Goal: Information Seeking & Learning: Learn about a topic

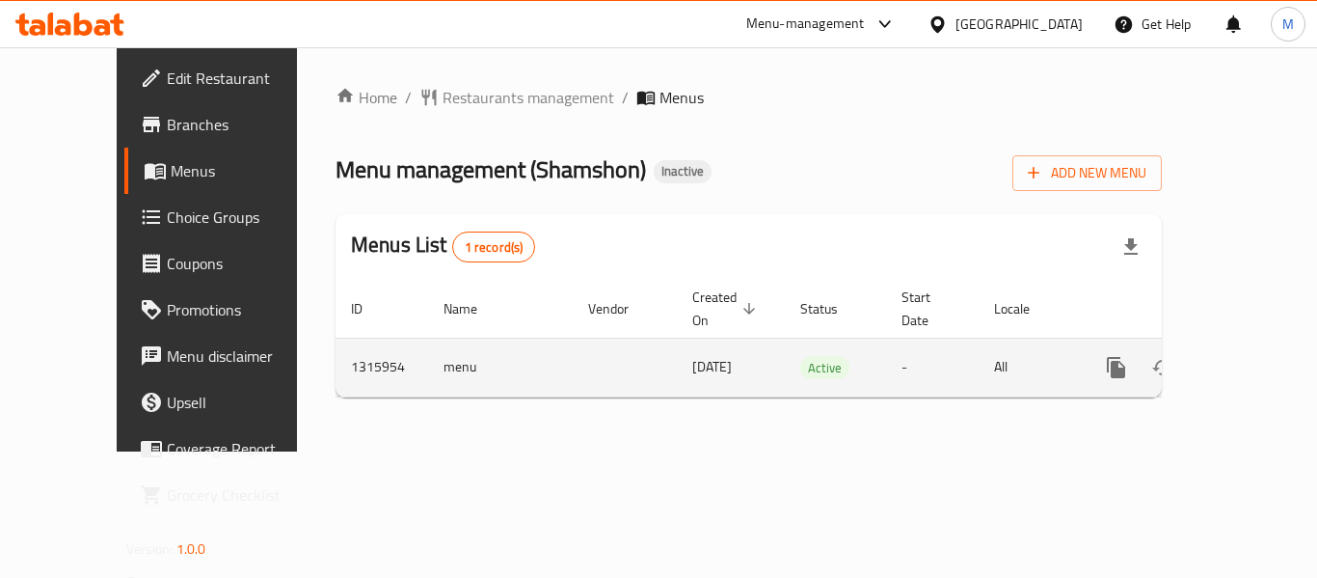
click at [1247, 359] on icon "enhanced table" at bounding box center [1255, 367] width 17 height 17
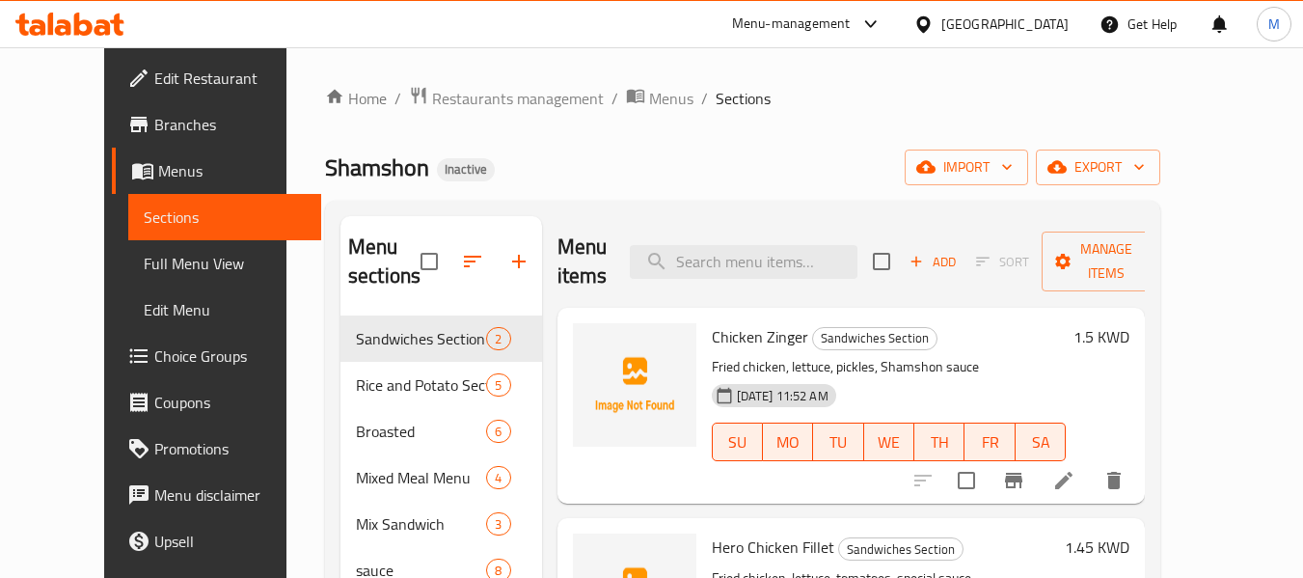
click at [560, 180] on div "Shamshon Inactive import export" at bounding box center [742, 167] width 835 height 36
click at [1148, 165] on icon "button" at bounding box center [1138, 166] width 19 height 19
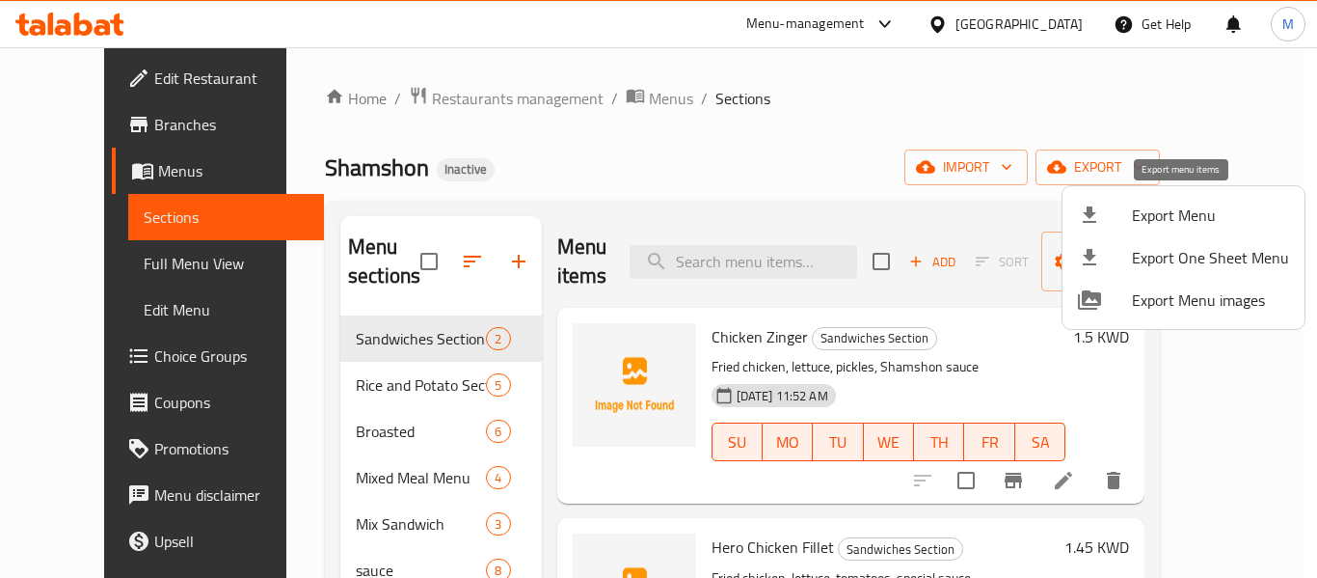
click at [1181, 223] on span "Export Menu" at bounding box center [1210, 214] width 157 height 23
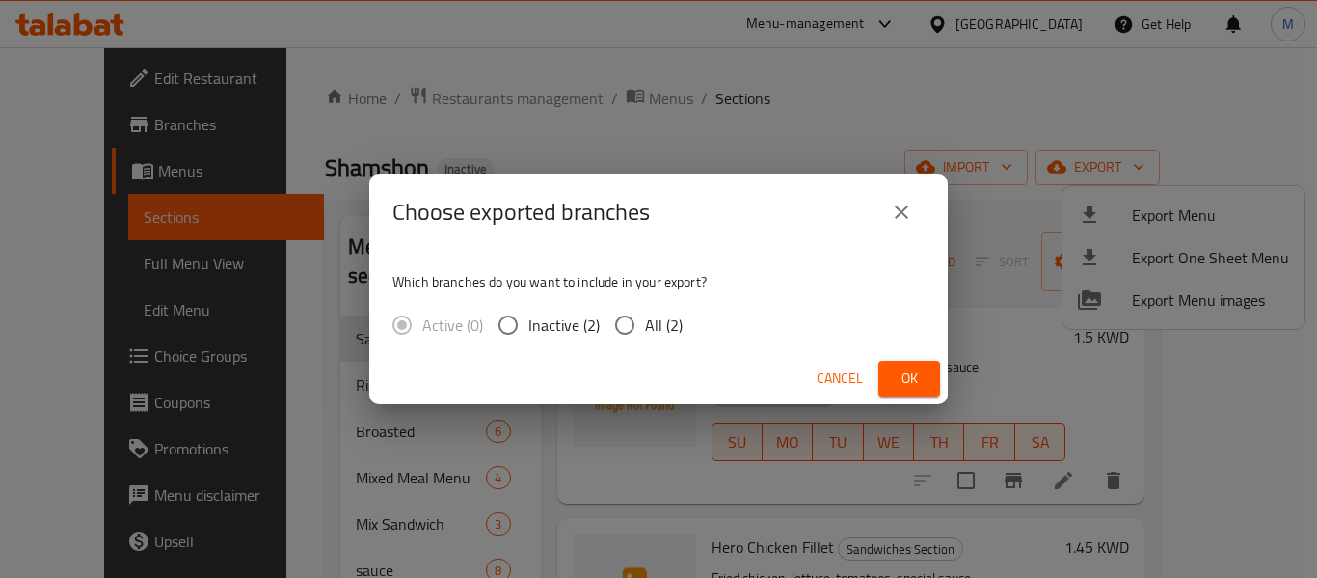
click at [642, 331] on input "All (2)" at bounding box center [625, 325] width 40 height 40
radio input "true"
click at [893, 377] on button "Ok" at bounding box center [909, 379] width 62 height 36
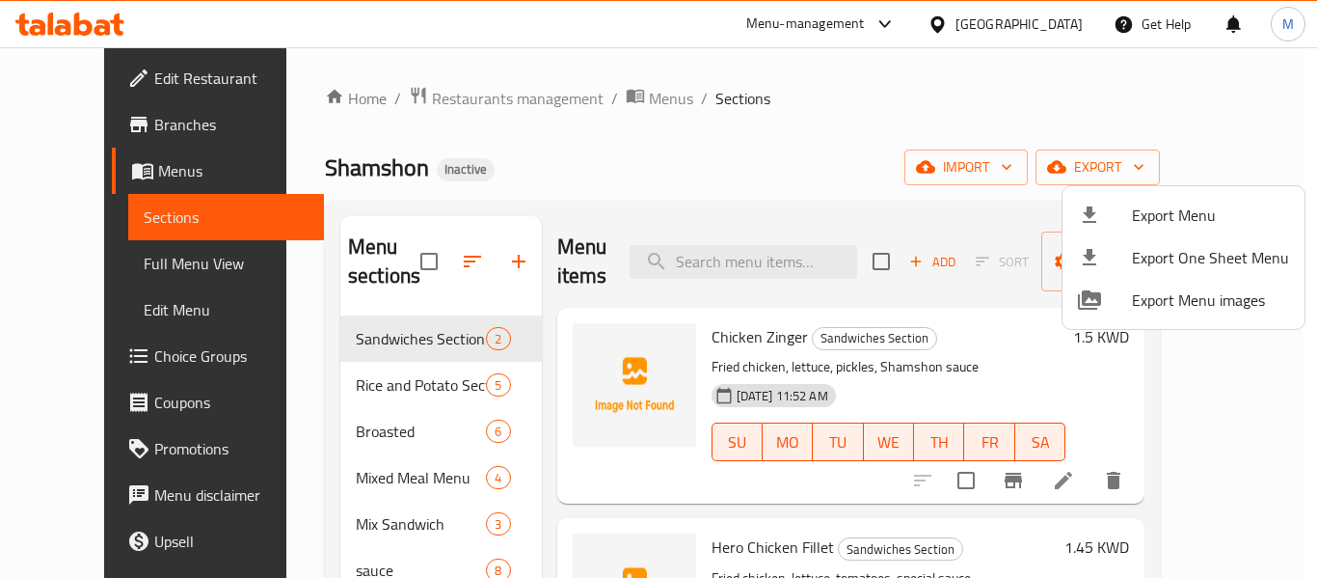
click at [98, 263] on div at bounding box center [658, 289] width 1317 height 578
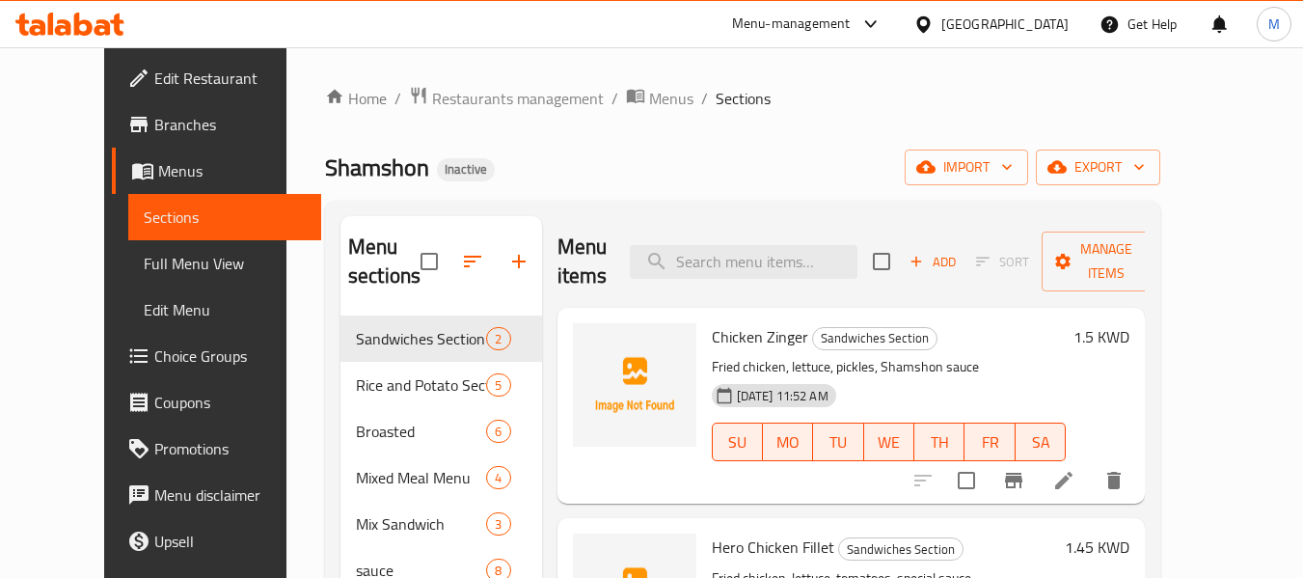
drag, startPoint x: 98, startPoint y: 263, endPoint x: 732, endPoint y: 0, distance: 686.0
click at [144, 263] on span "Full Menu View" at bounding box center [225, 263] width 163 height 23
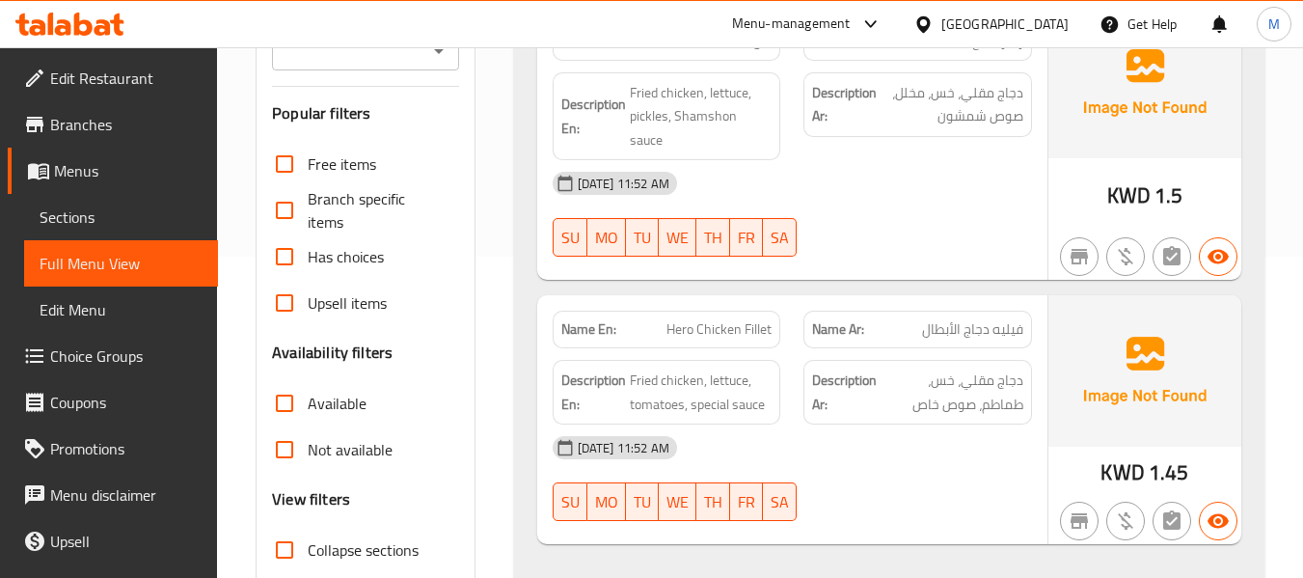
scroll to position [643, 0]
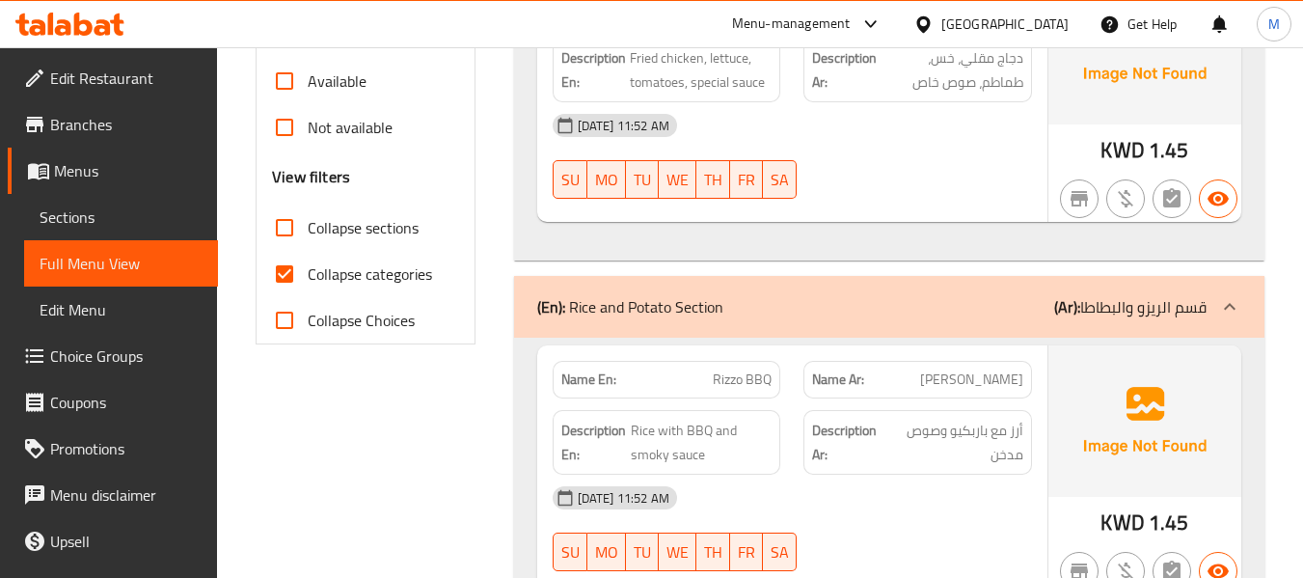
click at [290, 231] on input "Collapse sections" at bounding box center [284, 227] width 46 height 46
checkbox input "true"
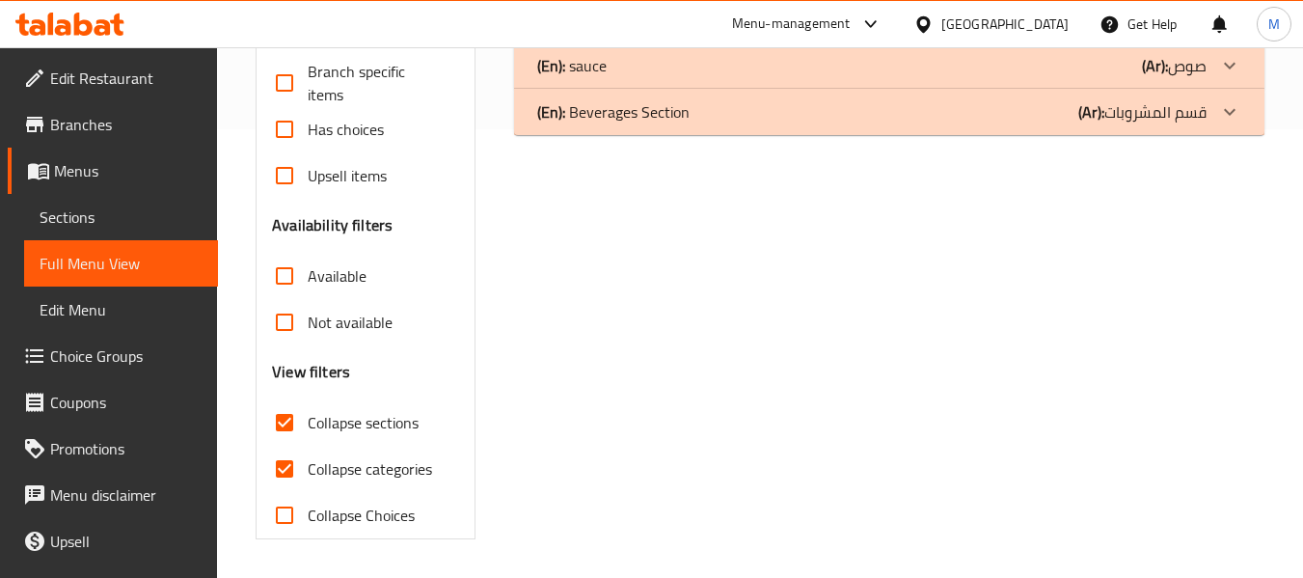
click at [295, 445] on input "Collapse categories" at bounding box center [284, 468] width 46 height 46
checkbox input "false"
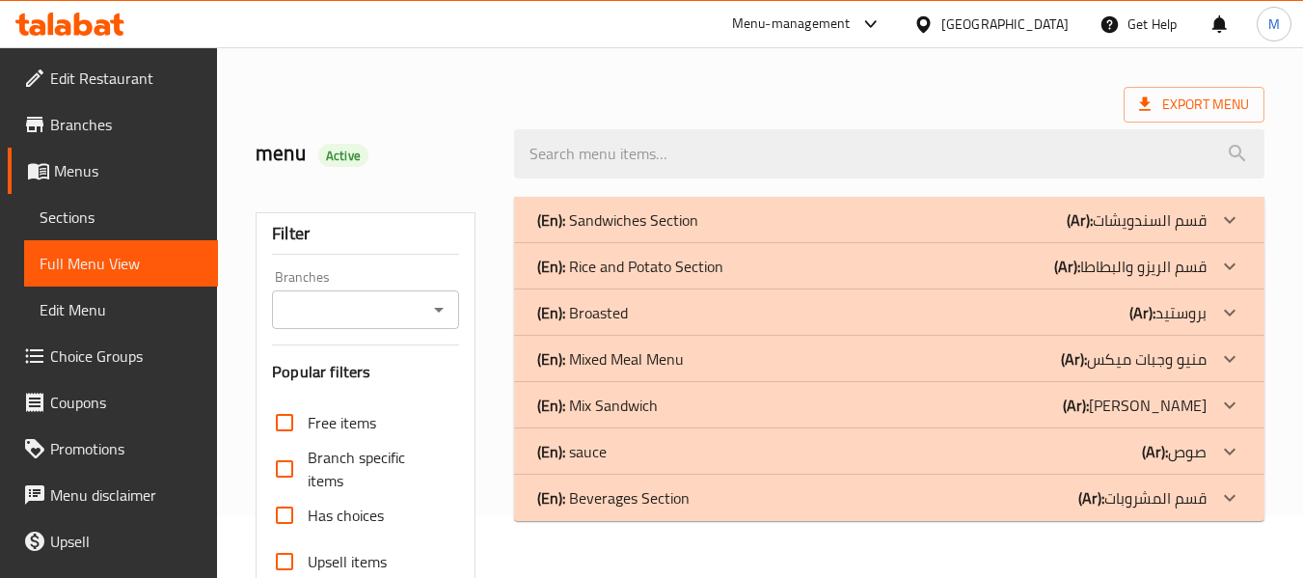
click at [628, 218] on p "(En): Sandwiches Section" at bounding box center [617, 219] width 161 height 23
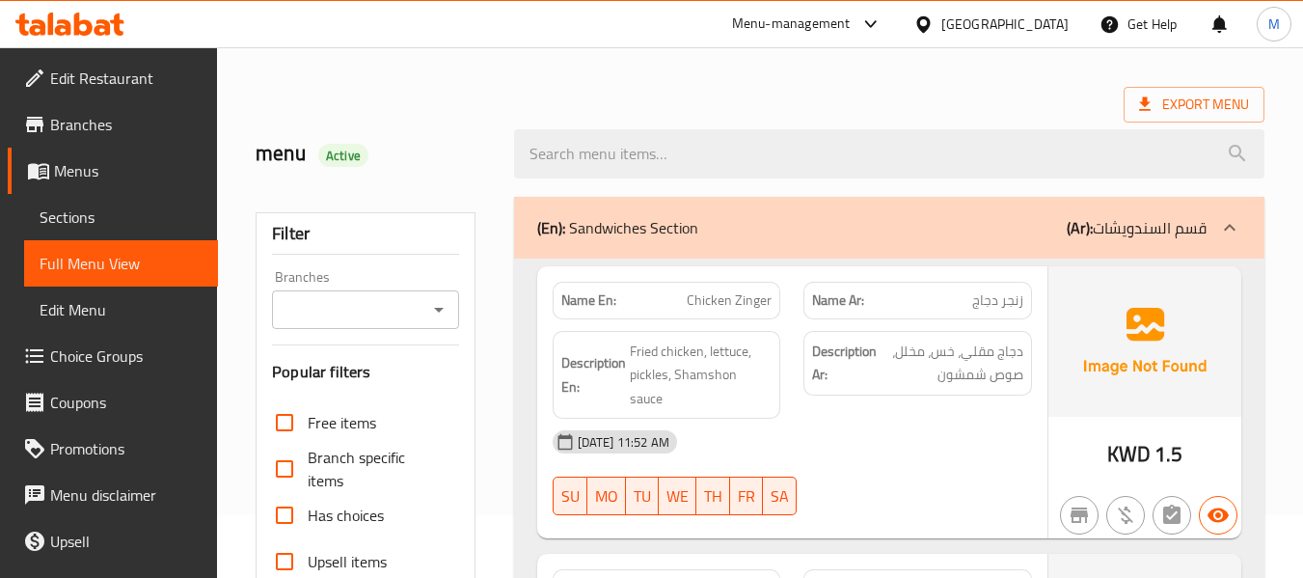
click at [856, 439] on div "[DATE] 11:52 AM" at bounding box center [792, 441] width 502 height 46
click at [853, 418] on div "[DATE] 11:52 AM" at bounding box center [792, 441] width 502 height 46
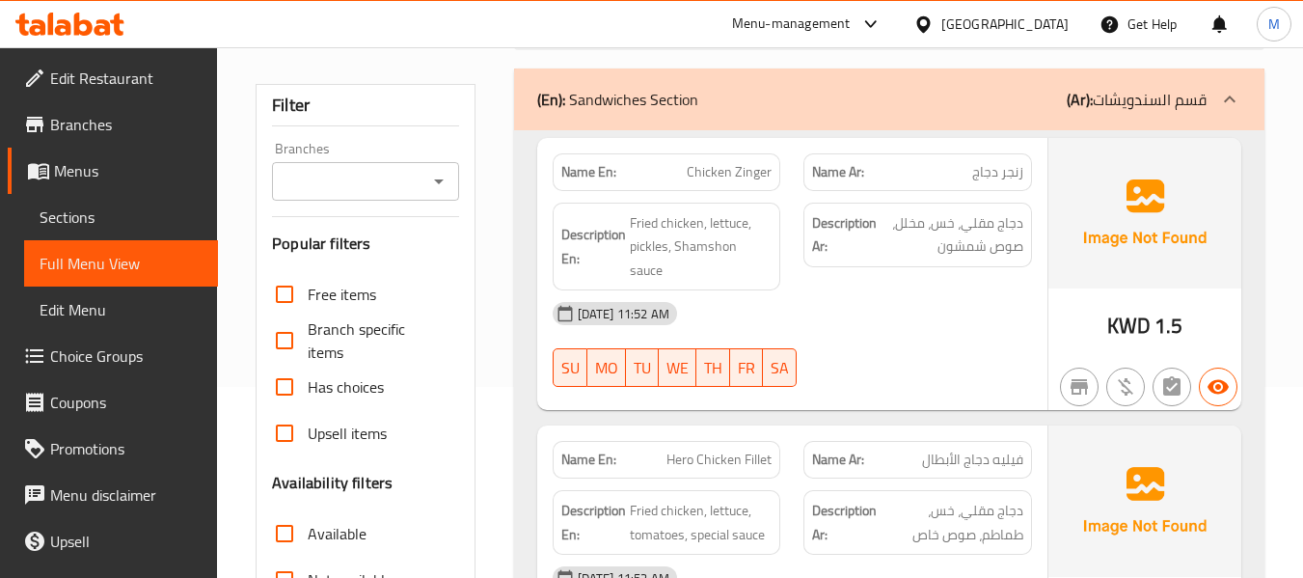
scroll to position [319, 0]
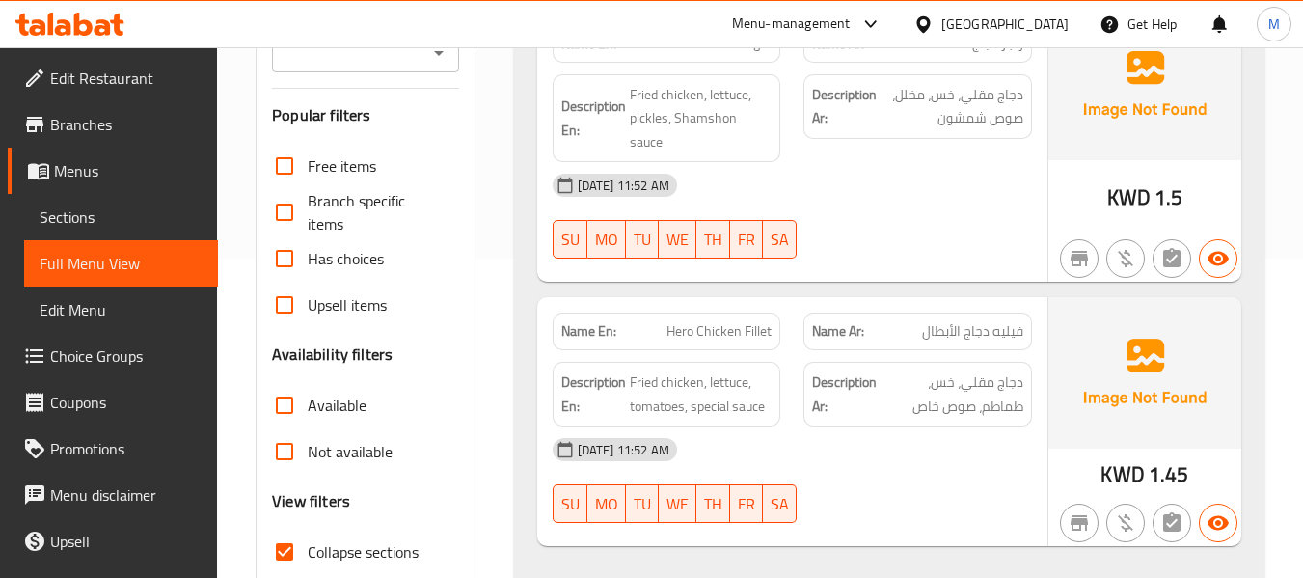
click at [857, 426] on div "[DATE] 11:52 AM" at bounding box center [792, 449] width 502 height 46
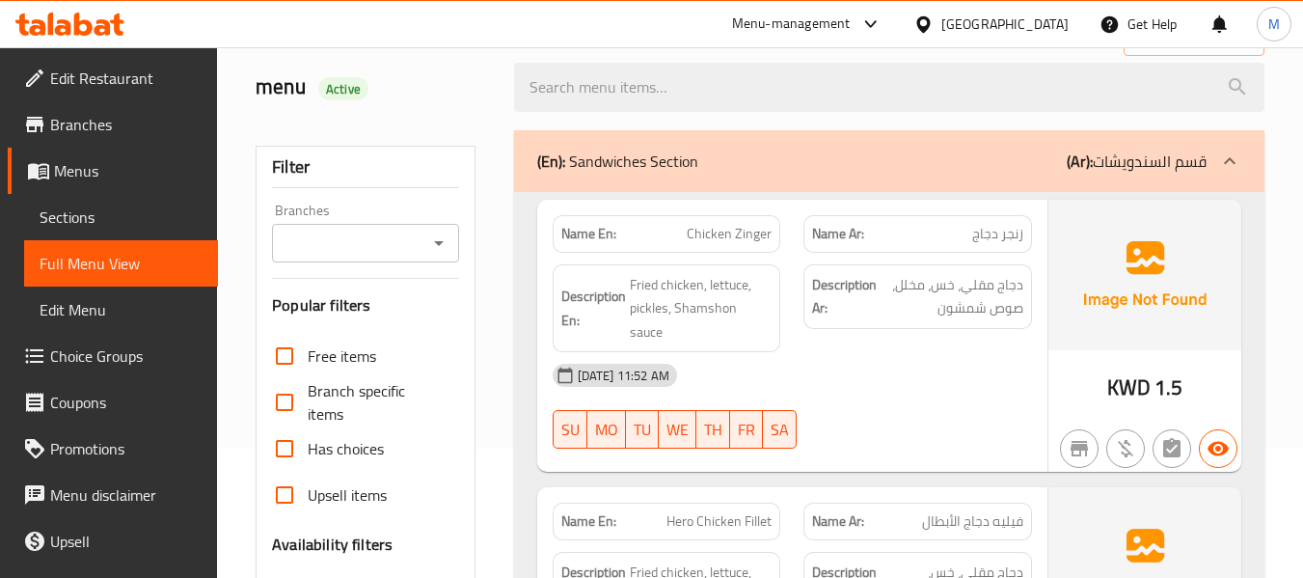
scroll to position [0, 0]
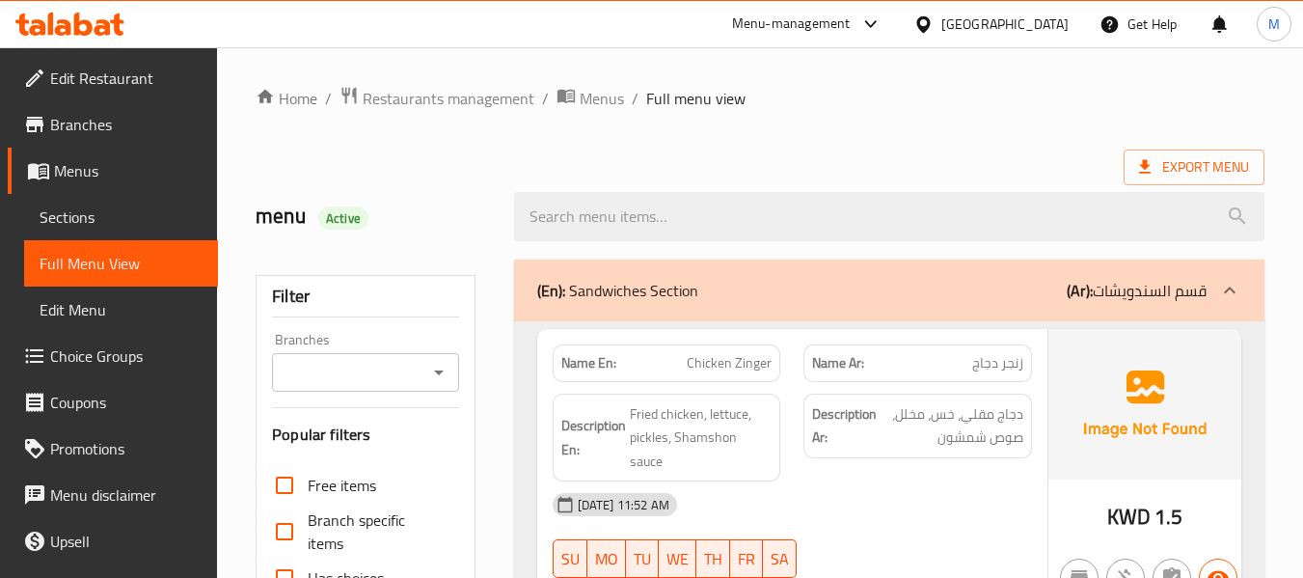
click at [779, 296] on div "(En): Sandwiches Section (Ar): قسم السندويشات" at bounding box center [871, 290] width 669 height 23
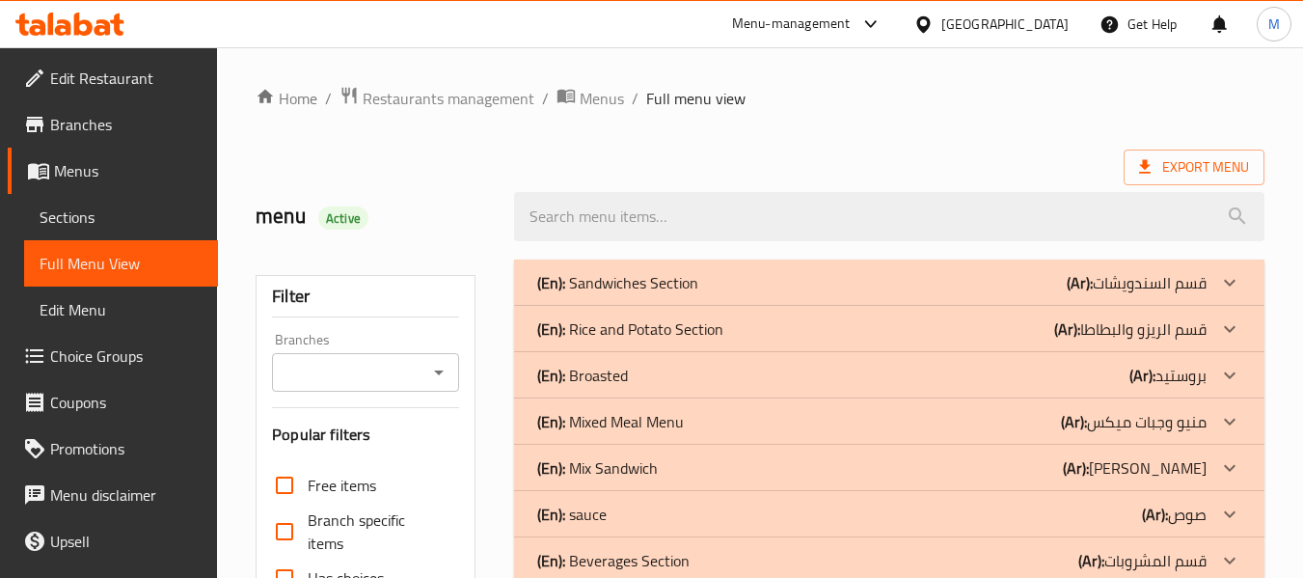
click at [779, 296] on div "(En): Sandwiches Section (Ar): قسم السندويشات" at bounding box center [889, 282] width 750 height 46
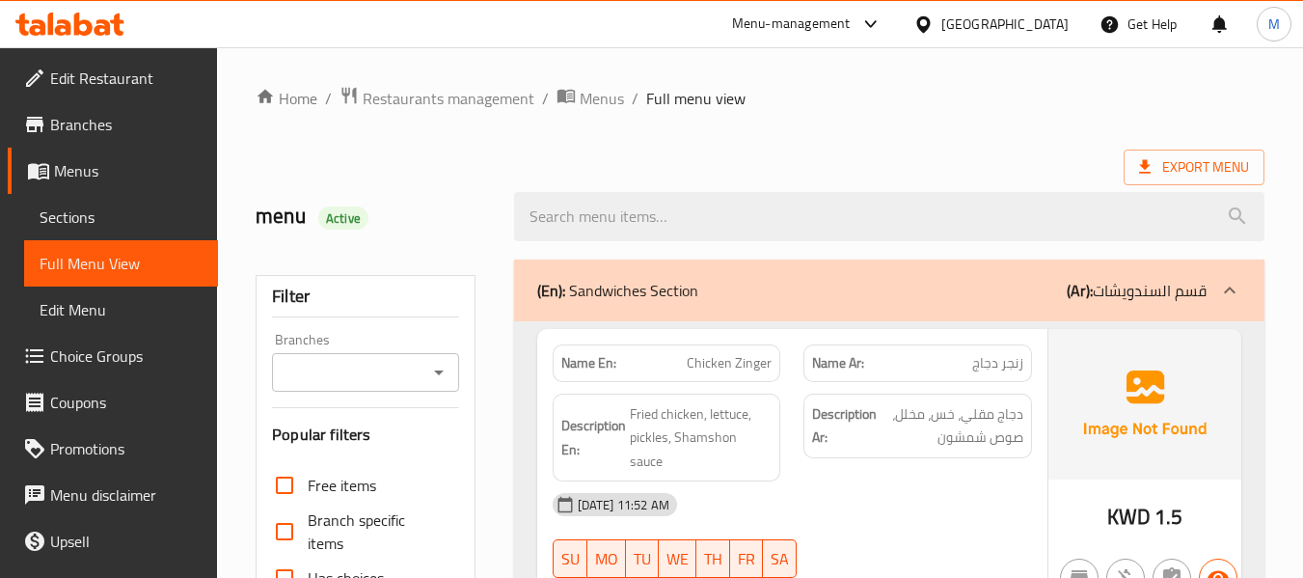
click at [791, 288] on div "(En): Sandwiches Section (Ar): قسم السندويشات" at bounding box center [871, 290] width 669 height 23
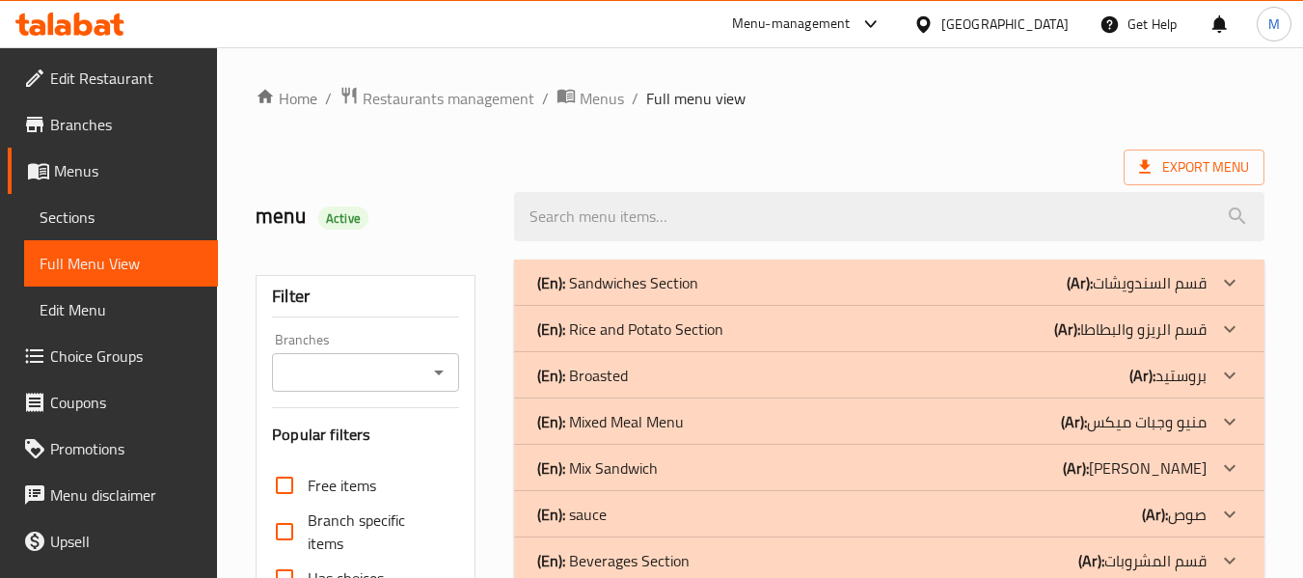
click at [729, 326] on div "(En): Rice and Potato Section (Ar): قسم الريزو والبطاطا" at bounding box center [871, 328] width 669 height 23
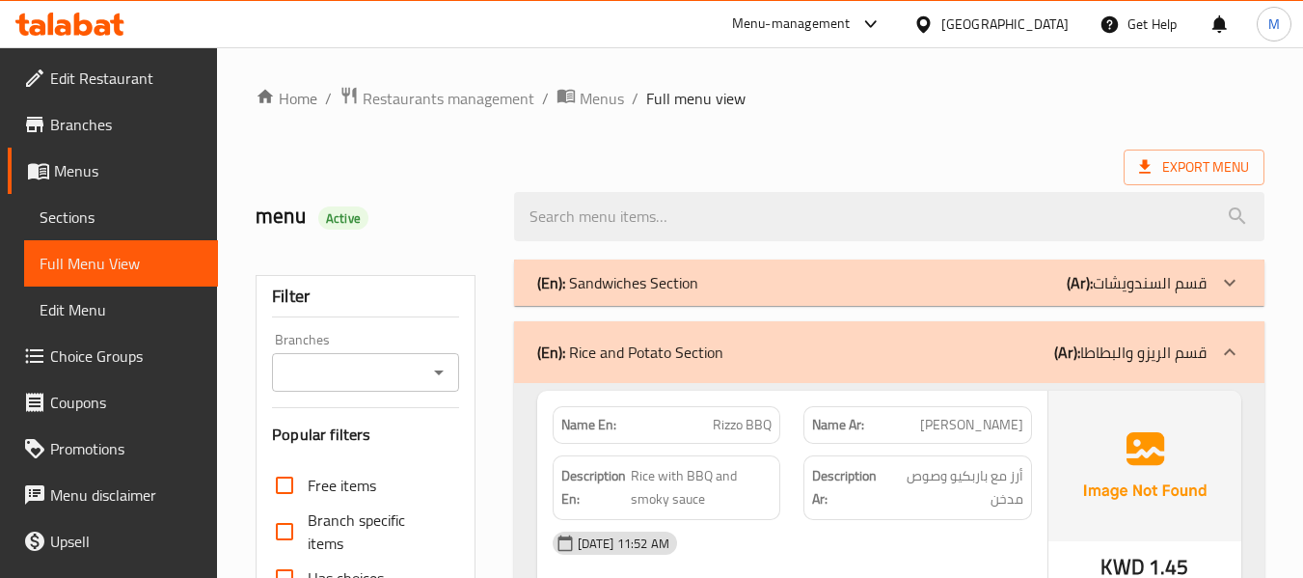
drag, startPoint x: 618, startPoint y: 33, endPoint x: 599, endPoint y: 34, distance: 19.3
click at [618, 33] on div "Menu-management Kuwait Get Help M" at bounding box center [651, 24] width 1303 height 46
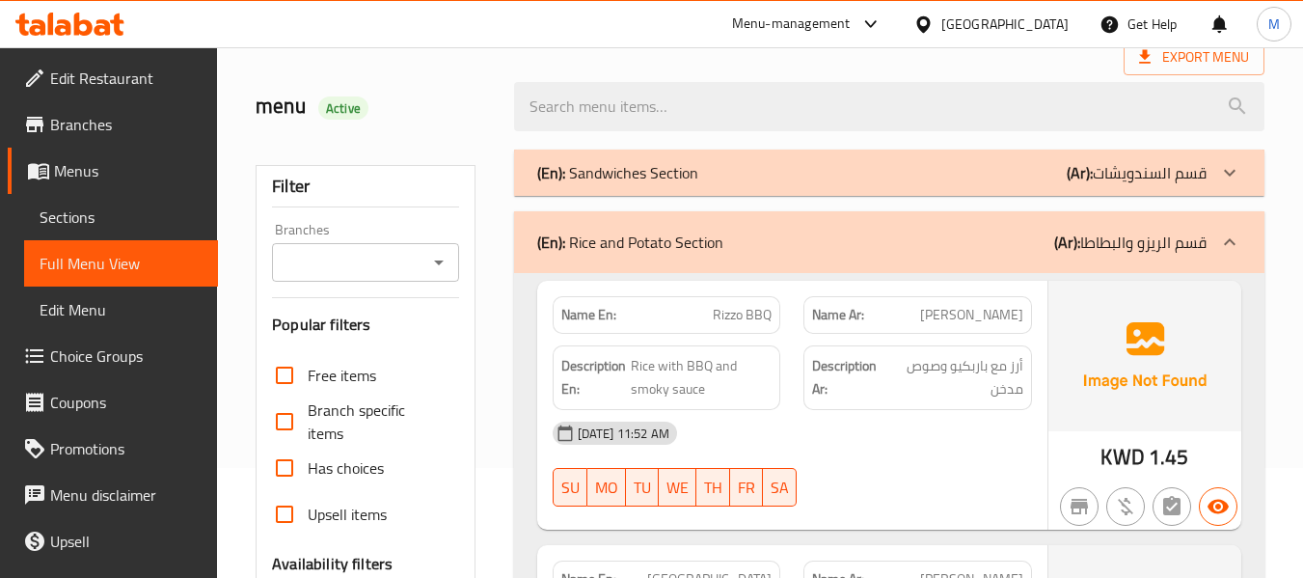
scroll to position [257, 0]
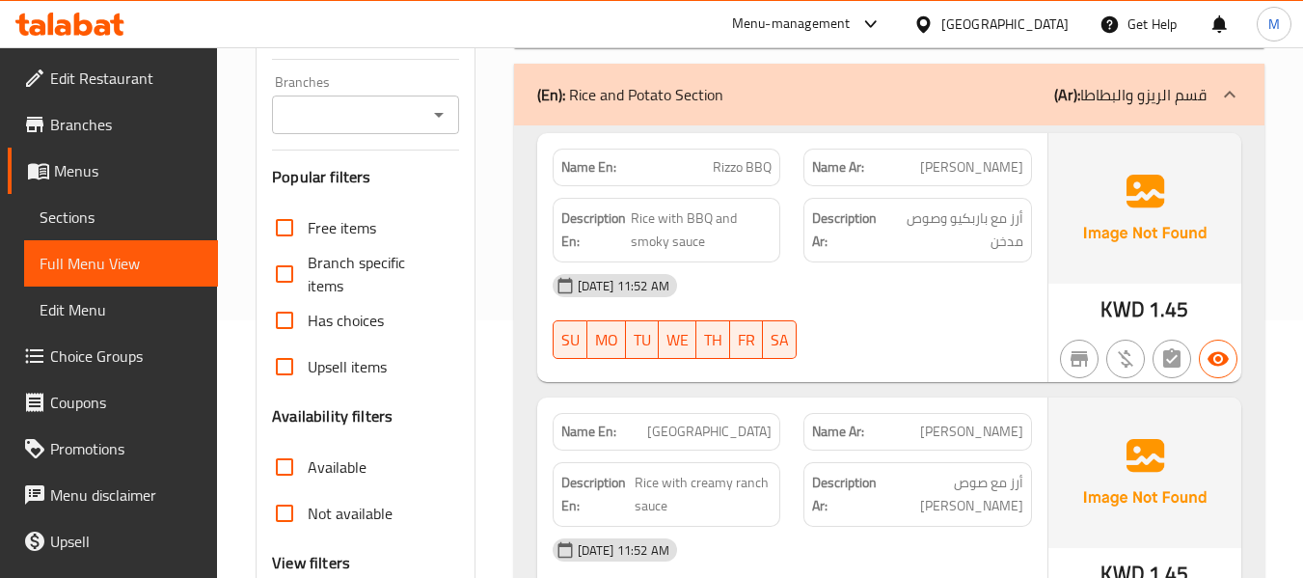
click at [894, 296] on div "[DATE] 11:52 AM" at bounding box center [792, 285] width 502 height 46
click at [1007, 173] on span "ريزو باربكيو" at bounding box center [971, 167] width 103 height 20
copy span "ريزو"
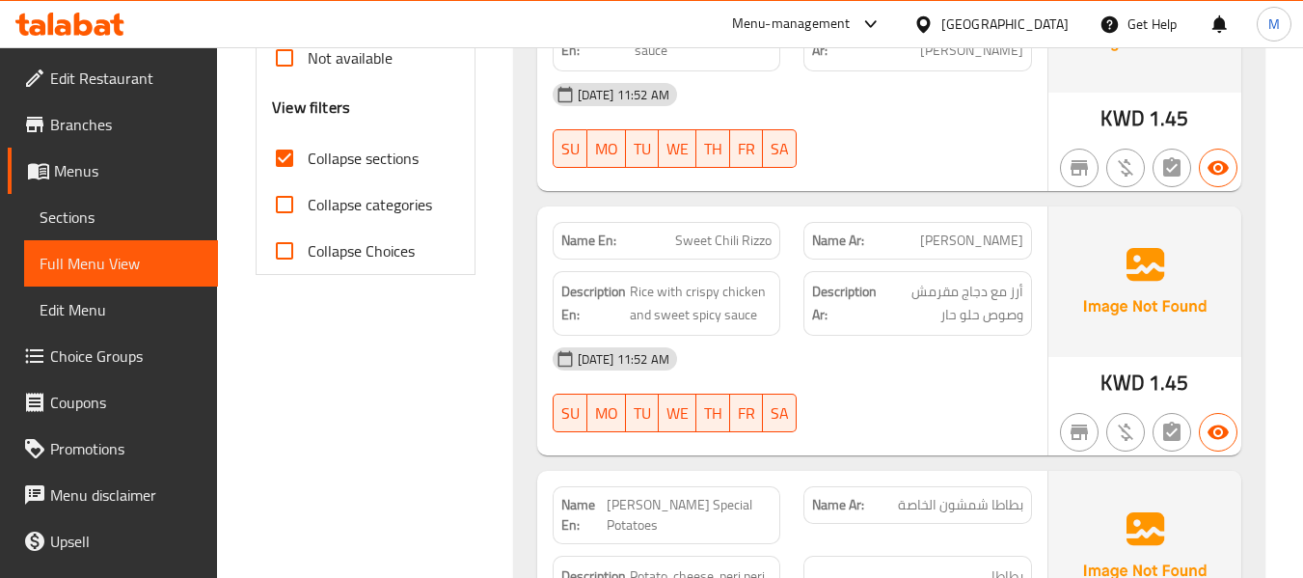
scroll to position [771, 0]
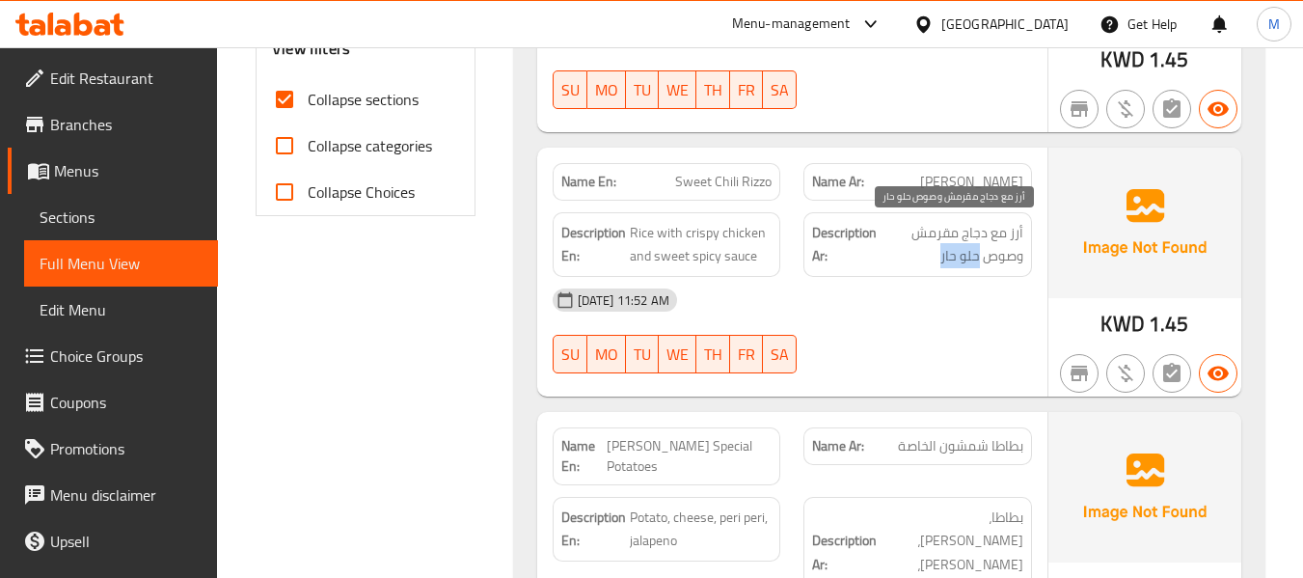
drag, startPoint x: 942, startPoint y: 255, endPoint x: 978, endPoint y: 256, distance: 35.7
click at [978, 256] on span "أرز مع دجاج مقرمش وصوص حلو حار" at bounding box center [951, 244] width 143 height 47
copy span "حلو حار"
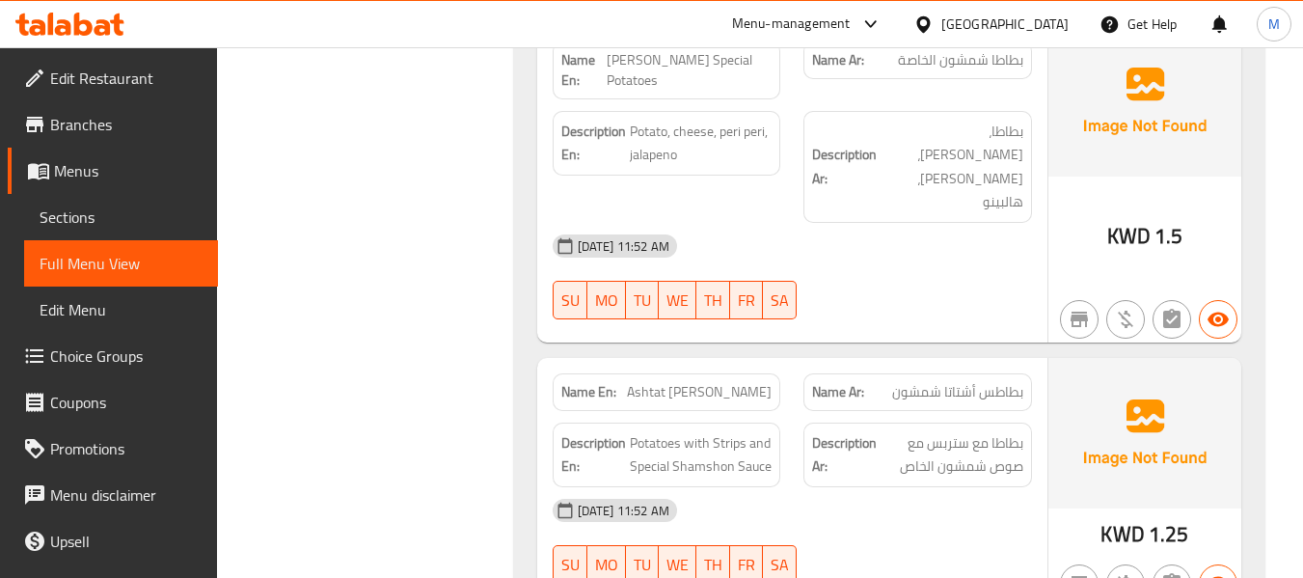
scroll to position [1029, 0]
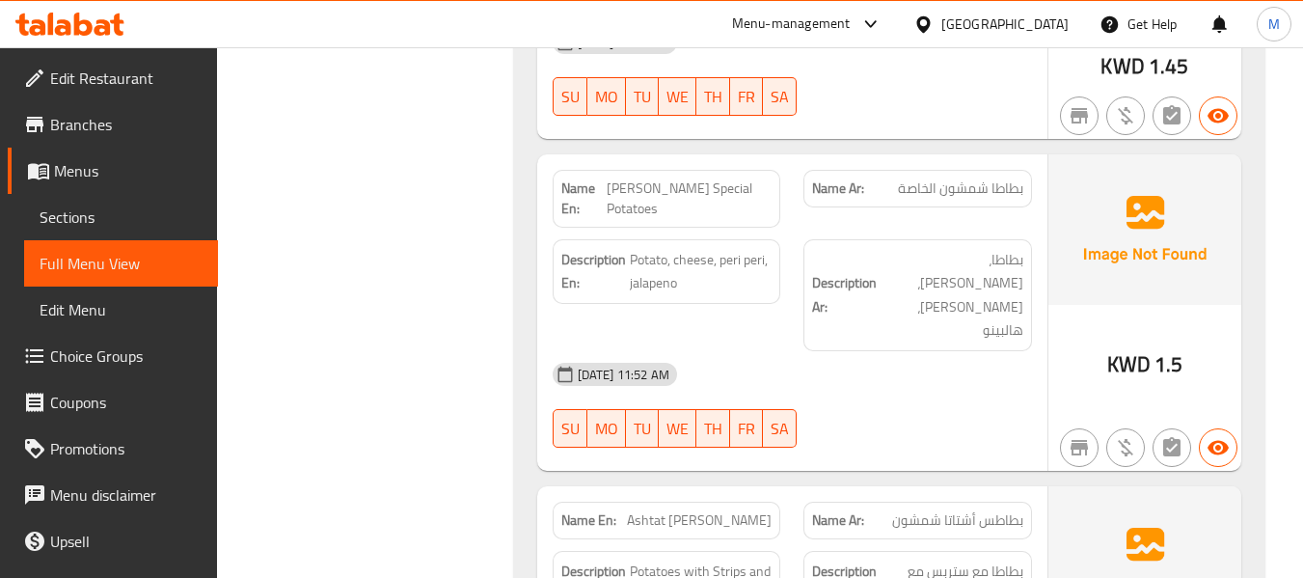
click at [894, 351] on div "[DATE] 11:52 AM" at bounding box center [792, 374] width 502 height 46
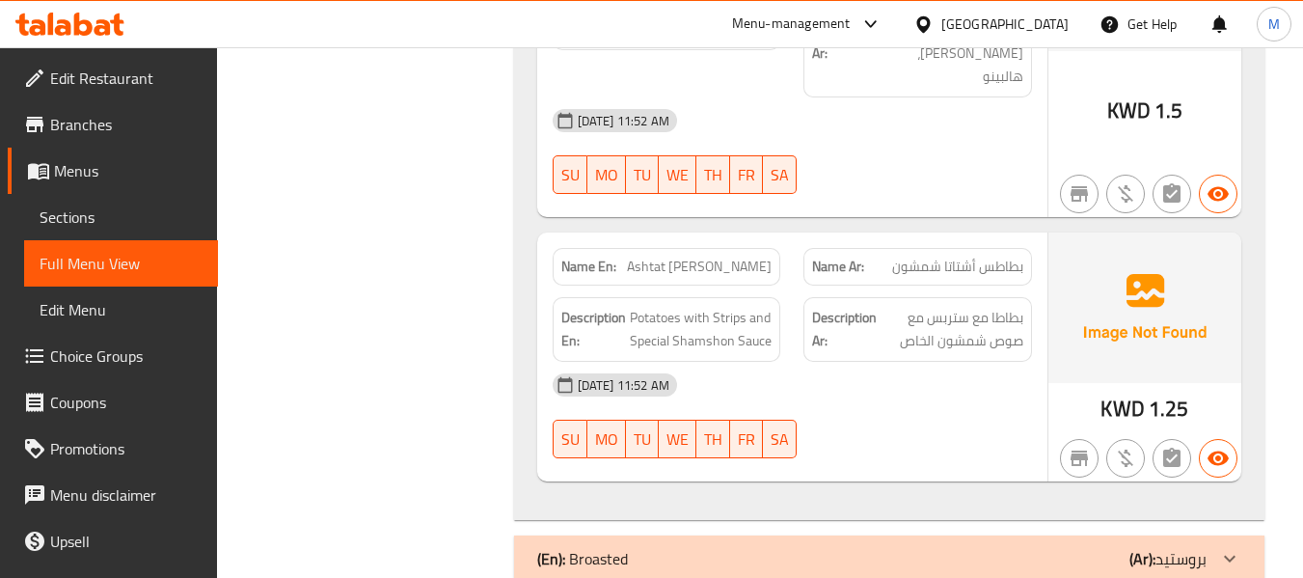
scroll to position [1285, 0]
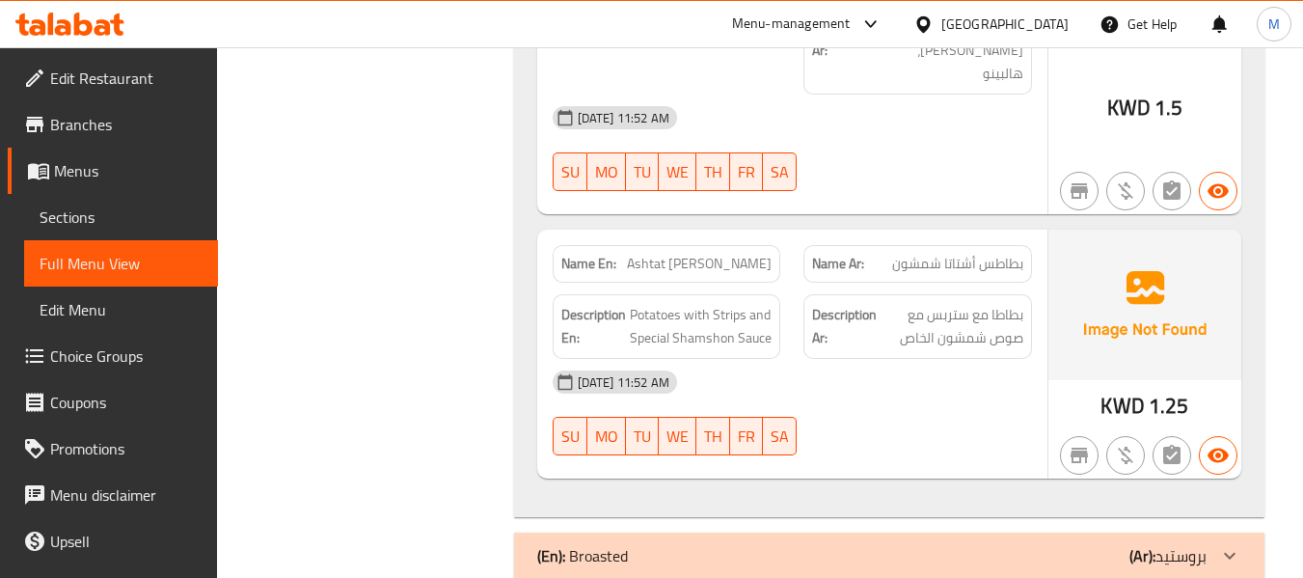
click at [926, 378] on div "06-10-2025 11:52 AM SU MO TU WE TH FR SA" at bounding box center [792, 413] width 502 height 108
click at [957, 254] on span "بطاطس أشتاتا شمشون" at bounding box center [957, 264] width 131 height 20
click at [973, 254] on span "بطاطس أشتاتا شمشون" at bounding box center [957, 264] width 131 height 20
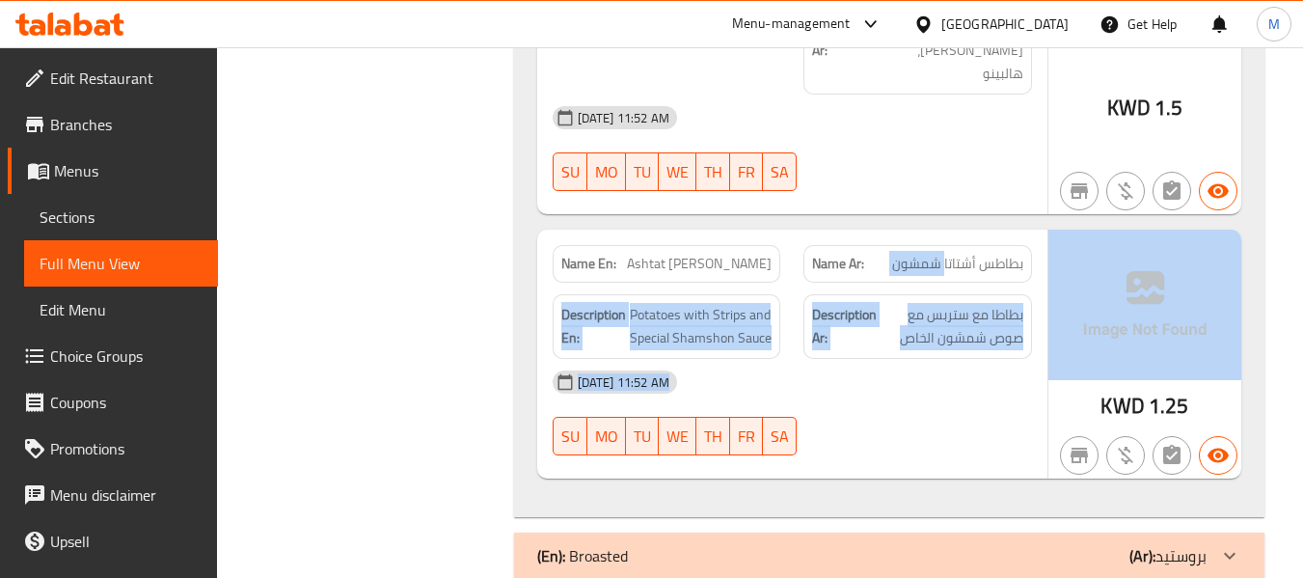
drag, startPoint x: 953, startPoint y: 215, endPoint x: 1065, endPoint y: 228, distance: 112.6
click at [1065, 229] on div "Name En: Ashtat Shamshon Potatoes Name Ar: بطاطس أشتاتا شمشون Description En: P…" at bounding box center [889, 353] width 704 height 249
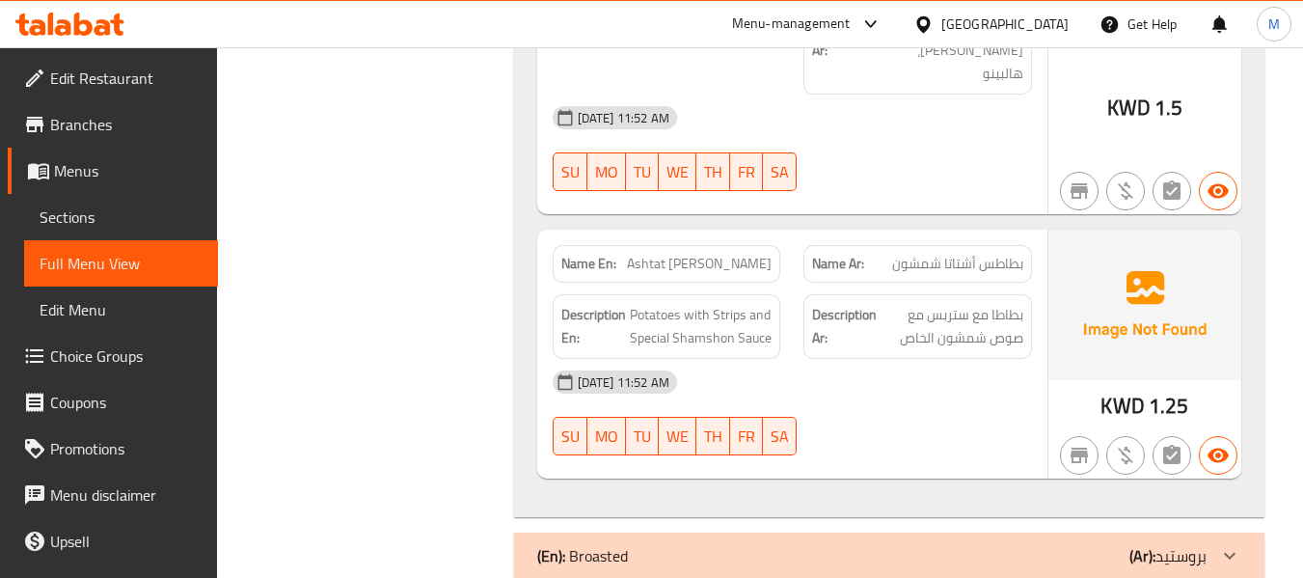
click at [1029, 245] on div "Name Ar: بطاطس أشتاتا شمشون" at bounding box center [917, 264] width 229 height 38
drag, startPoint x: 944, startPoint y: 213, endPoint x: 1033, endPoint y: 214, distance: 88.7
click at [1033, 233] on div "Name Ar: بطاطس أشتاتا شمشون" at bounding box center [918, 263] width 252 height 61
copy span "بطاطس أشتاتا"
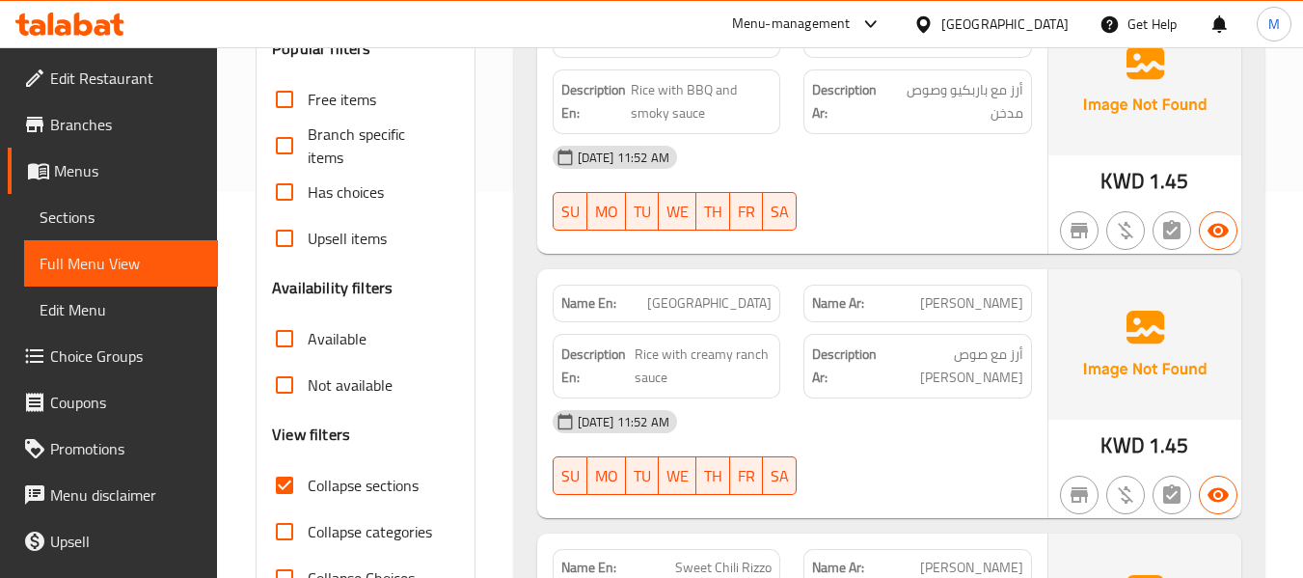
scroll to position [0, 0]
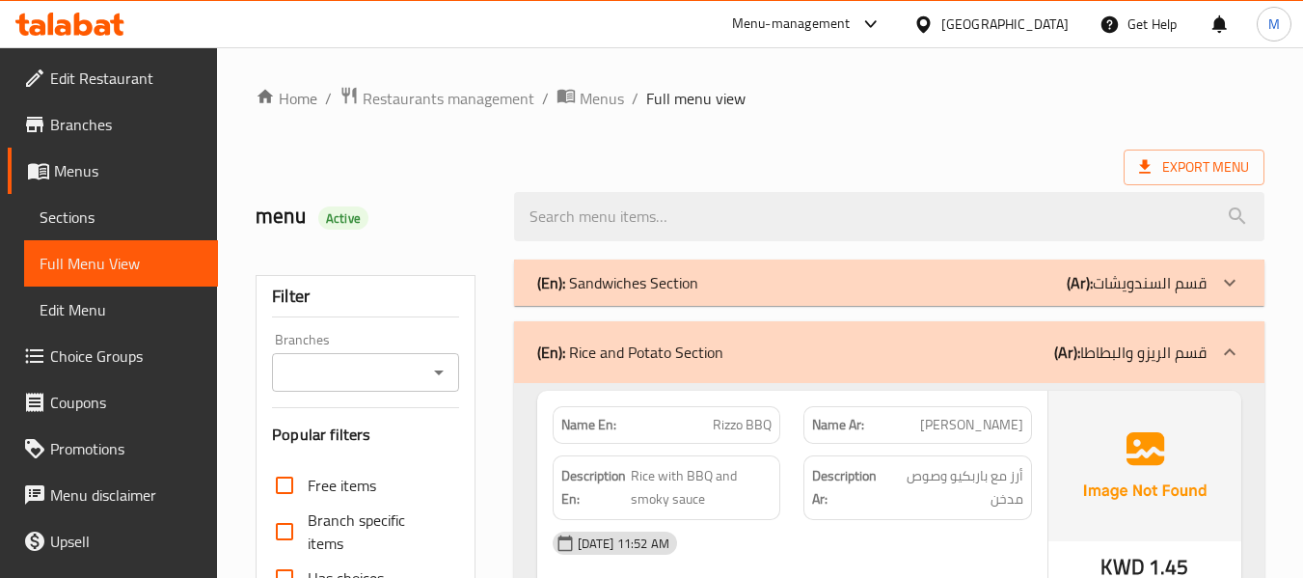
click at [724, 340] on div "(En): Rice and Potato Section (Ar): قسم الريزو والبطاطا" at bounding box center [871, 351] width 669 height 23
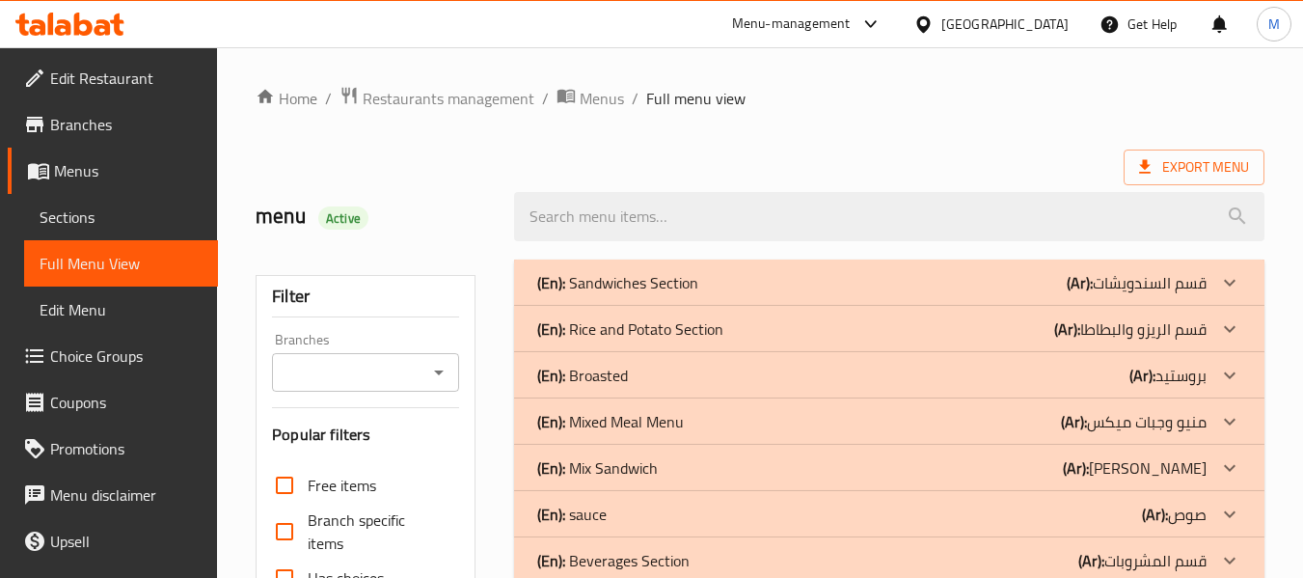
click at [702, 362] on div "(En): Broasted (Ar): بروستيد" at bounding box center [889, 375] width 750 height 46
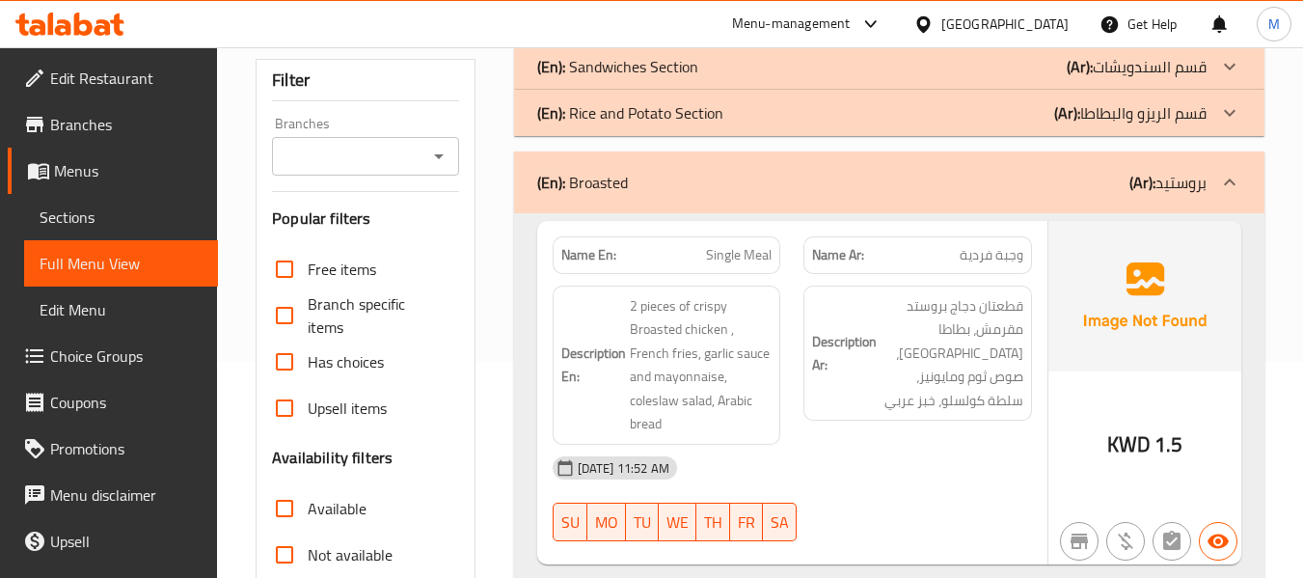
scroll to position [257, 0]
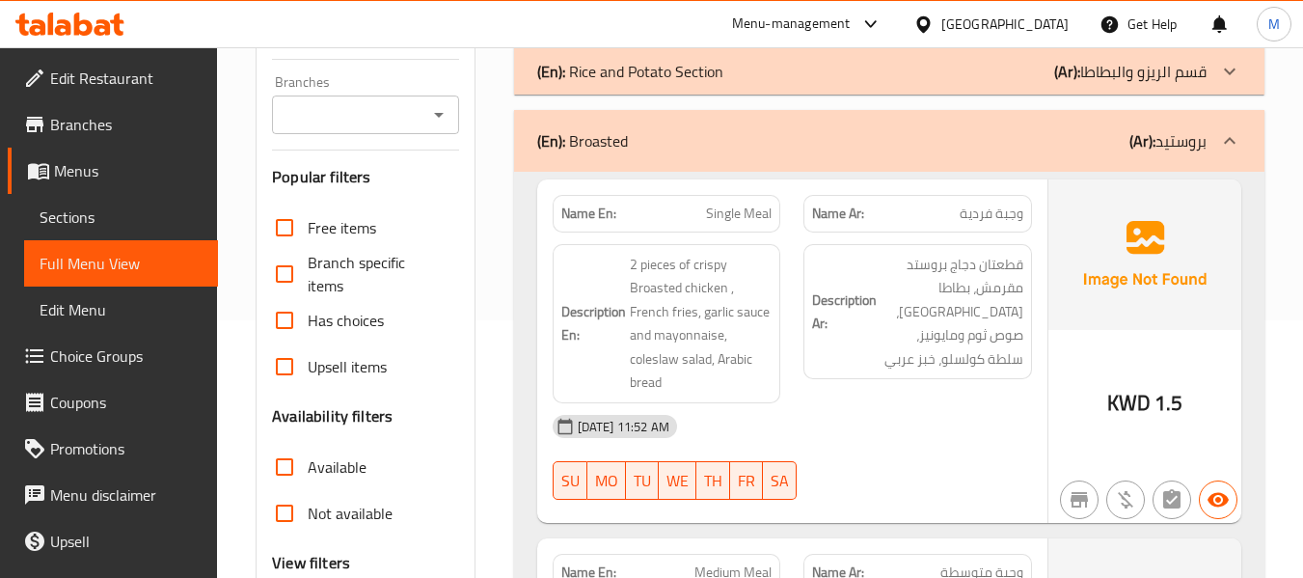
click at [866, 422] on div "[DATE] 11:52 AM" at bounding box center [792, 426] width 502 height 46
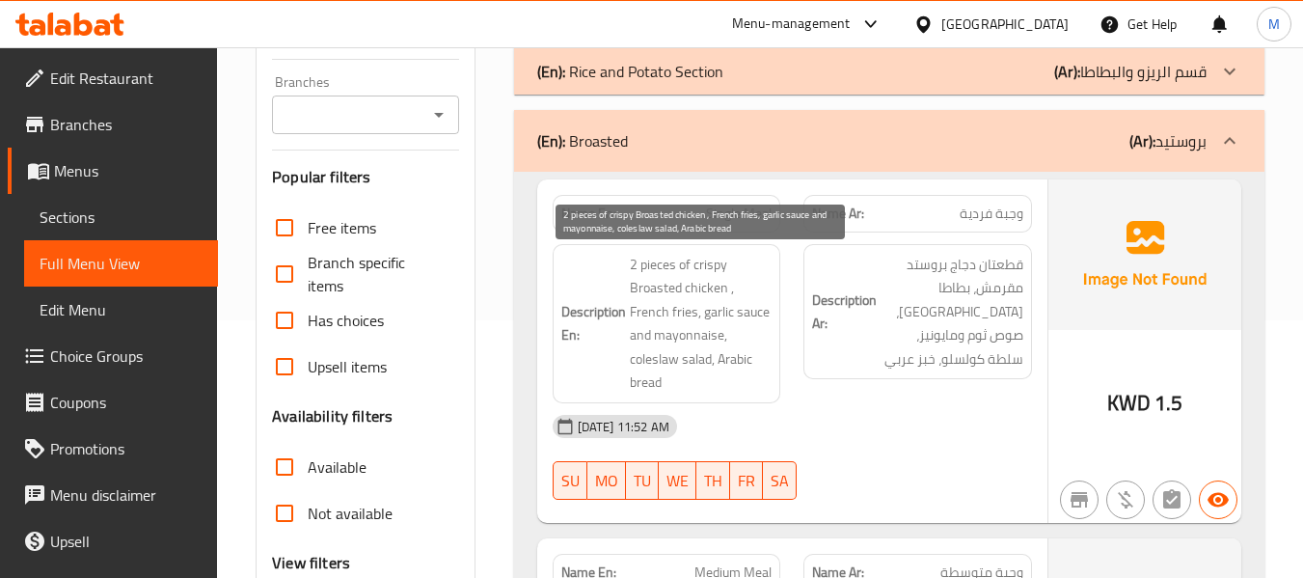
click at [658, 309] on span "2 pieces of crispy Broasted chicken , French fries, garlic sauce and mayonnaise…" at bounding box center [701, 324] width 143 height 142
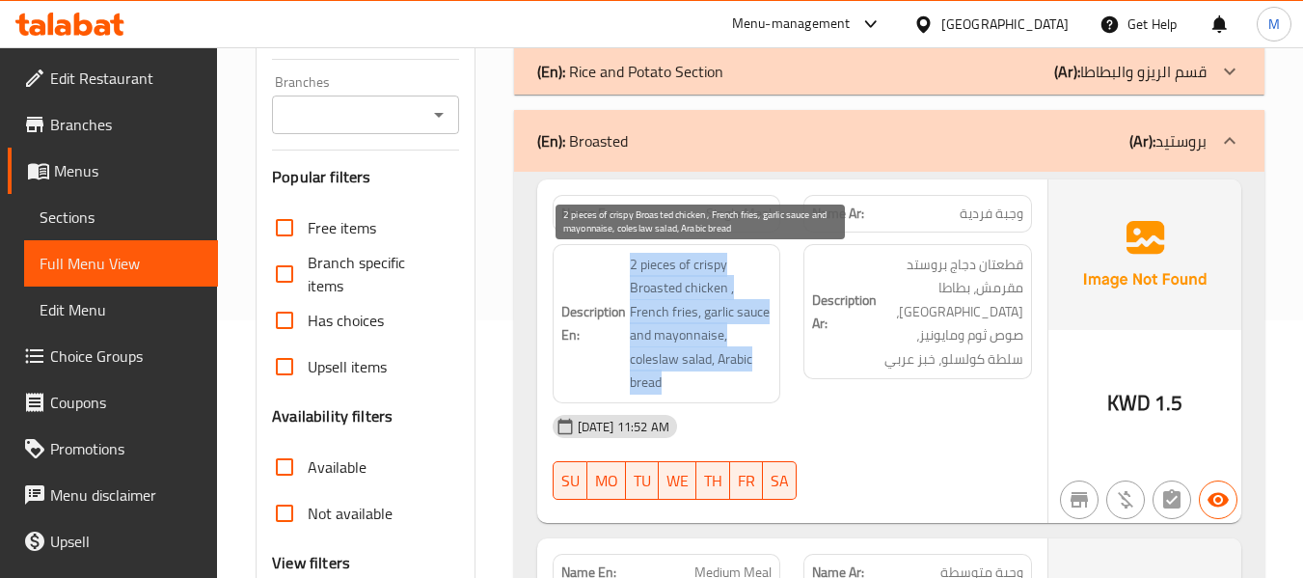
click at [658, 309] on span "2 pieces of crispy Broasted chicken , French fries, garlic sauce and mayonnaise…" at bounding box center [701, 324] width 143 height 142
copy span "2 pieces of crispy Broasted chicken , French fries, garlic sauce and mayonnaise…"
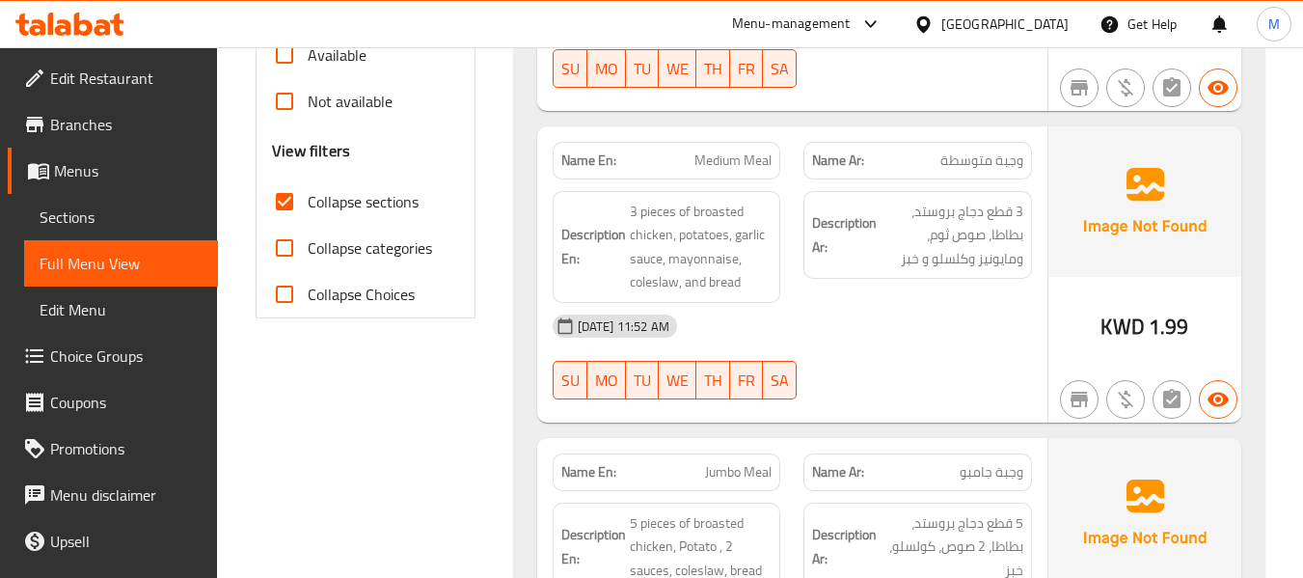
scroll to position [643, 0]
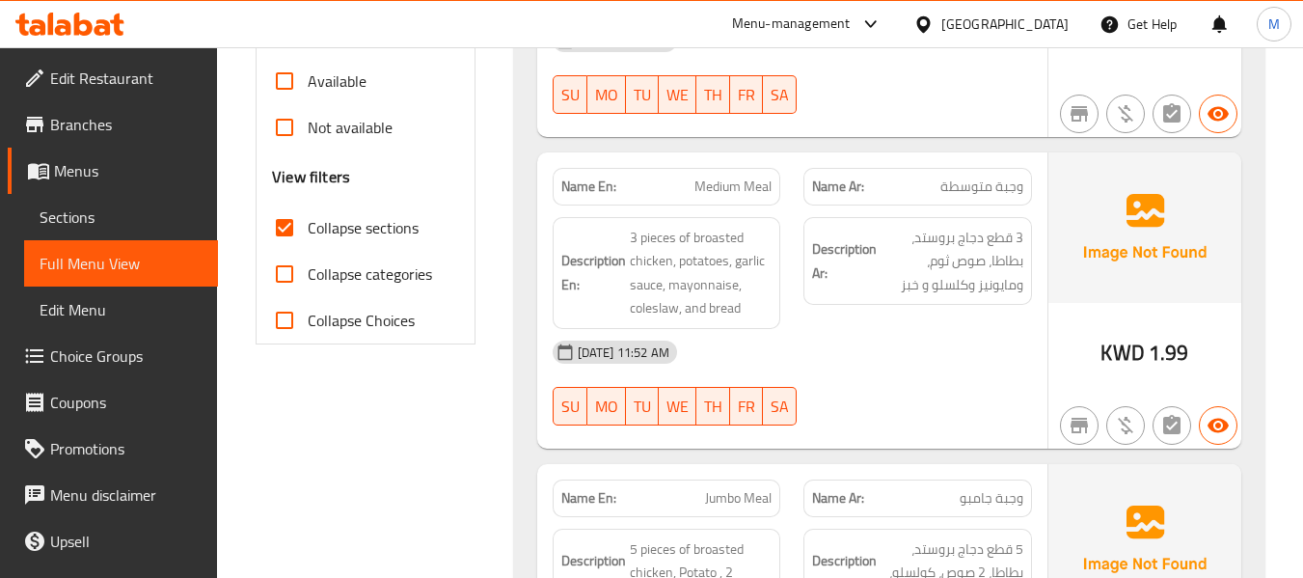
click at [862, 387] on div "06-10-2025 11:52 AM SU MO TU WE TH FR SA" at bounding box center [792, 383] width 502 height 108
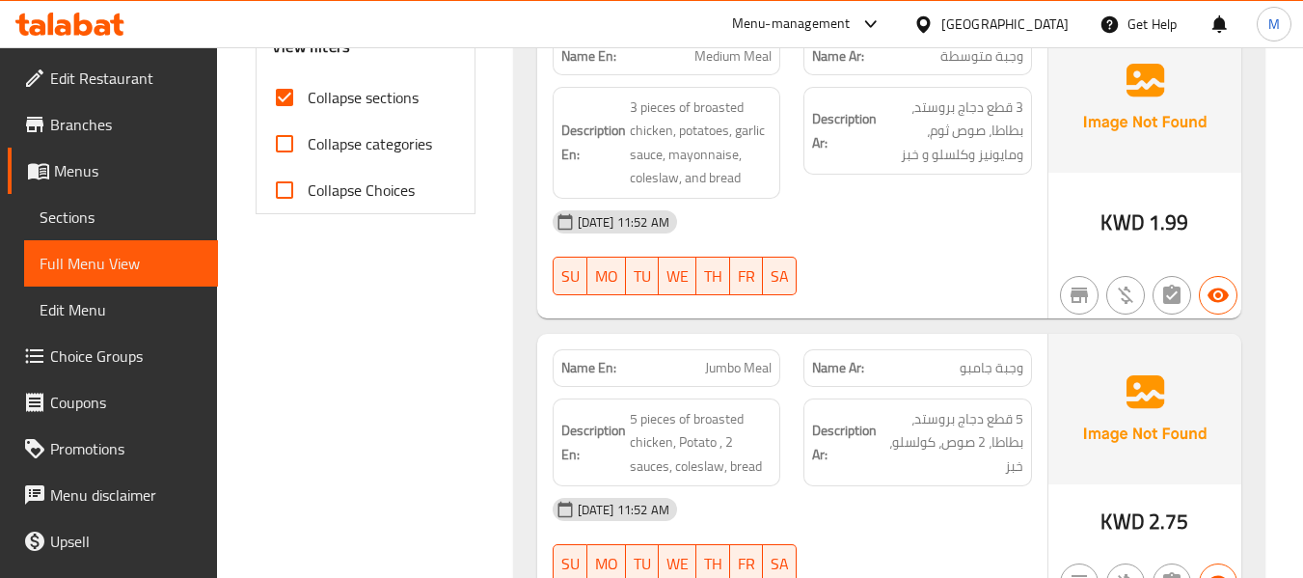
scroll to position [900, 0]
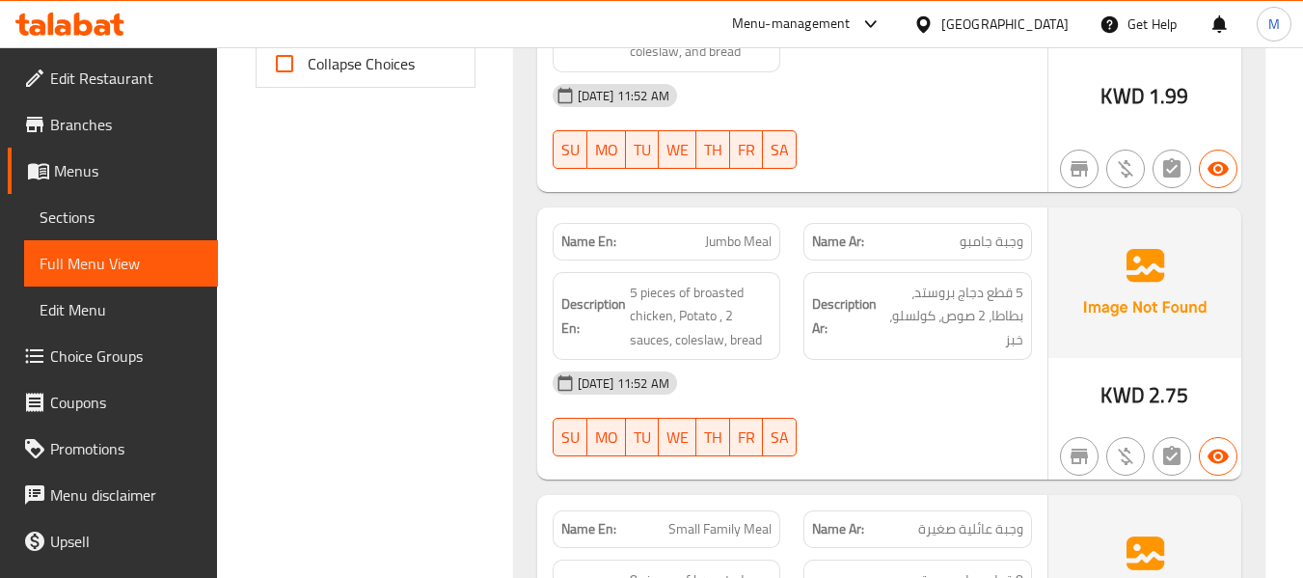
click at [953, 394] on div "[DATE] 11:52 AM" at bounding box center [792, 383] width 502 height 46
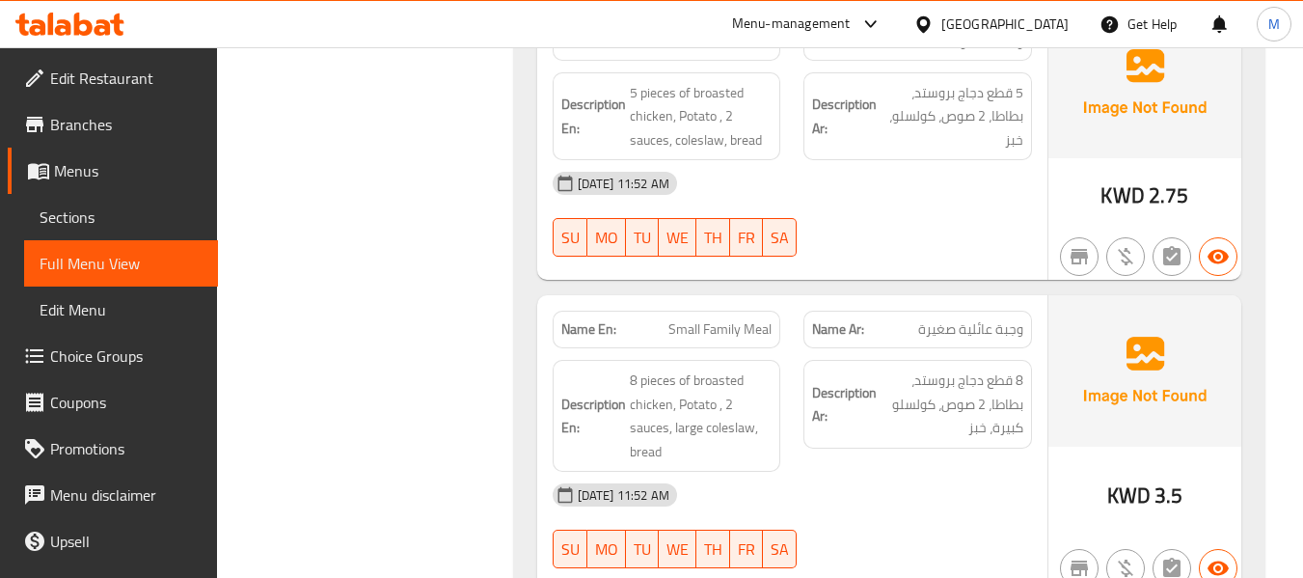
scroll to position [1157, 0]
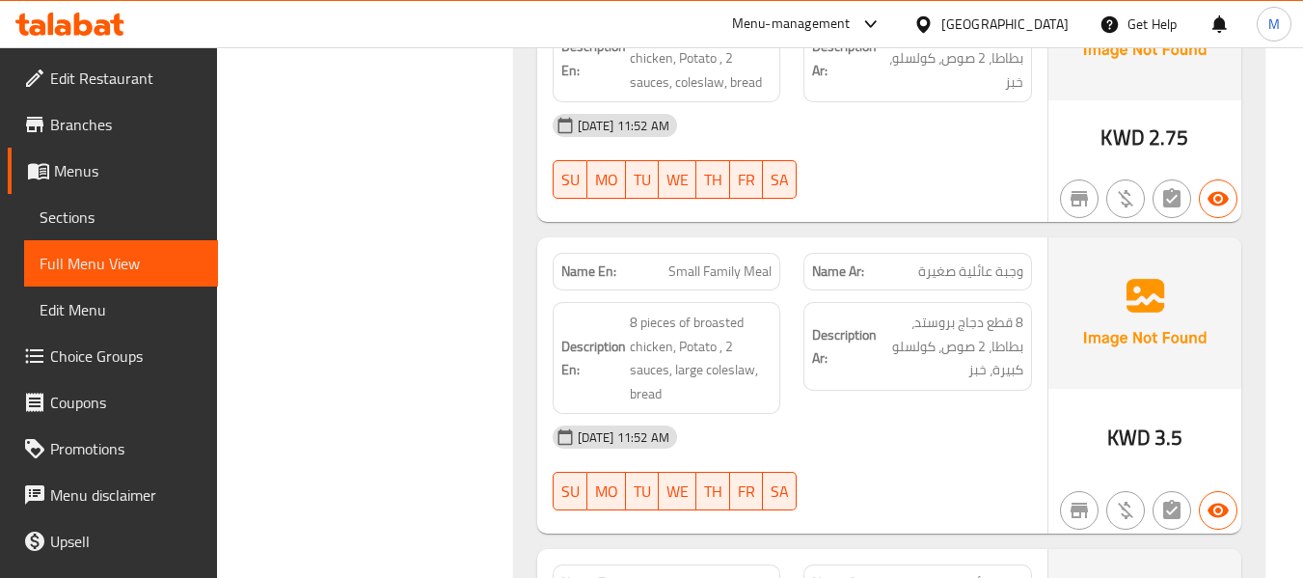
click at [867, 439] on div "[DATE] 11:52 AM" at bounding box center [792, 437] width 502 height 46
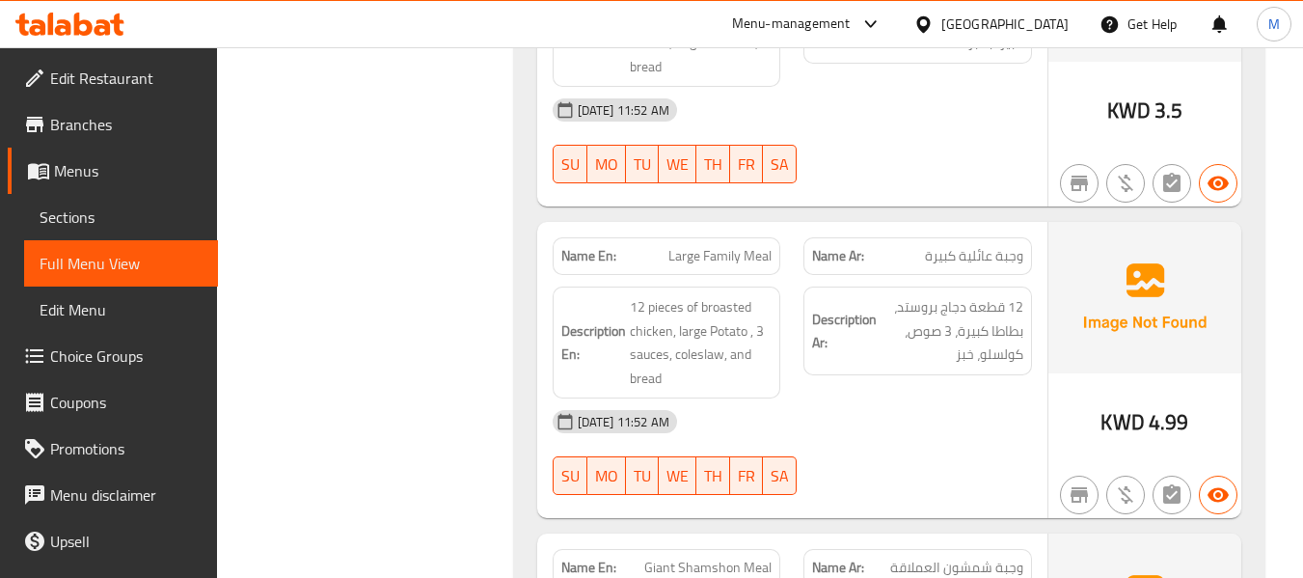
scroll to position [1543, 0]
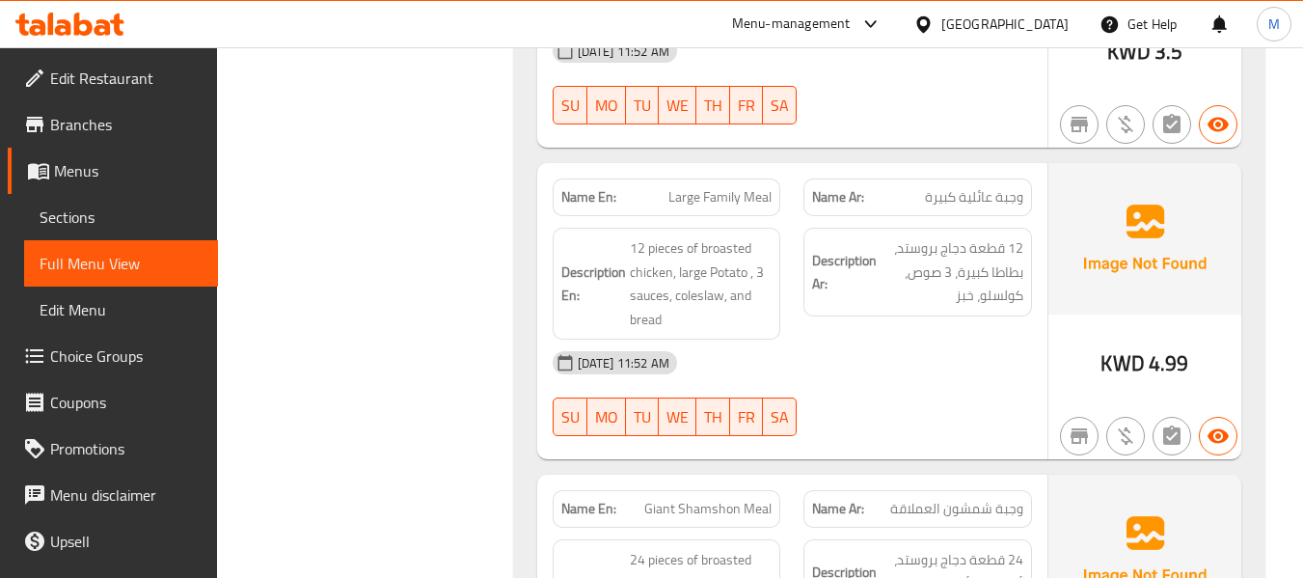
click at [856, 388] on div "06-10-2025 11:52 AM SU MO TU WE TH FR SA" at bounding box center [792, 393] width 502 height 108
click at [936, 405] on div "06-10-2025 11:52 AM SU MO TU WE TH FR SA" at bounding box center [792, 393] width 502 height 108
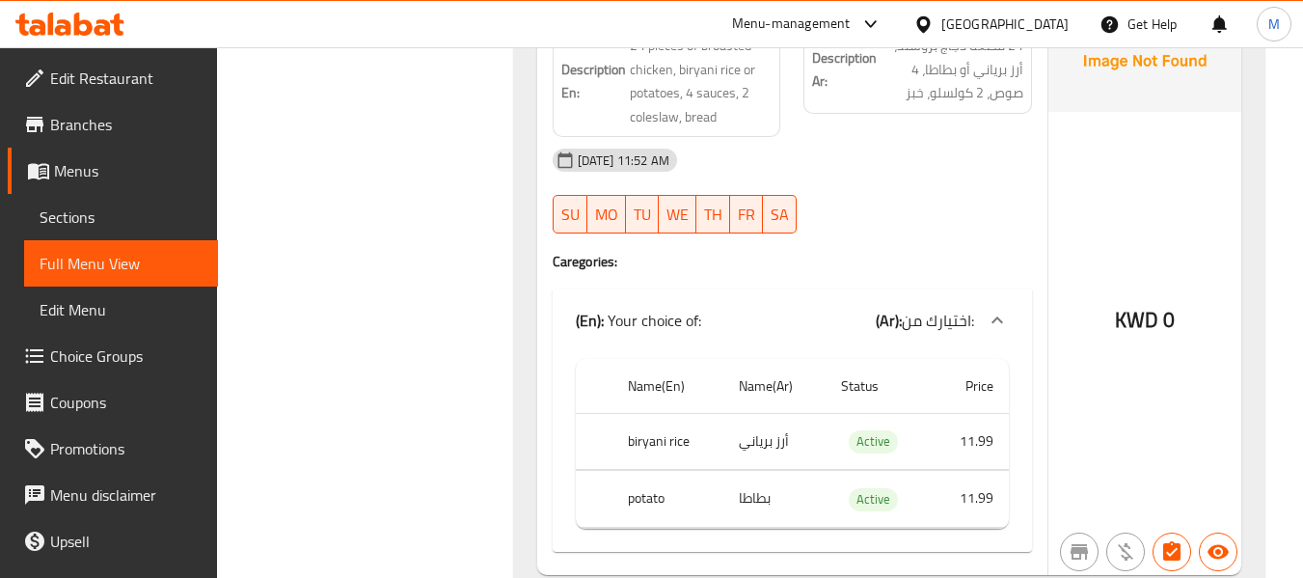
scroll to position [1929, 0]
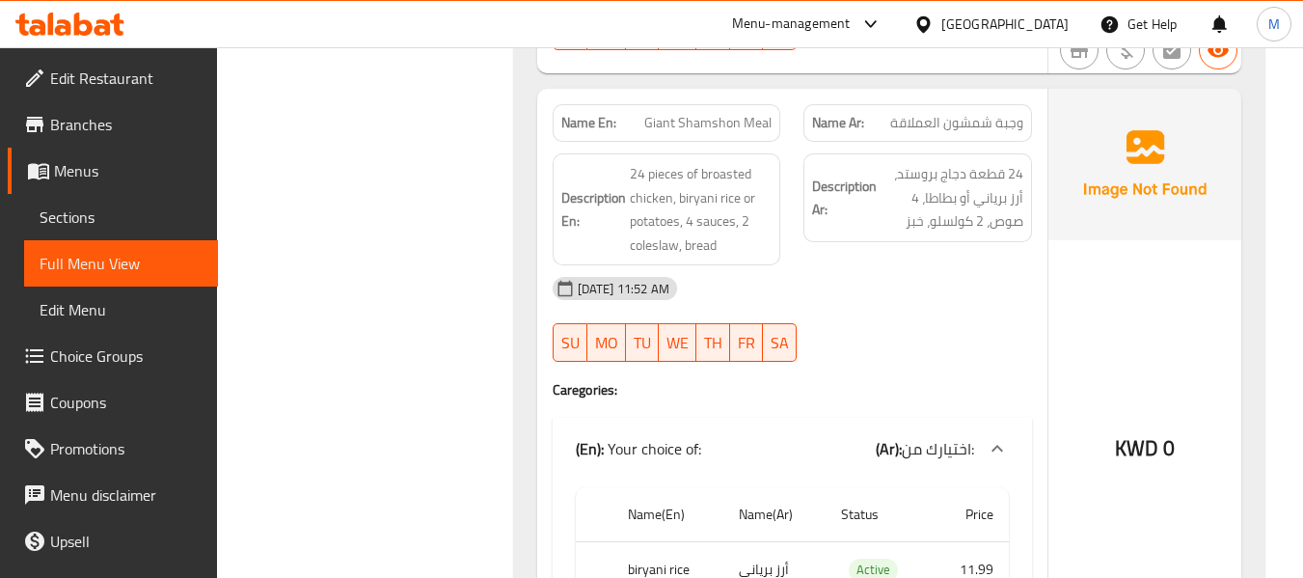
click at [891, 331] on div "06-10-2025 11:52 AM SU MO TU WE TH FR SA" at bounding box center [792, 319] width 502 height 108
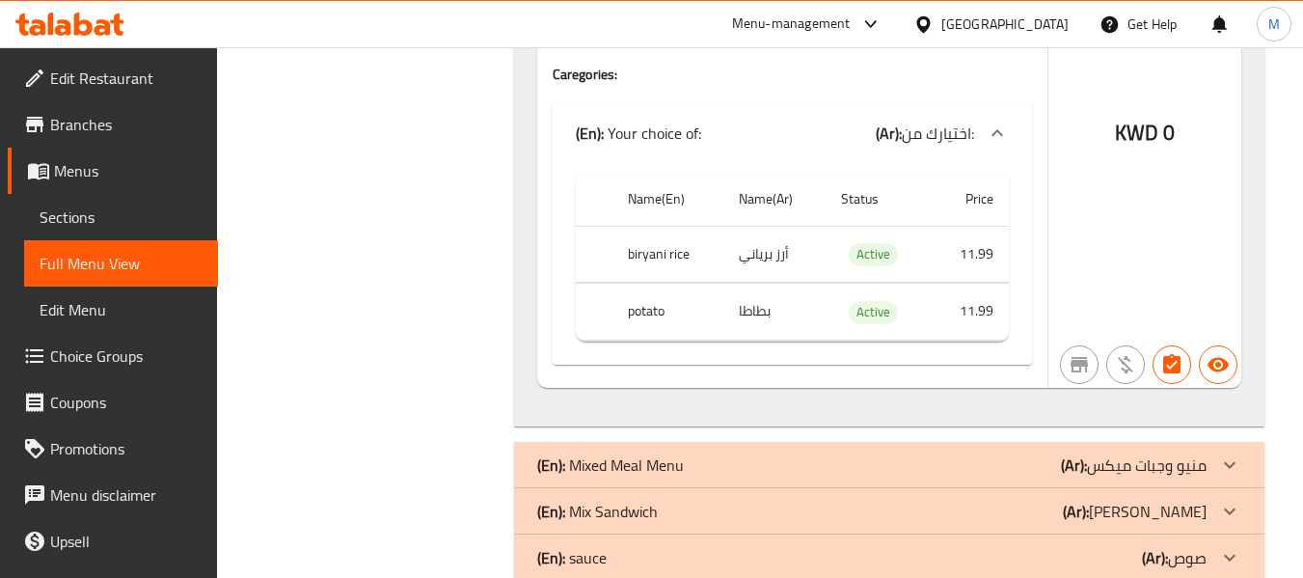
scroll to position [2186, 0]
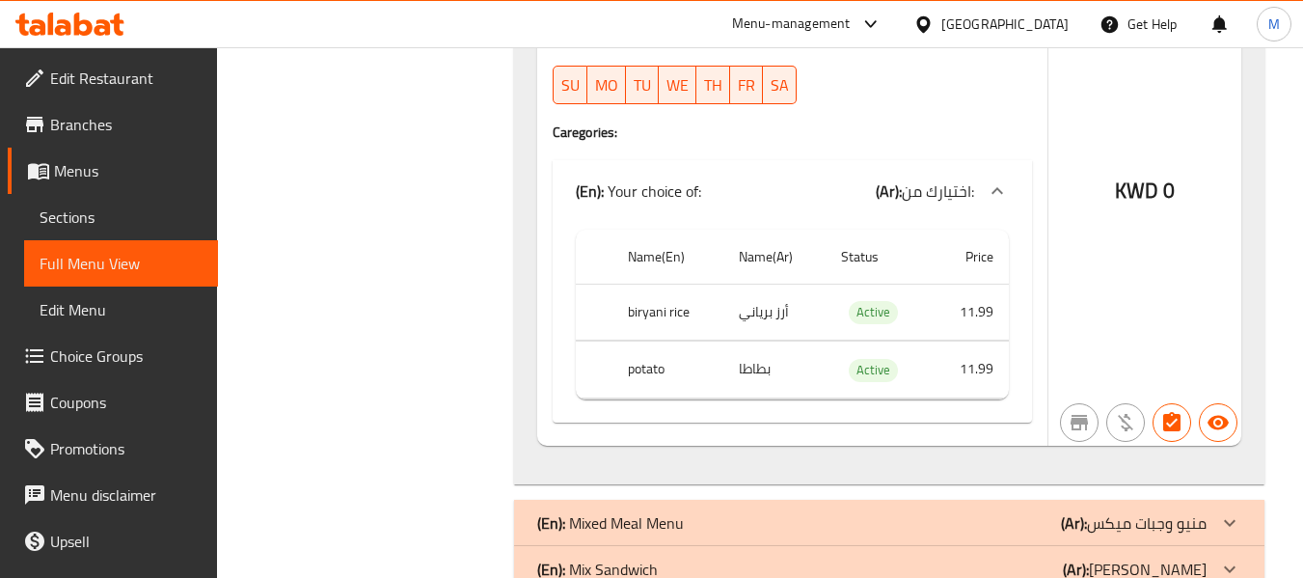
click at [912, 127] on h4 "Caregories:" at bounding box center [792, 131] width 479 height 19
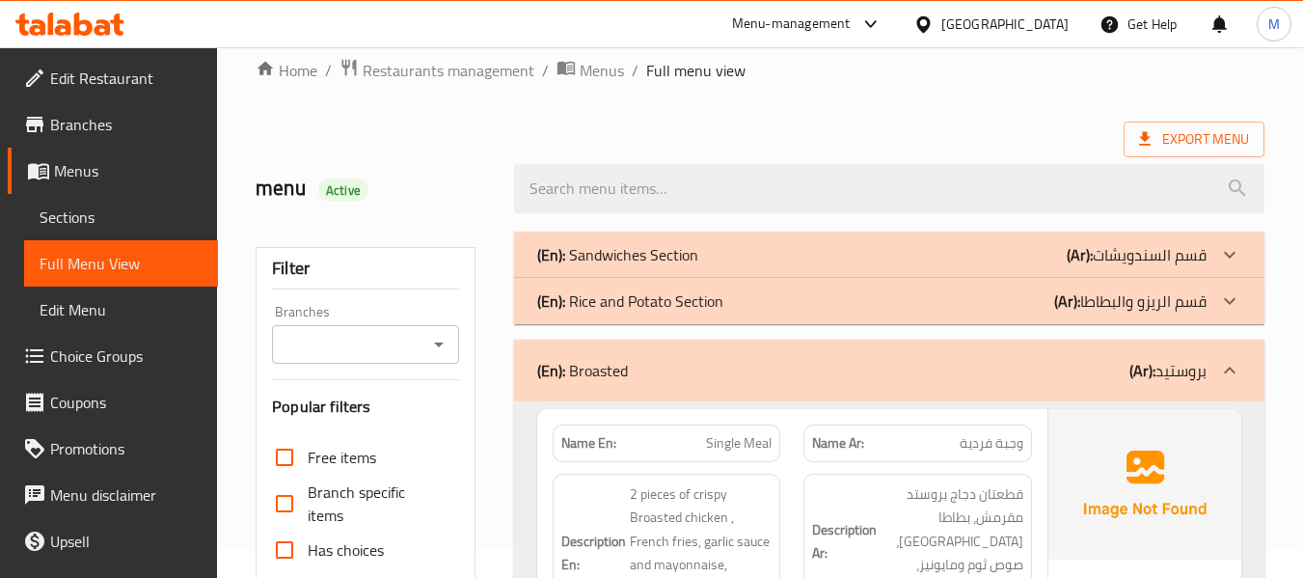
scroll to position [0, 0]
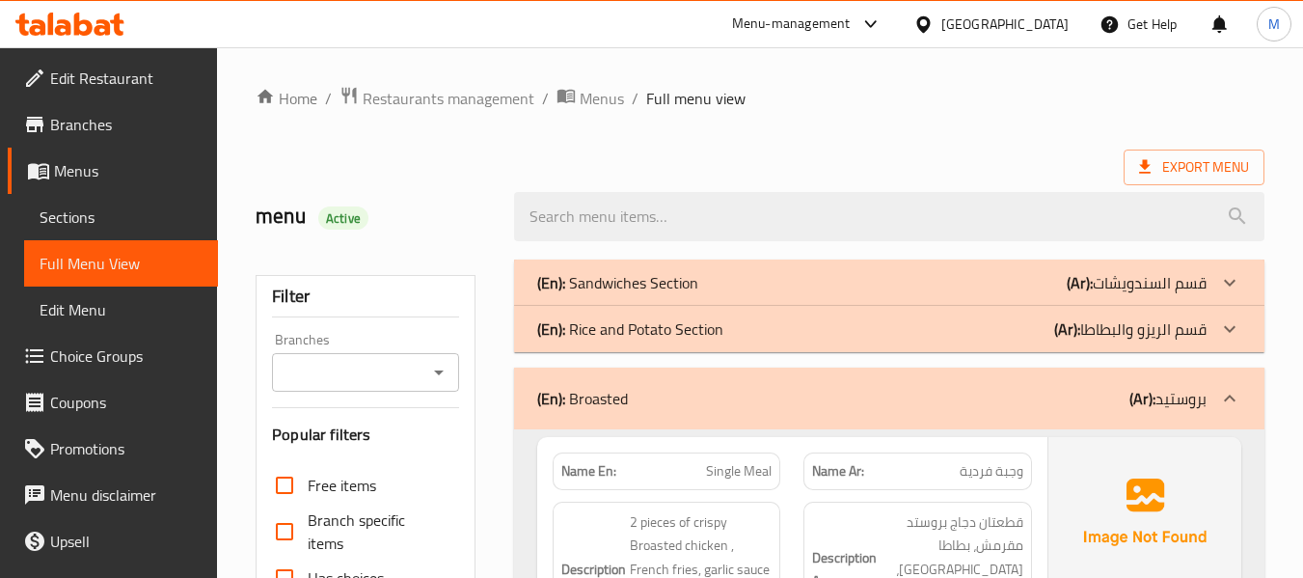
click at [709, 399] on div "(En): Broasted (Ar): بروستيد" at bounding box center [871, 398] width 669 height 23
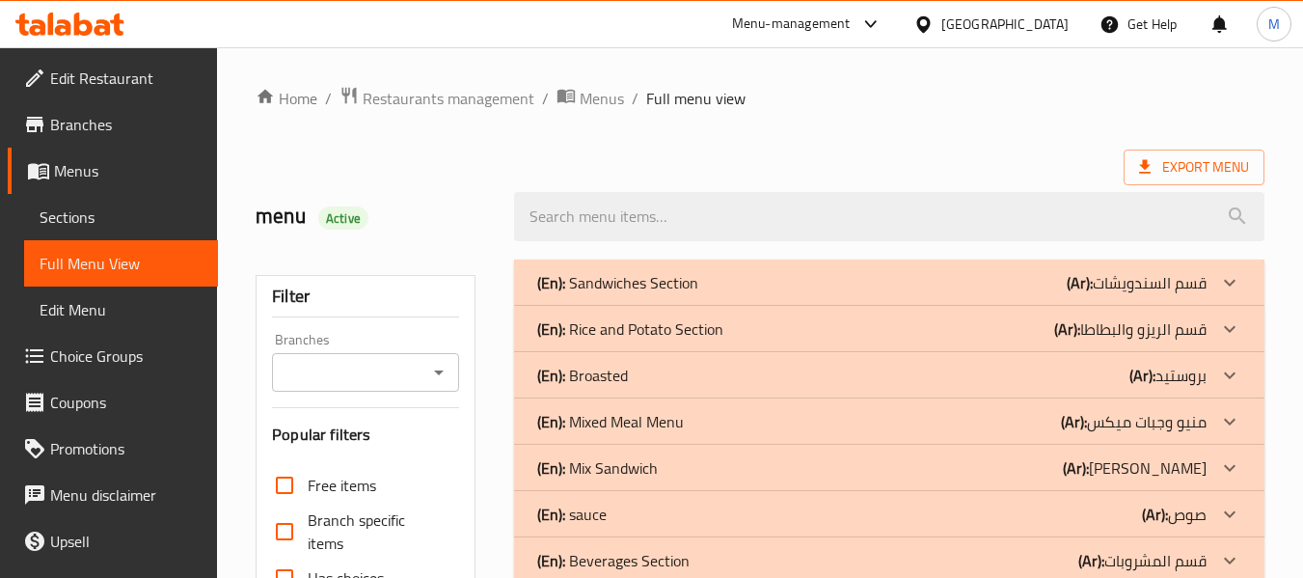
click at [699, 418] on div "(En): Mixed Meal Menu (Ar): منيو وجبات ميكس" at bounding box center [871, 421] width 669 height 23
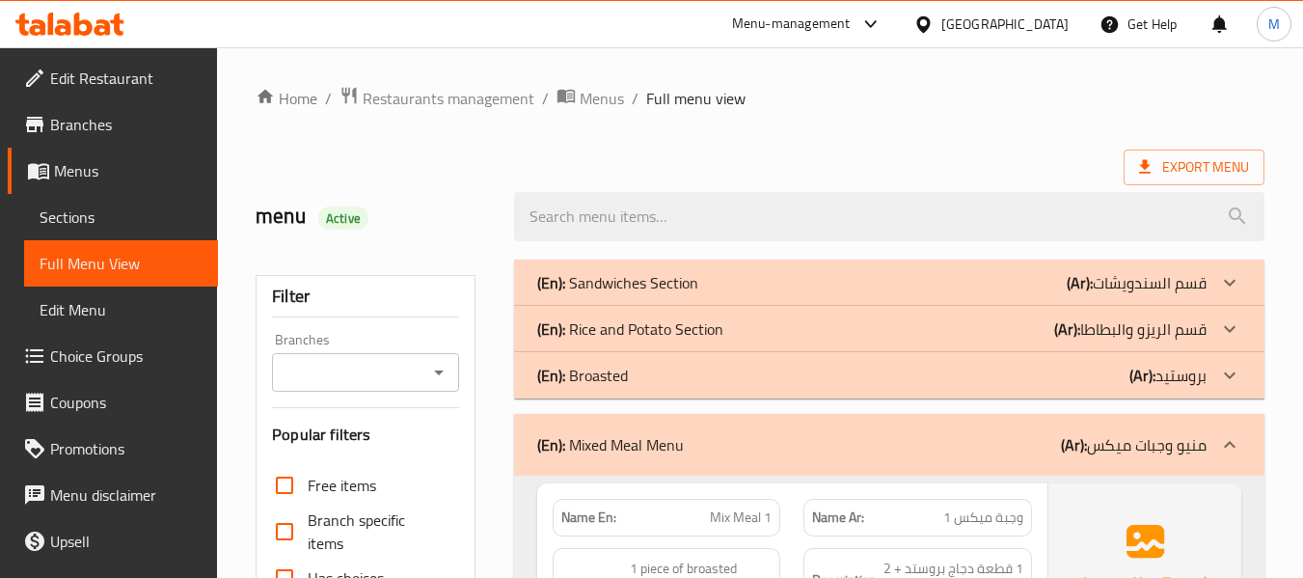
click at [699, 433] on div "(En): Mixed Meal Menu (Ar): منيو وجبات ميكس" at bounding box center [871, 444] width 669 height 23
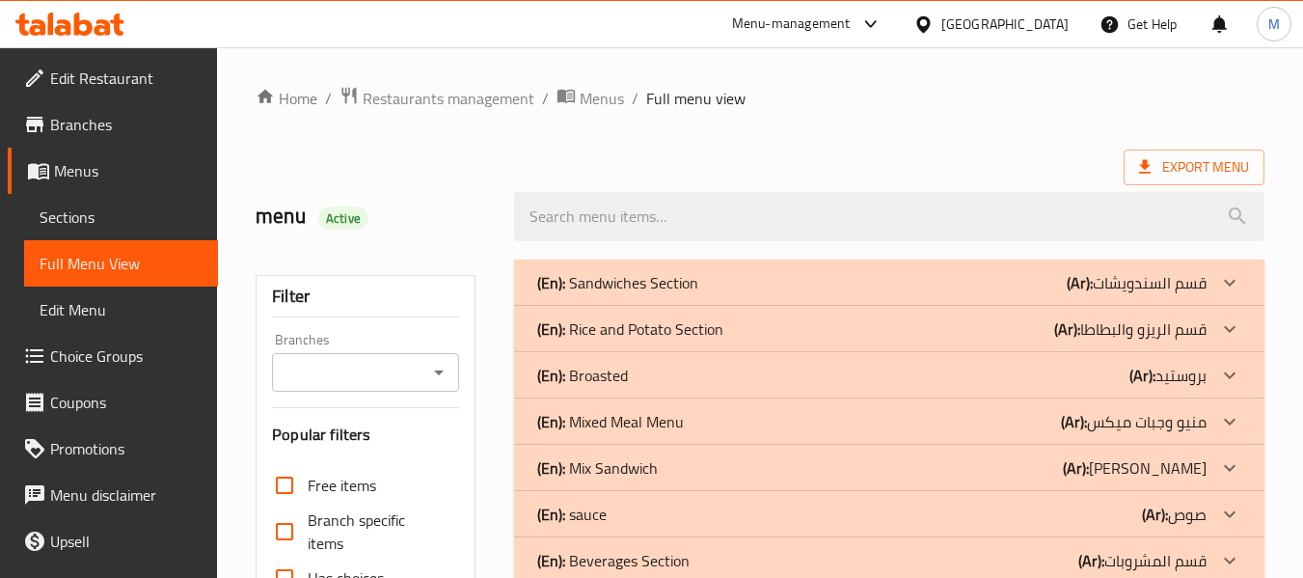
click at [603, 422] on p "(En): Mixed Meal Menu" at bounding box center [610, 421] width 147 height 23
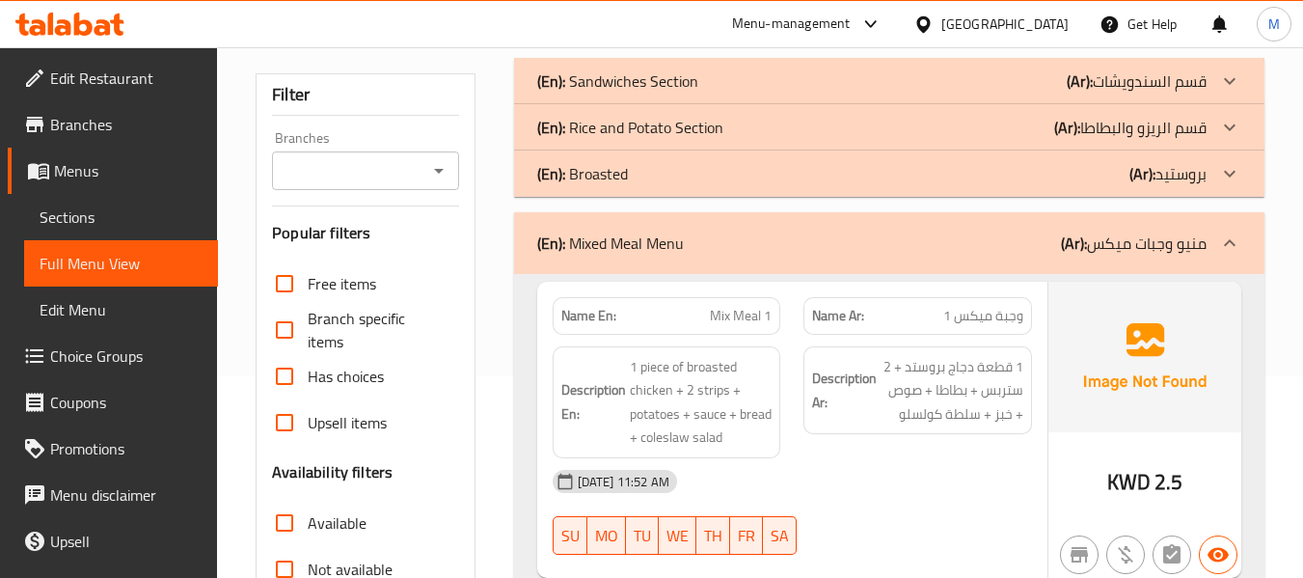
scroll to position [257, 0]
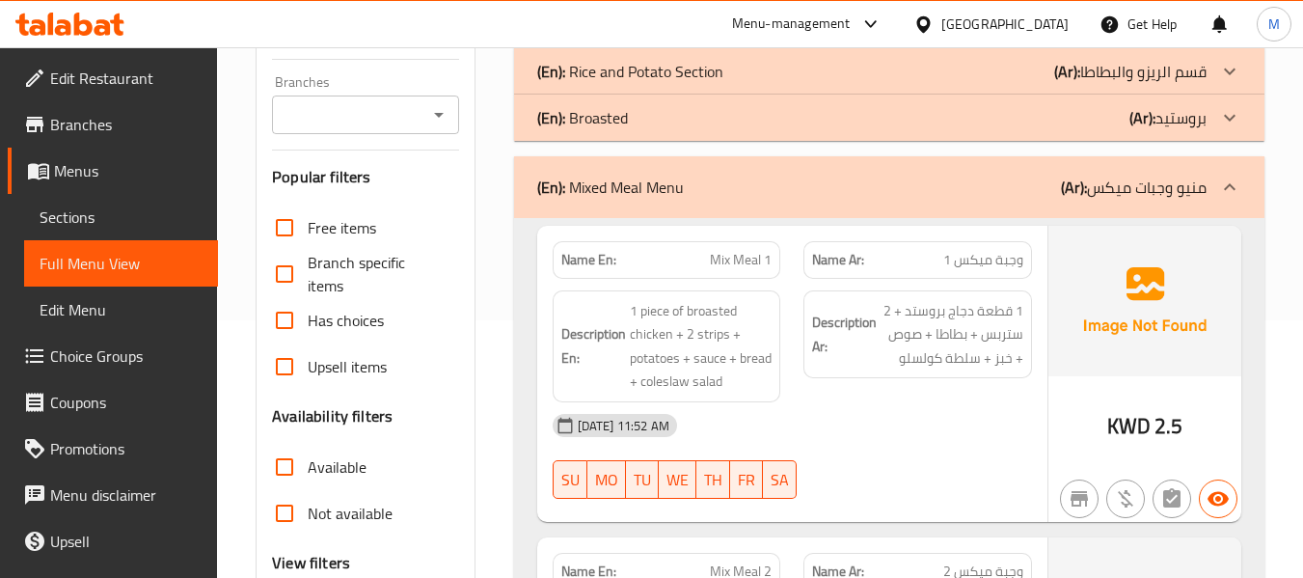
click at [830, 380] on div "Description Ar: 1 قطعة دجاج بروستد + 2 ستربس + بطاطا + صوص + خبز + سلطة كولسلو" at bounding box center [918, 346] width 252 height 135
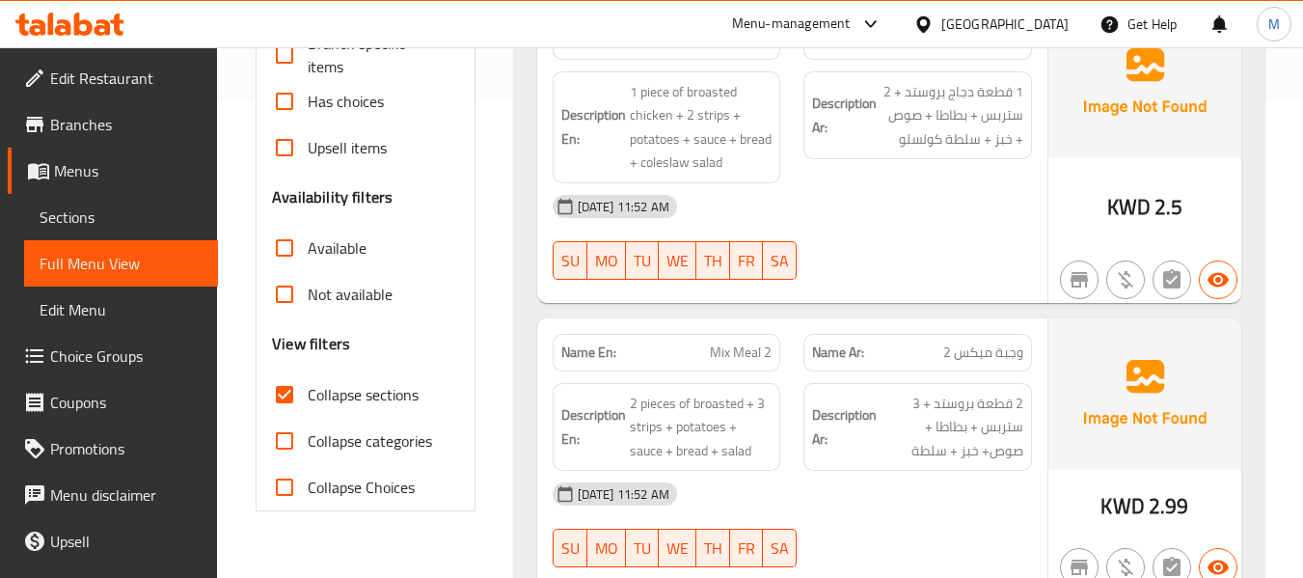
scroll to position [643, 0]
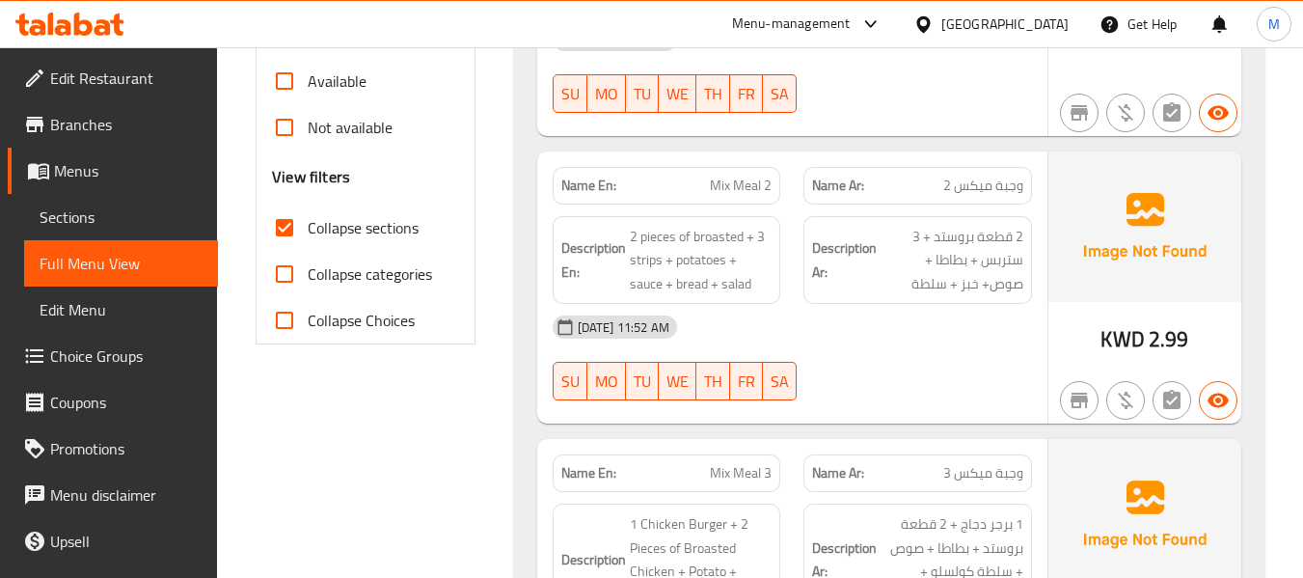
click at [915, 382] on div "06-10-2025 11:52 AM SU MO TU WE TH FR SA" at bounding box center [792, 358] width 502 height 108
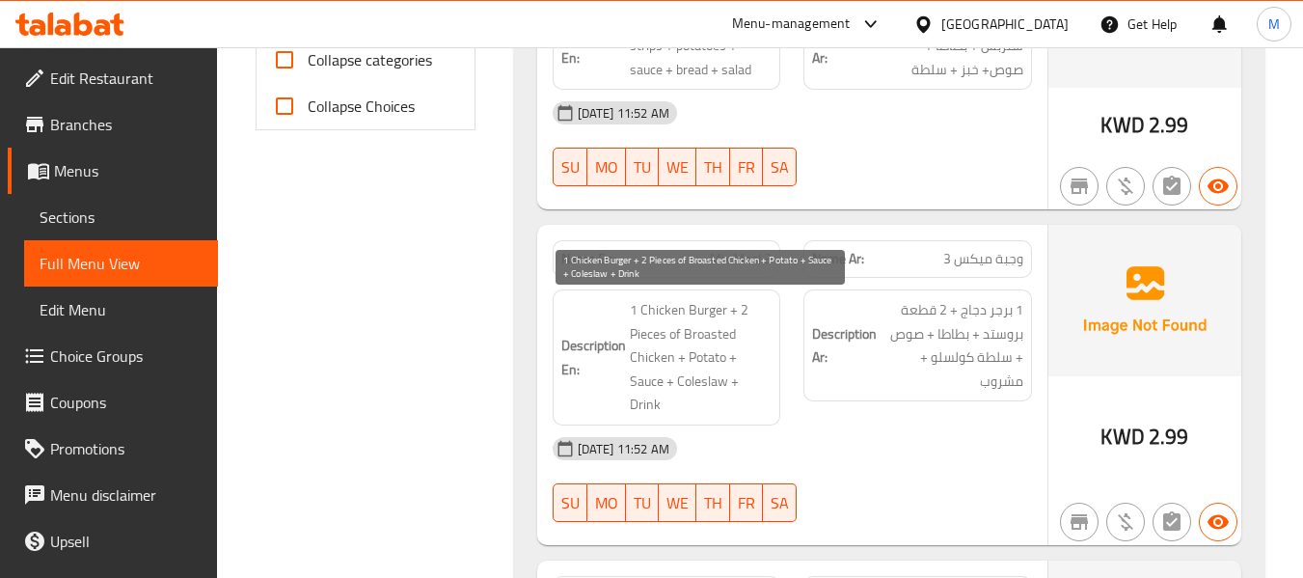
scroll to position [900, 0]
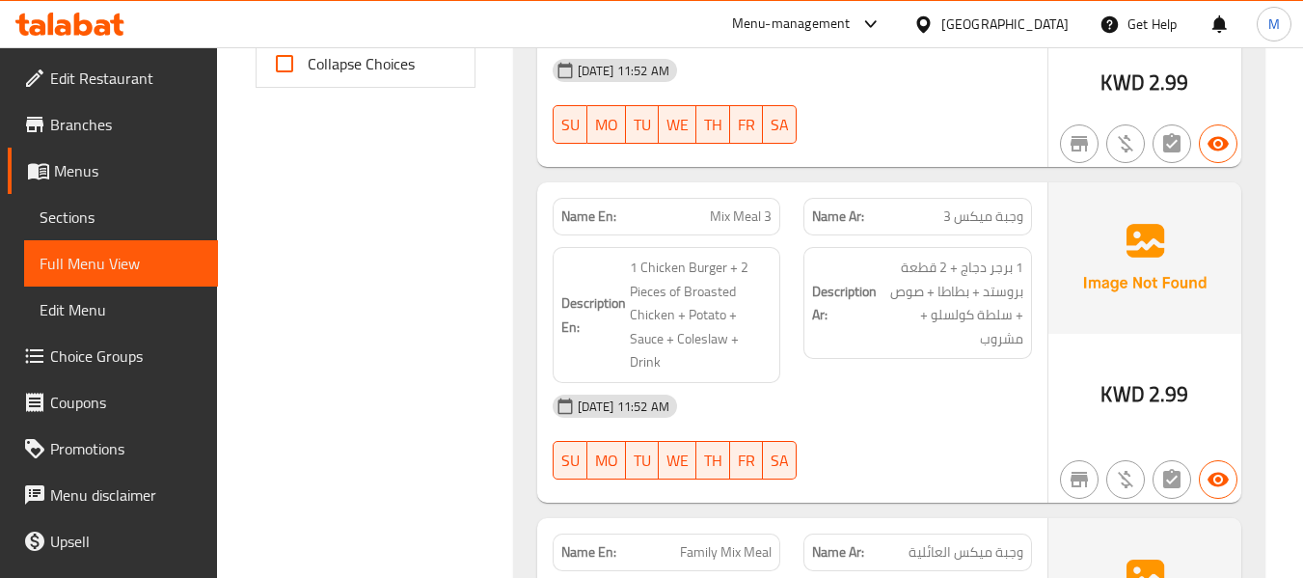
click at [788, 383] on div "[DATE] 11:52 AM" at bounding box center [792, 406] width 502 height 46
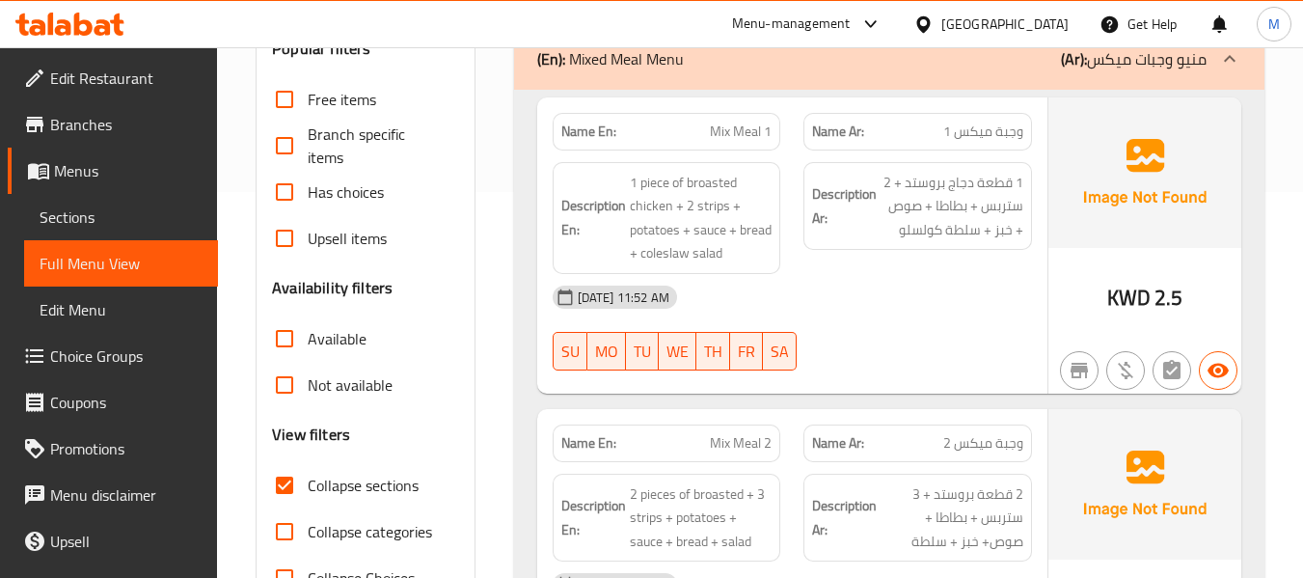
scroll to position [771, 0]
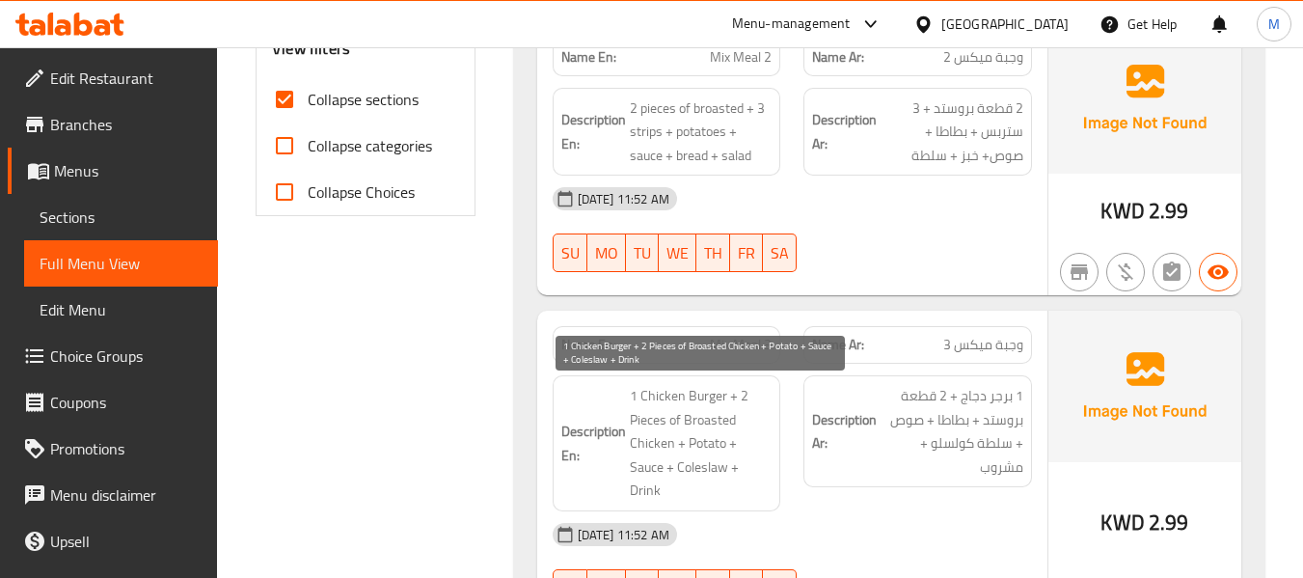
click at [673, 404] on span "1 Chicken Burger + 2 Pieces of Broasted Chicken + Potato + Sauce + Coleslaw + D…" at bounding box center [701, 443] width 143 height 119
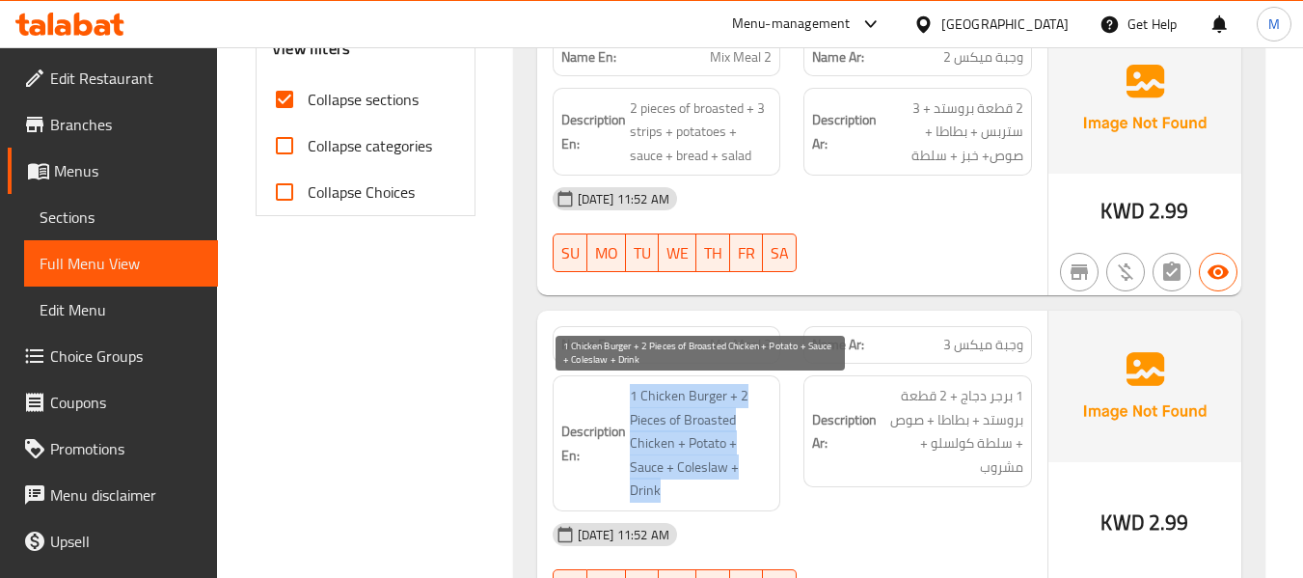
click at [673, 404] on span "1 Chicken Burger + 2 Pieces of Broasted Chicken + Potato + Sauce + Coleslaw + D…" at bounding box center [701, 443] width 143 height 119
copy span "1 Chicken Burger + 2 Pieces of Broasted Chicken + Potato + Sauce + Coleslaw + D…"
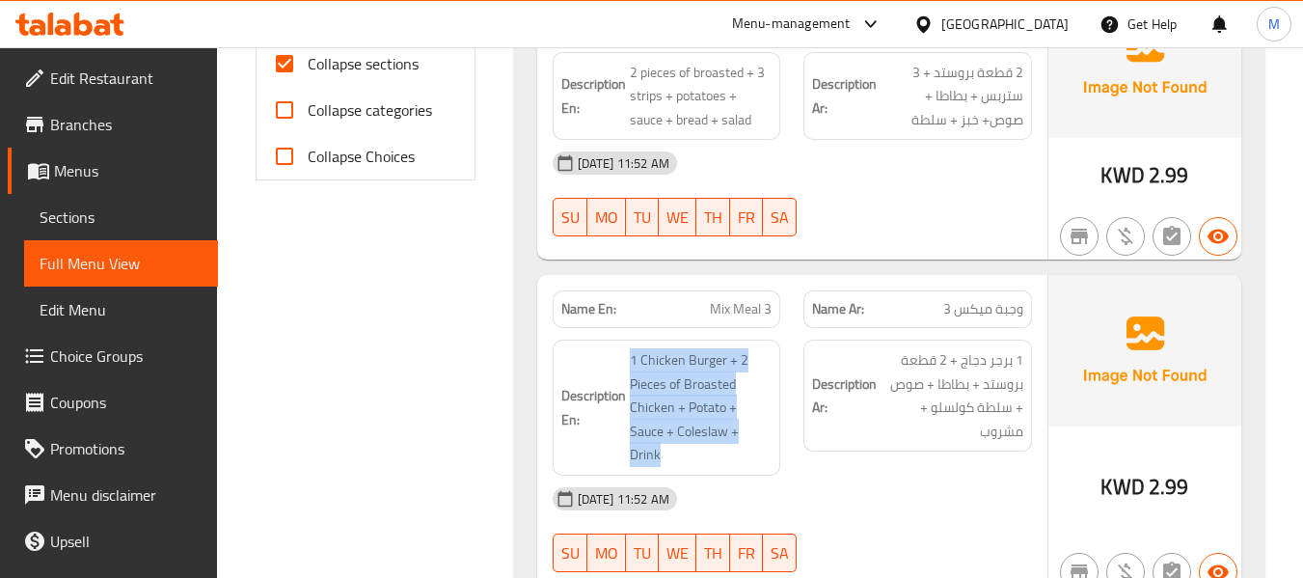
scroll to position [900, 0]
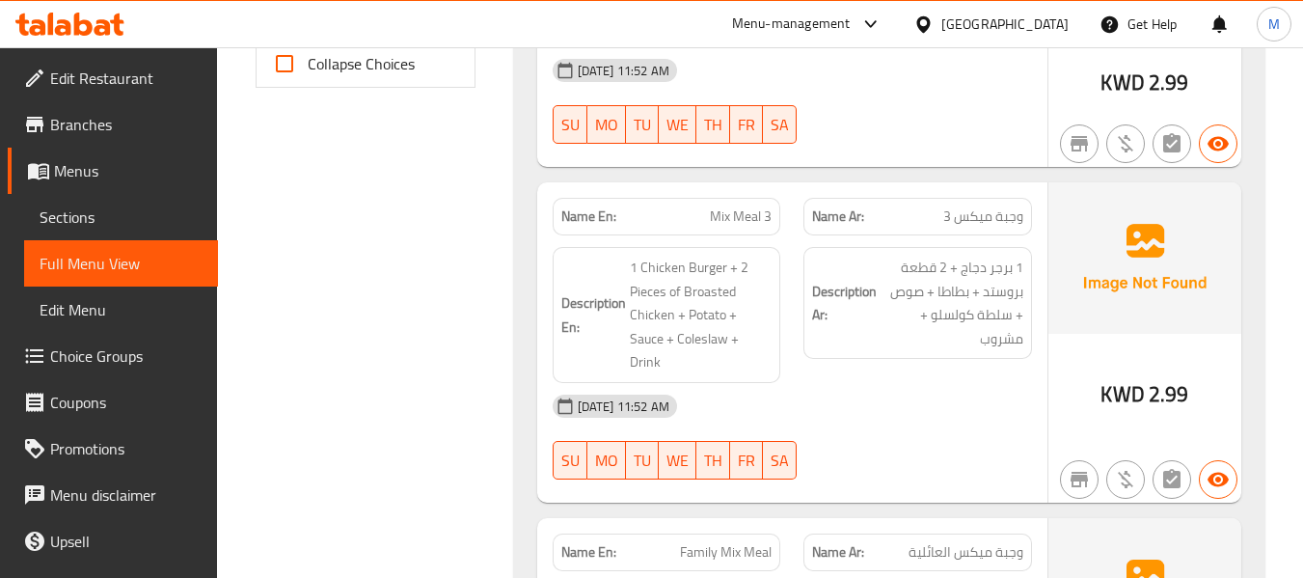
click at [742, 200] on div "Name En: Mix Meal 3" at bounding box center [667, 217] width 229 height 38
click at [742, 210] on span "Mix Meal 3" at bounding box center [741, 216] width 62 height 20
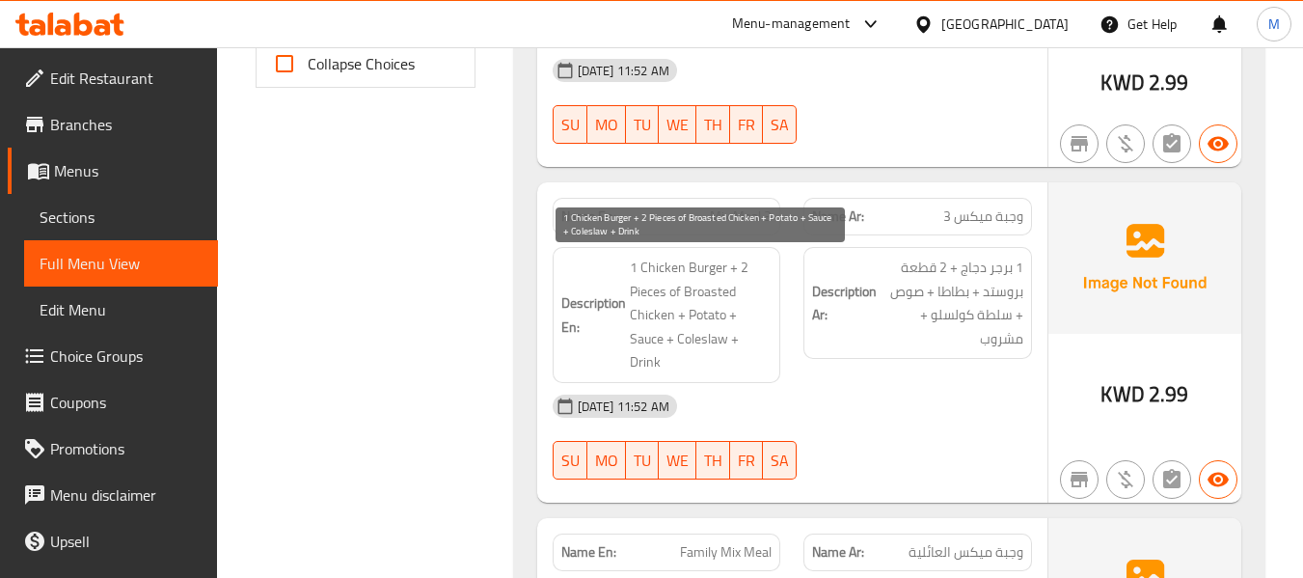
click at [712, 337] on span "1 Chicken Burger + 2 Pieces of Broasted Chicken + Potato + Sauce + Coleslaw + D…" at bounding box center [701, 315] width 143 height 119
click at [709, 341] on span "1 Chicken Burger + 2 Pieces of Broasted Chicken + Potato + Sauce + Coleslaw + D…" at bounding box center [701, 315] width 143 height 119
copy span "Coleslaw"
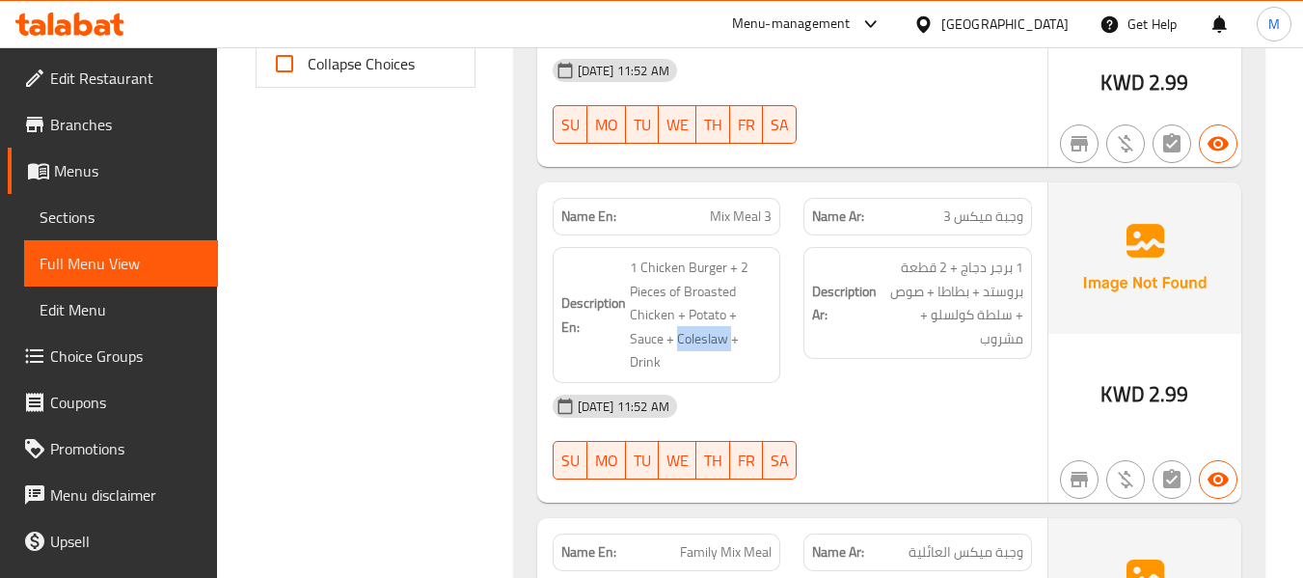
click at [715, 329] on span "1 Chicken Burger + 2 Pieces of Broasted Chicken + Potato + Sauce + Coleslaw + D…" at bounding box center [701, 315] width 143 height 119
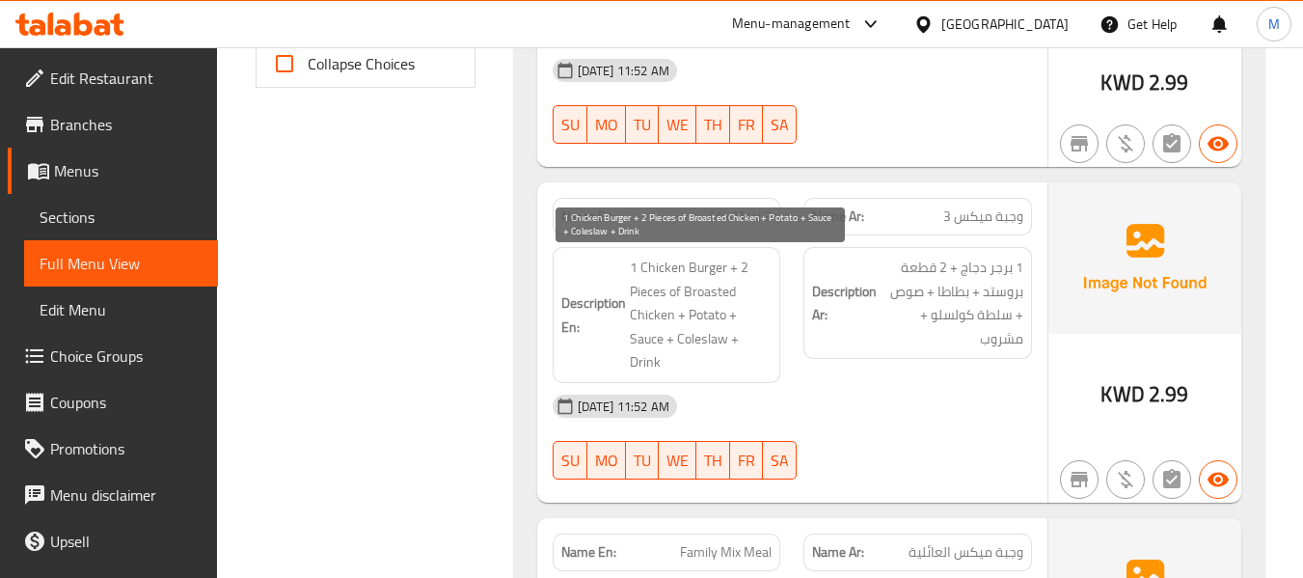
click at [715, 328] on span "1 Chicken Burger + 2 Pieces of Broasted Chicken + Potato + Sauce + Coleslaw + D…" at bounding box center [701, 315] width 143 height 119
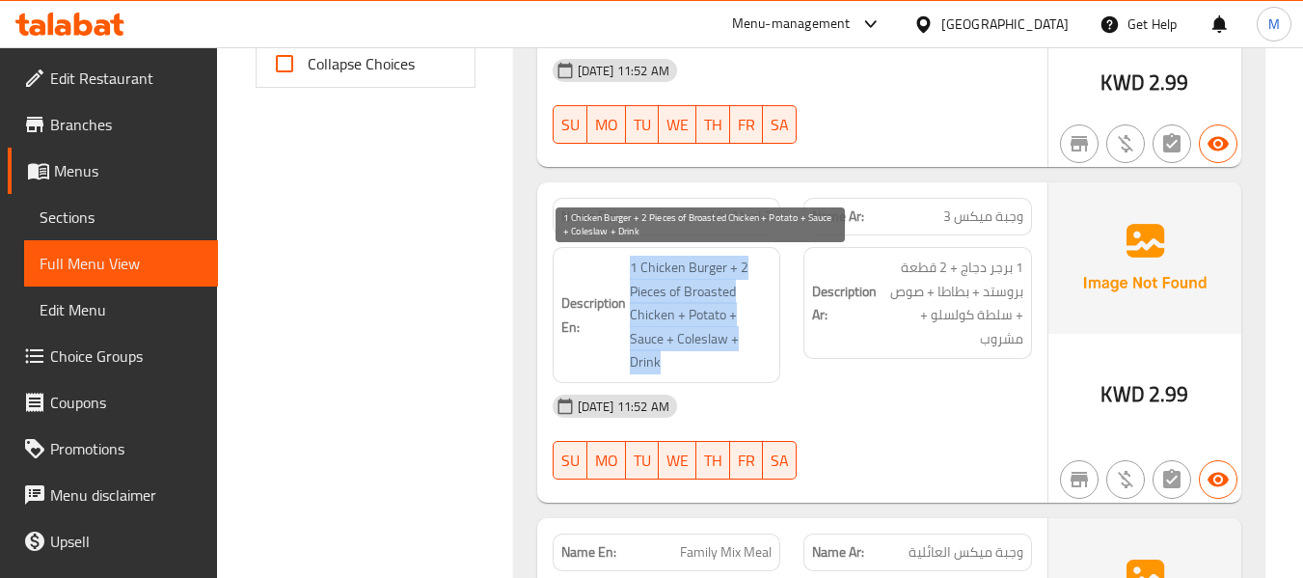
click at [715, 328] on span "1 Chicken Burger + 2 Pieces of Broasted Chicken + Potato + Sauce + Coleslaw + D…" at bounding box center [701, 315] width 143 height 119
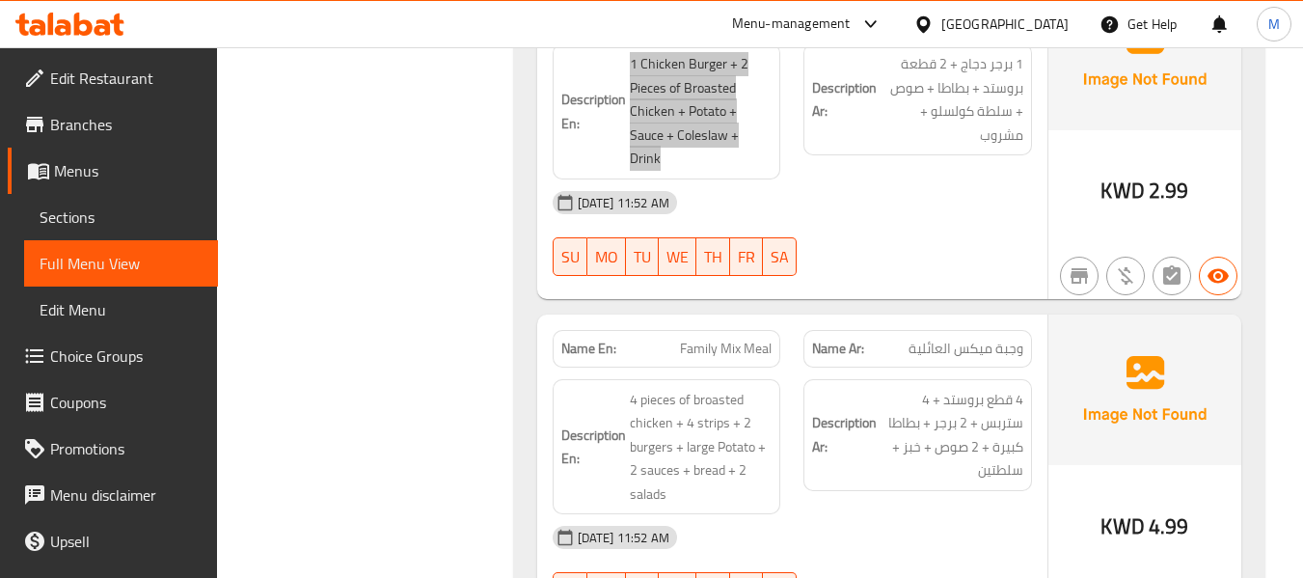
scroll to position [1157, 0]
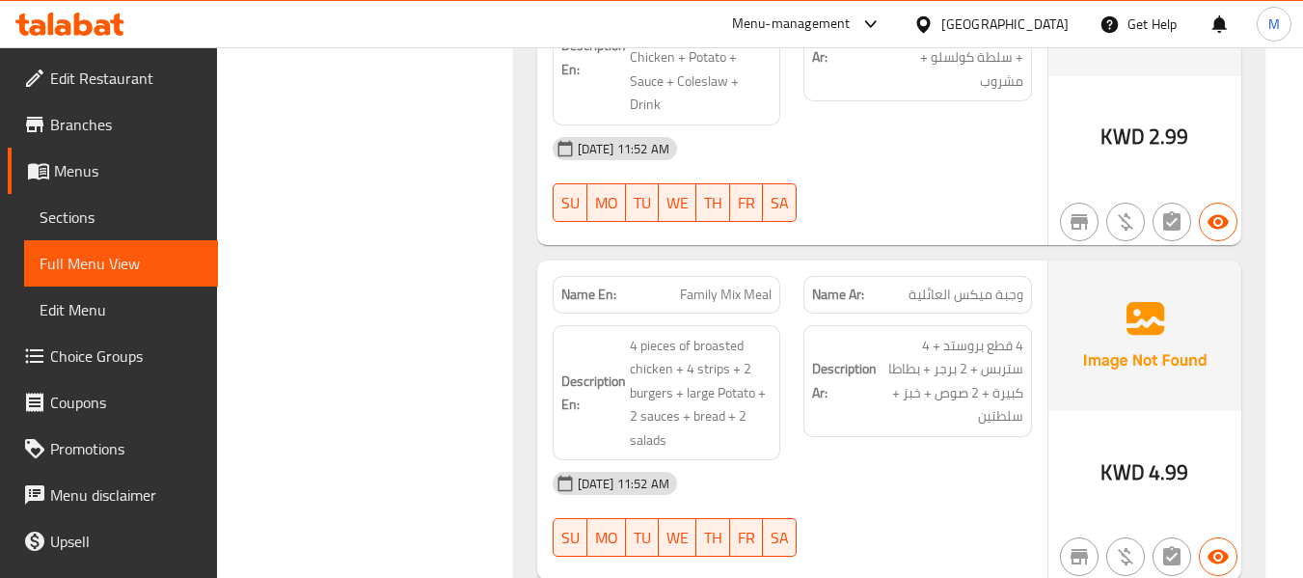
click at [846, 460] on div "[DATE] 11:52 AM" at bounding box center [792, 483] width 502 height 46
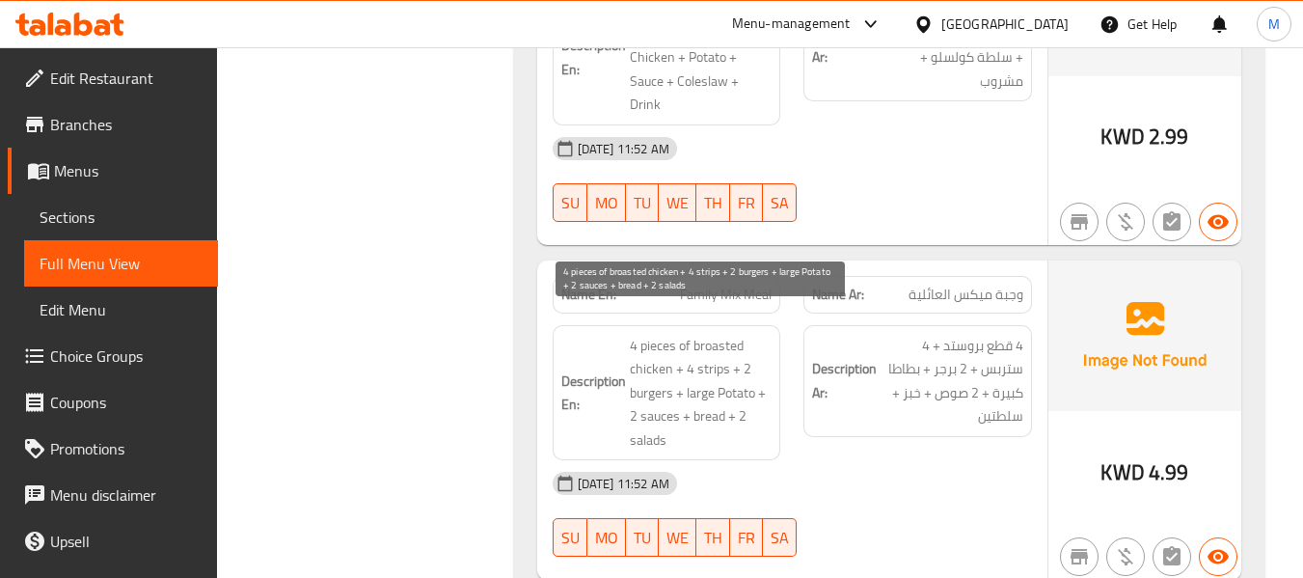
click at [679, 365] on span "4 pieces of broasted chicken + 4 strips + 2 burgers + large Potato + 2 sauces +…" at bounding box center [701, 393] width 143 height 119
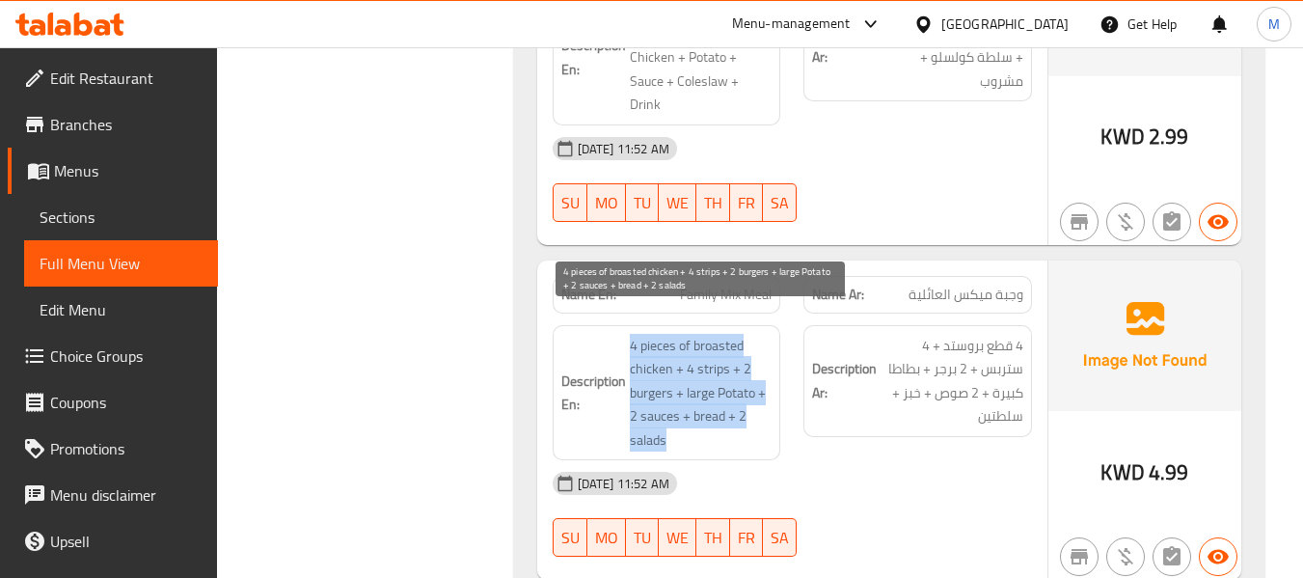
click at [679, 365] on span "4 pieces of broasted chicken + 4 strips + 2 burgers + large Potato + 2 sauces +…" at bounding box center [701, 393] width 143 height 119
copy span "4 pieces of broasted chicken + 4 strips + 2 burgers + large Potato + 2 sauces +…"
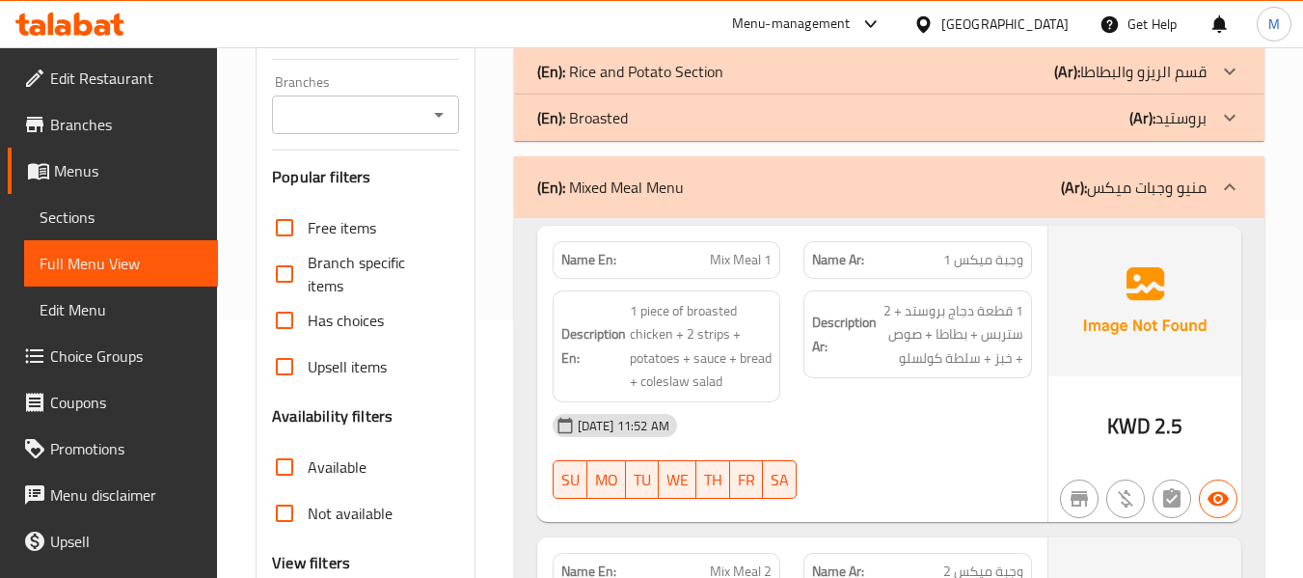
scroll to position [128, 0]
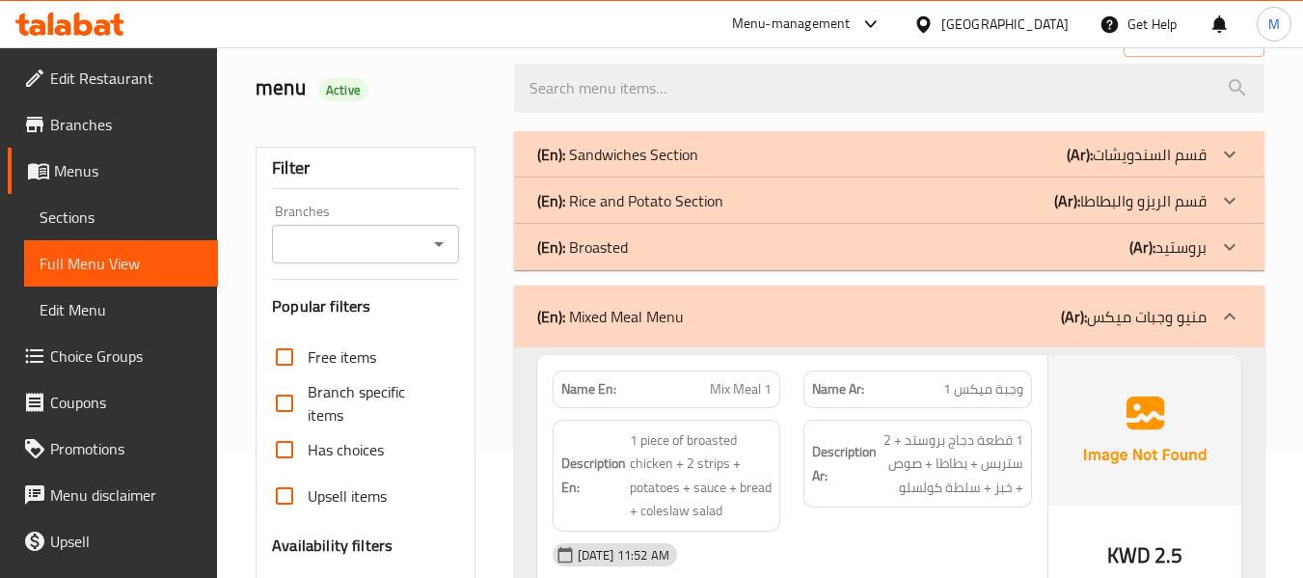
click at [727, 313] on div "(En): Mixed Meal Menu (Ar): منيو وجبات ميكس" at bounding box center [871, 316] width 669 height 23
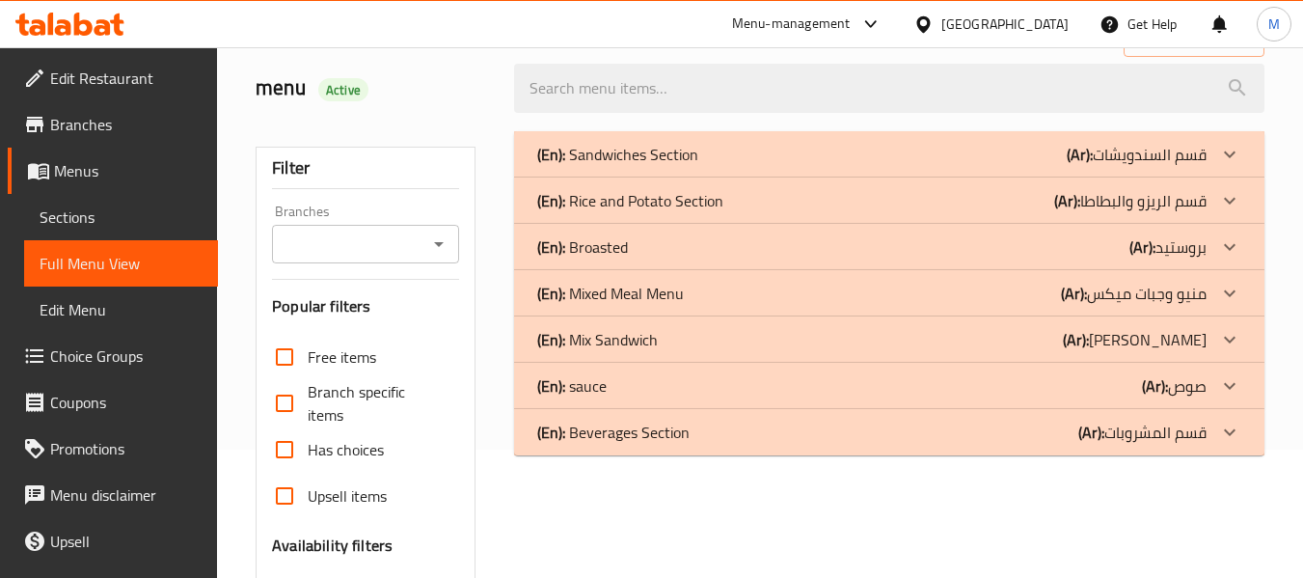
click at [715, 337] on div "(En): Mix Sandwich (Ar): ميكس ساندويتش" at bounding box center [871, 339] width 669 height 23
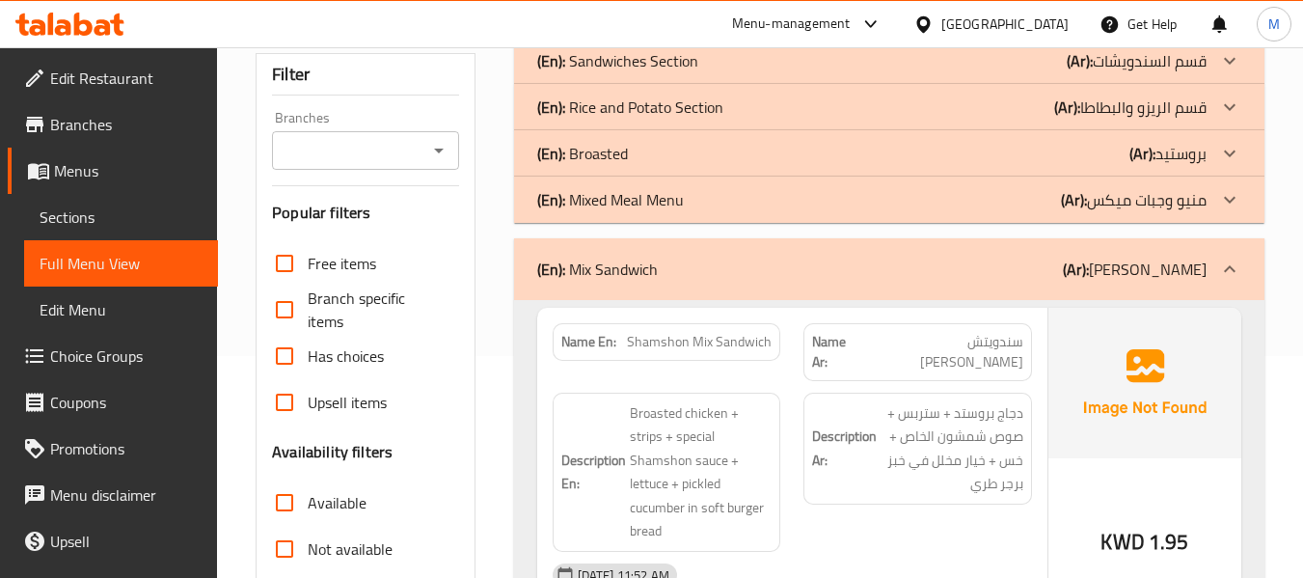
scroll to position [257, 0]
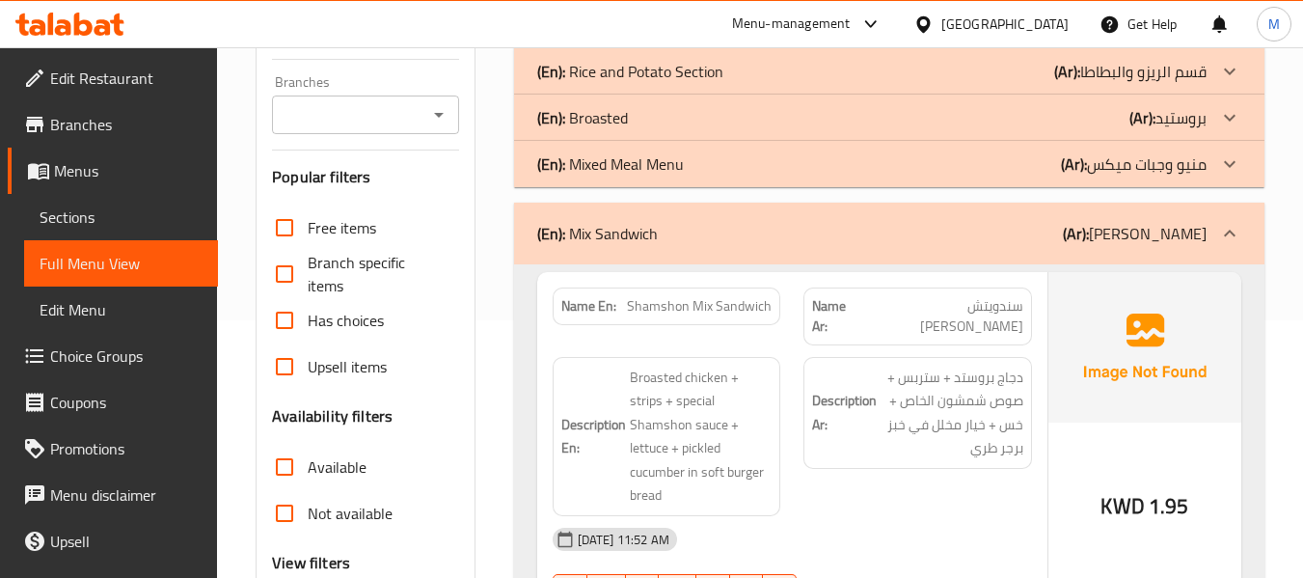
click at [618, 214] on div "(En): Mix Sandwich (Ar): ميكس ساندويتش" at bounding box center [889, 233] width 750 height 62
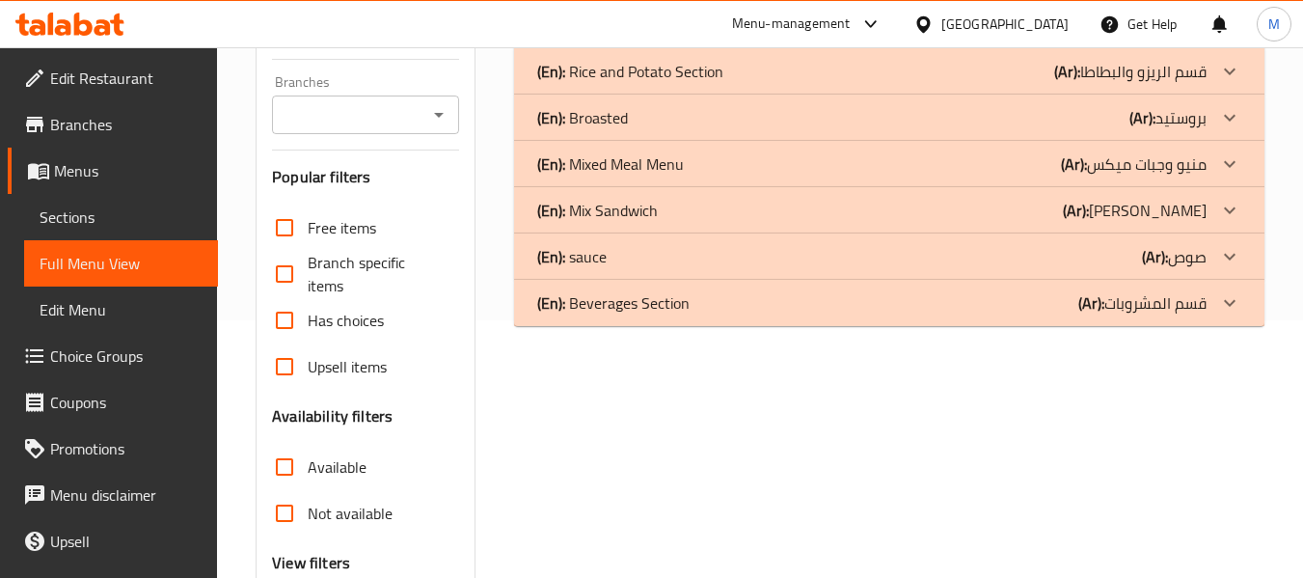
click at [618, 214] on div "(En): Mix Sandwich (Ar): ميكس ساندويتش" at bounding box center [889, 210] width 750 height 46
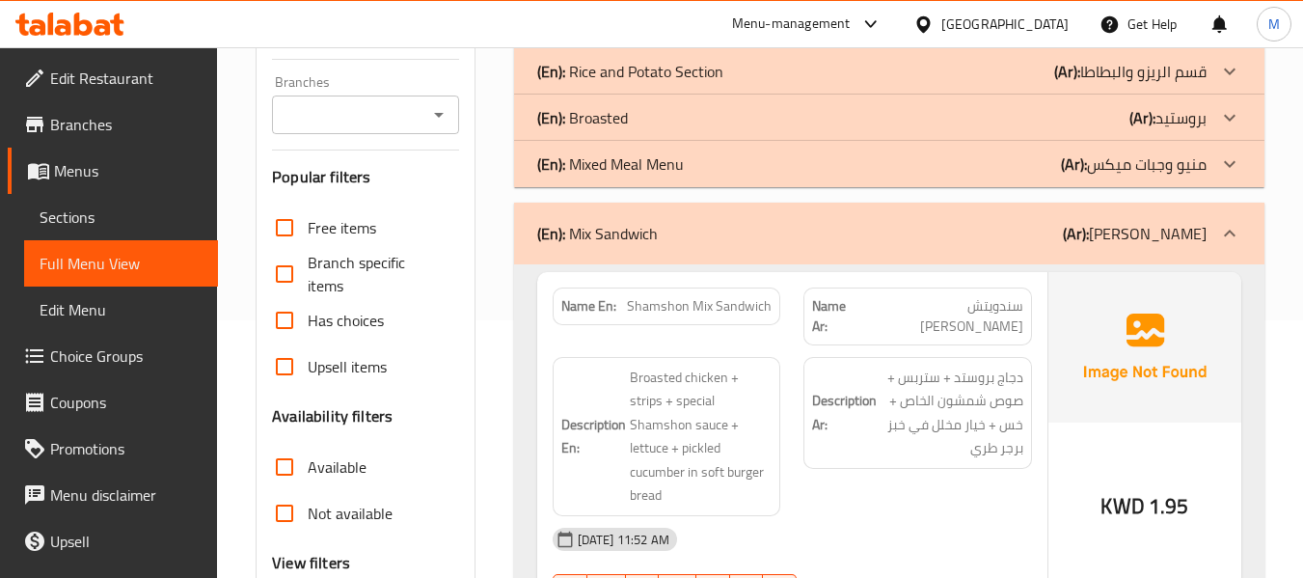
click at [618, 229] on p "(En): Mix Sandwich" at bounding box center [597, 233] width 121 height 23
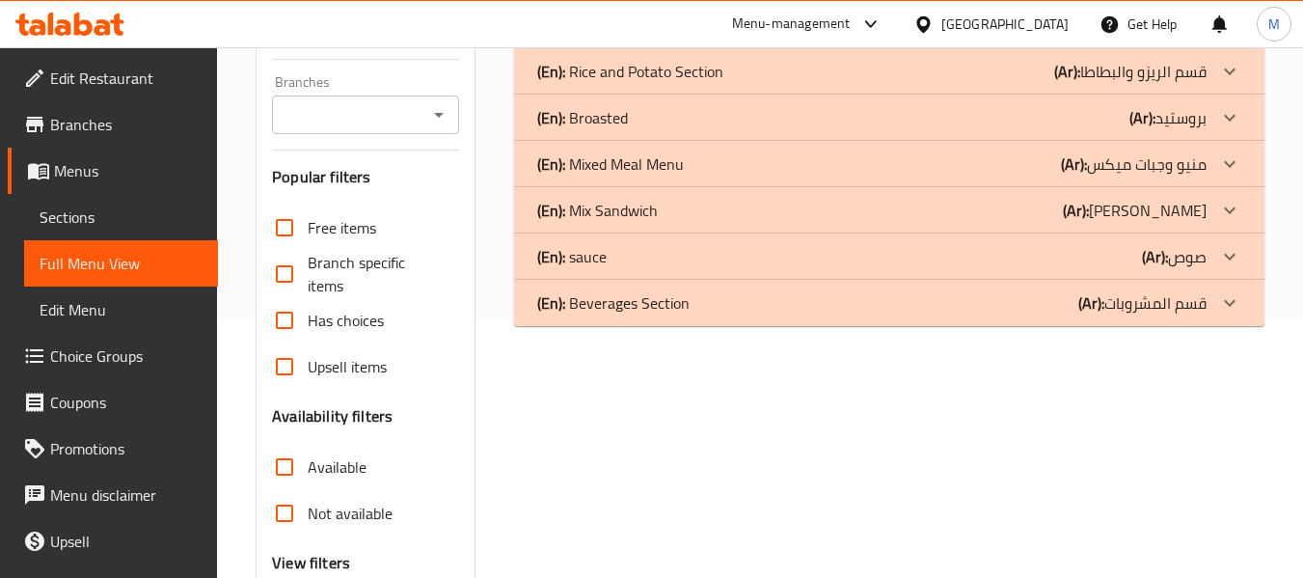
click at [616, 174] on p "(En): Mixed Meal Menu" at bounding box center [610, 163] width 147 height 23
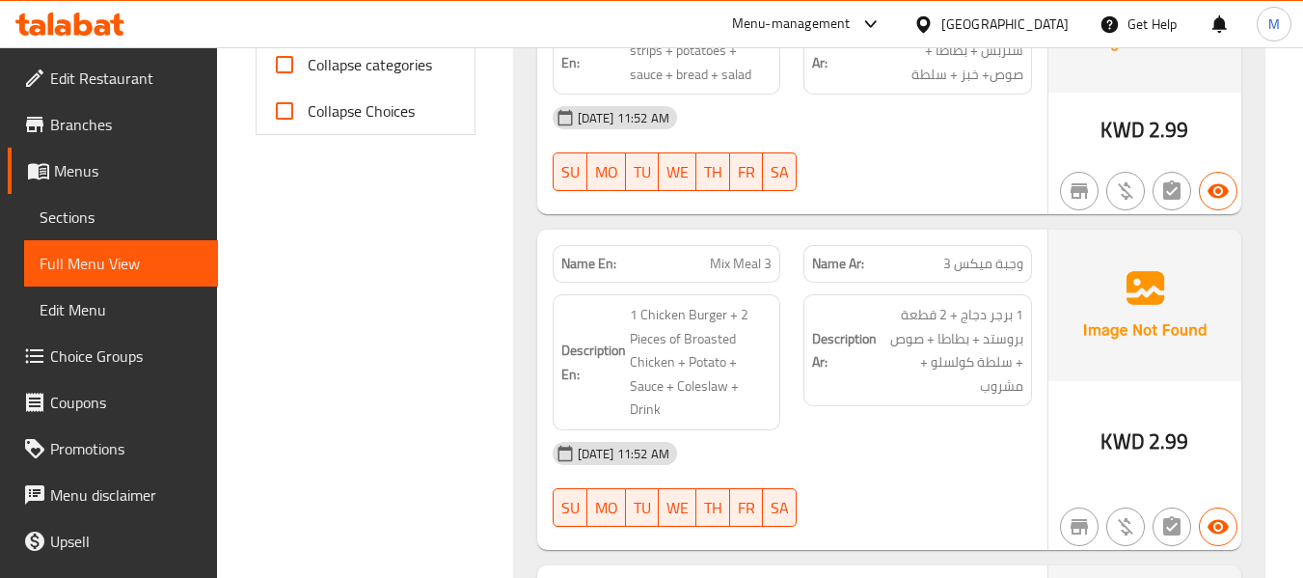
scroll to position [724, 0]
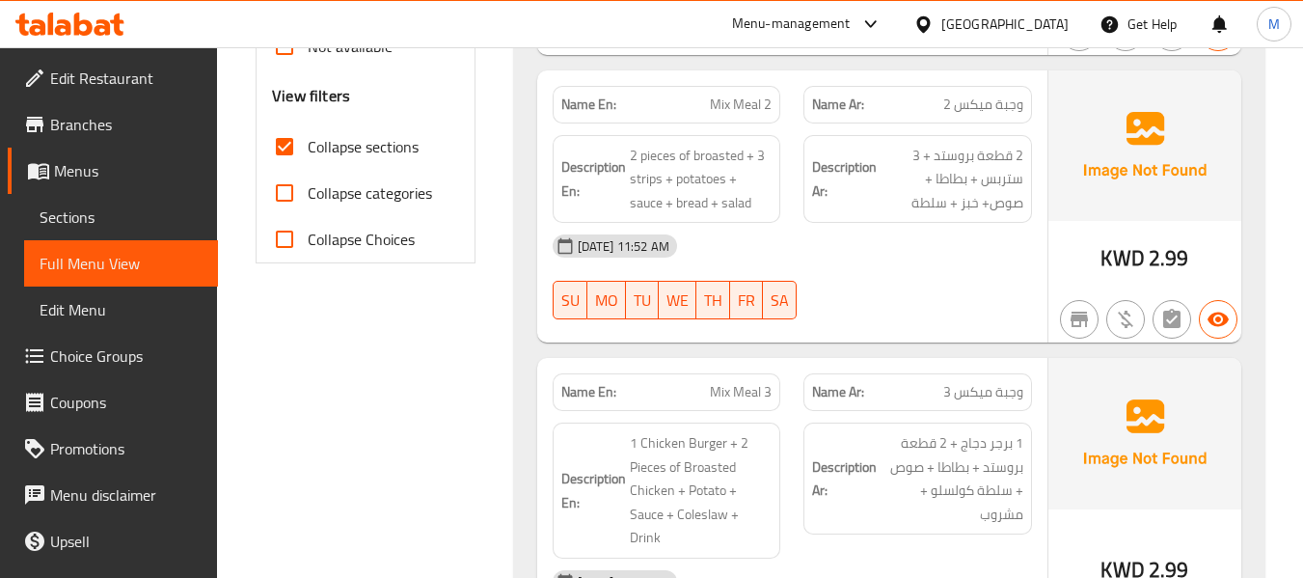
click at [750, 388] on span "Mix Meal 3" at bounding box center [741, 392] width 62 height 20
click at [750, 389] on span "Mix Meal 3" at bounding box center [741, 392] width 62 height 20
copy span "Mix Meal 3"
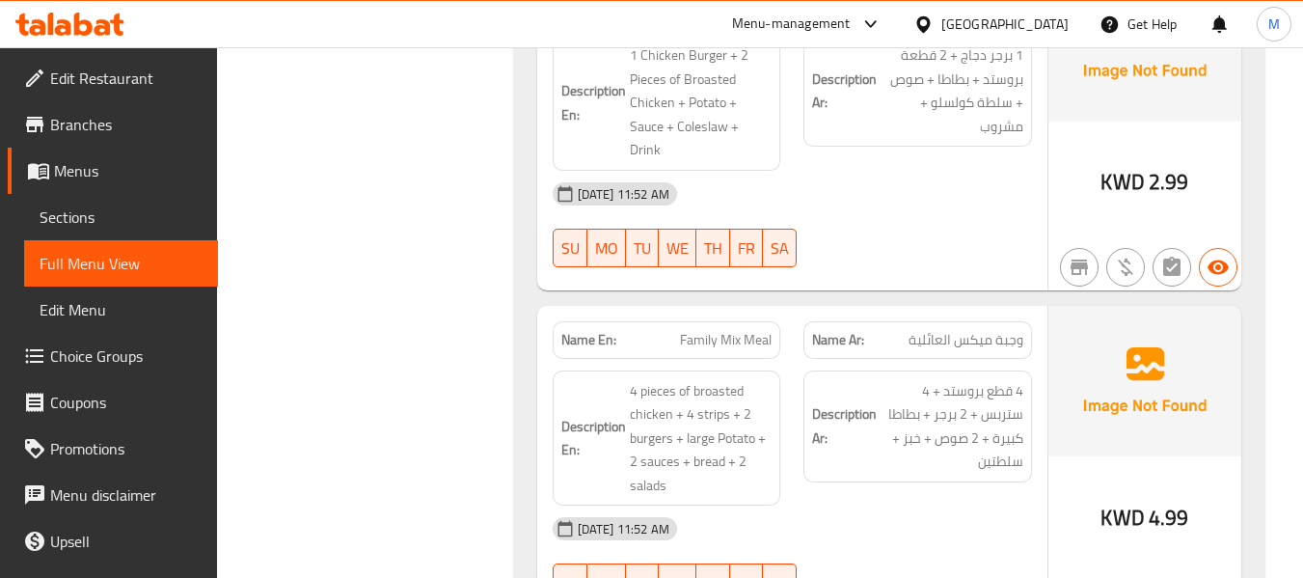
scroll to position [1110, 0]
click at [708, 332] on span "Family Mix Meal" at bounding box center [726, 342] width 92 height 20
copy span "Family Mix Meal"
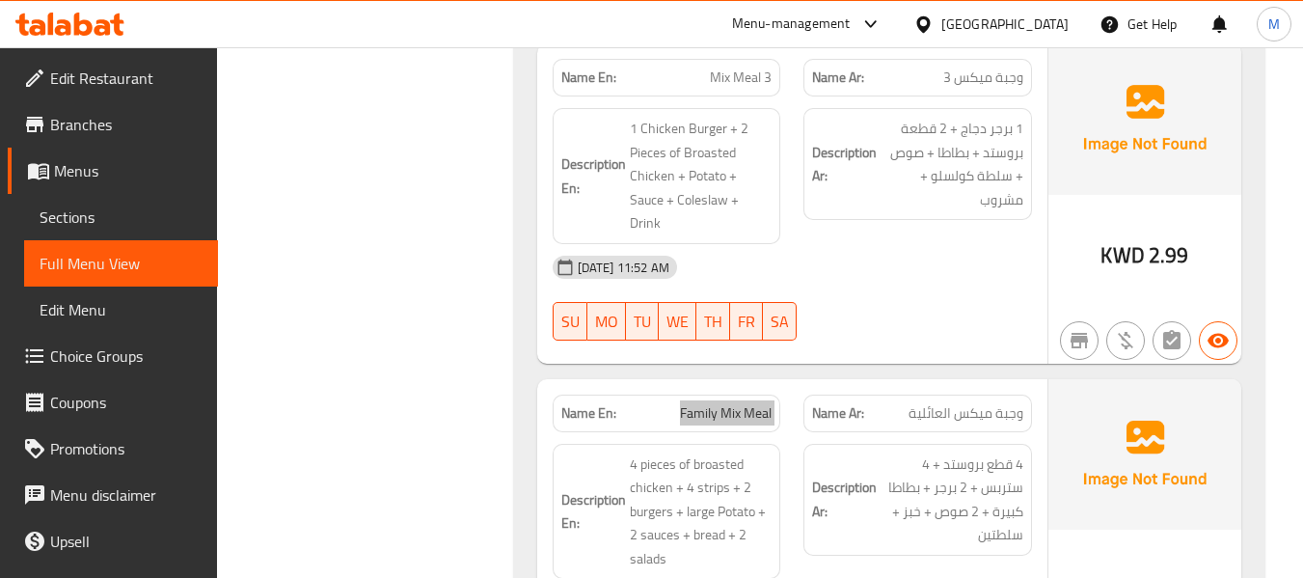
scroll to position [982, 0]
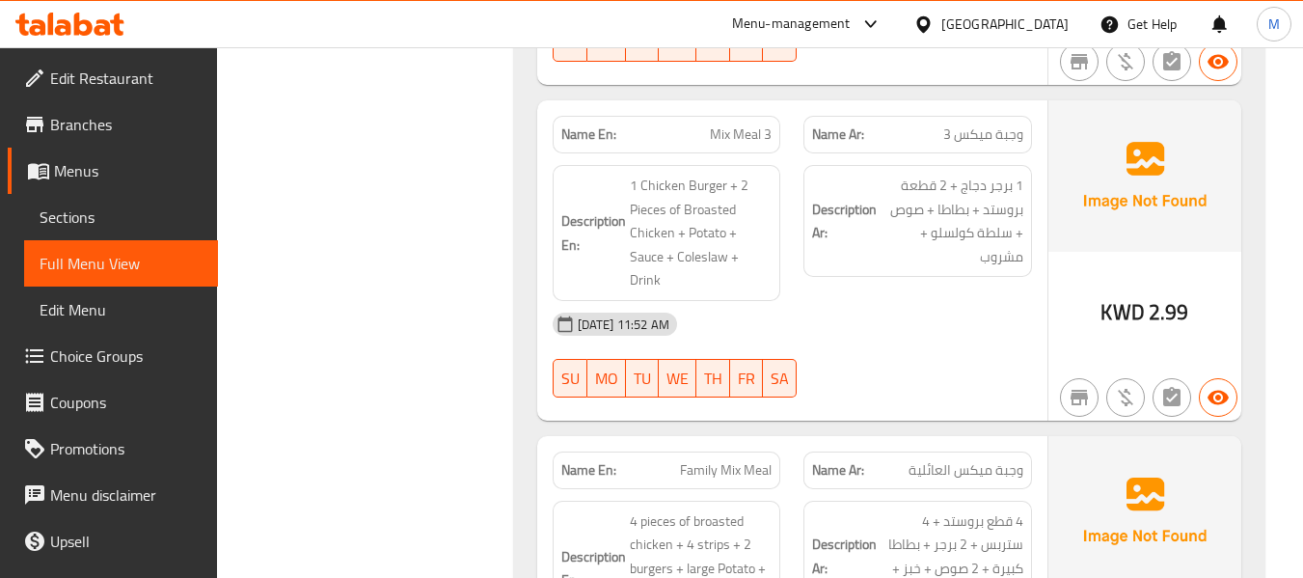
click at [411, 234] on div "Filter Branches Branches Popular filters Free items Branch specific items Has c…" at bounding box center [372, 113] width 257 height 1694
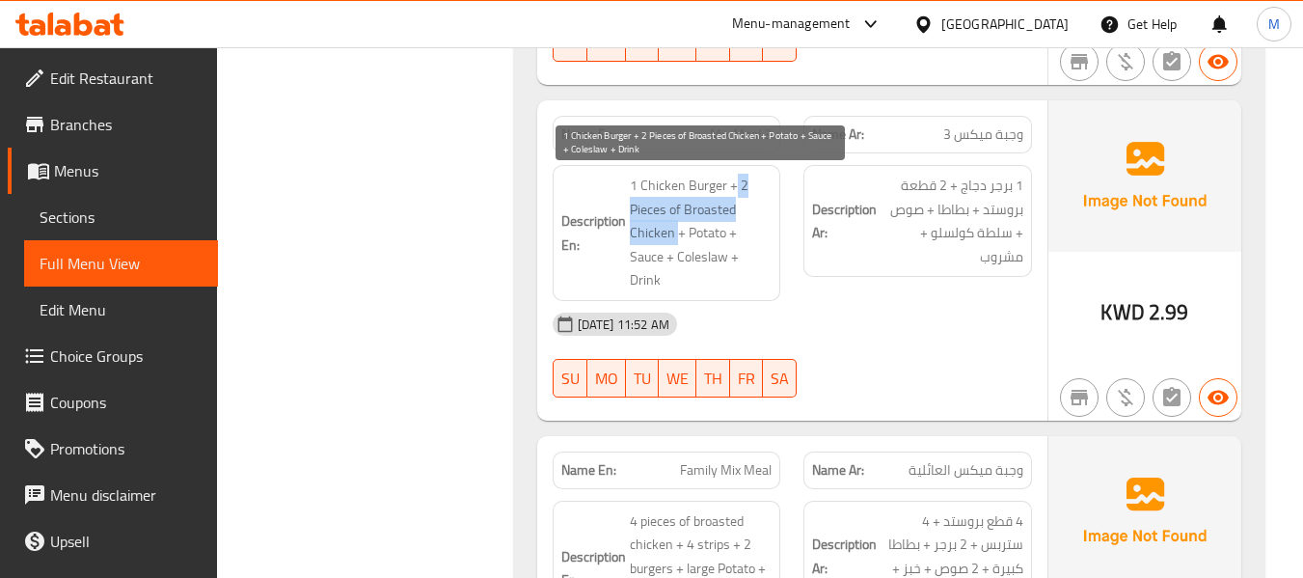
drag, startPoint x: 737, startPoint y: 178, endPoint x: 676, endPoint y: 226, distance: 77.0
click at [676, 226] on span "1 Chicken Burger + 2 Pieces of Broasted Chicken + Potato + Sauce + Coleslaw + D…" at bounding box center [701, 233] width 143 height 119
copy span "2 Pieces of Broasted Chicken"
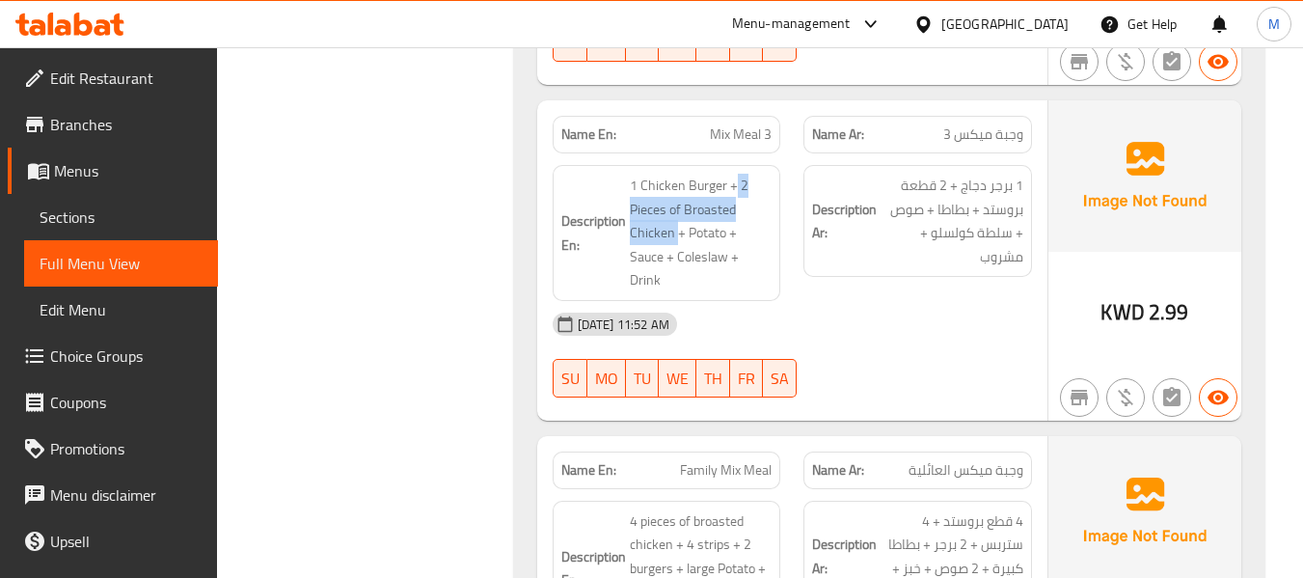
drag, startPoint x: 745, startPoint y: 341, endPoint x: 527, endPoint y: 341, distance: 217.9
click at [527, 341] on div "Name En: Mix Meal 1 Name Ar: وجبة ميكس 1 Description En: 1 piece of broasted ch…" at bounding box center [889, 144] width 750 height 1301
drag, startPoint x: 319, startPoint y: 307, endPoint x: 474, endPoint y: 298, distance: 155.5
click at [319, 307] on div "Filter Branches Branches Popular filters Free items Branch specific items Has c…" at bounding box center [372, 113] width 257 height 1694
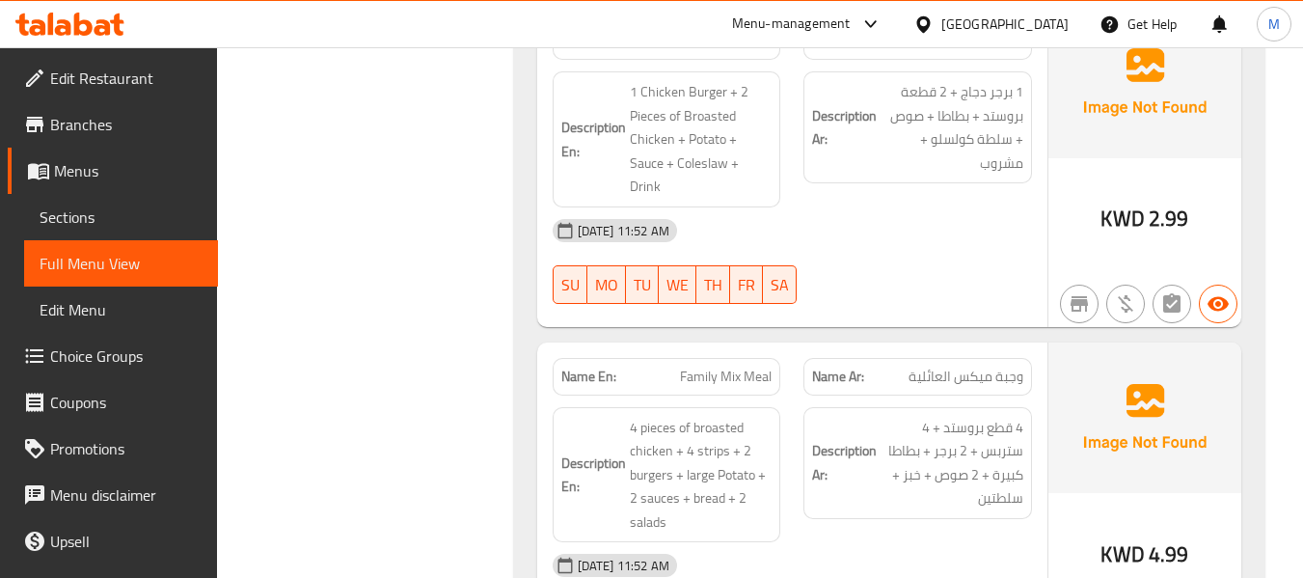
scroll to position [1367, 0]
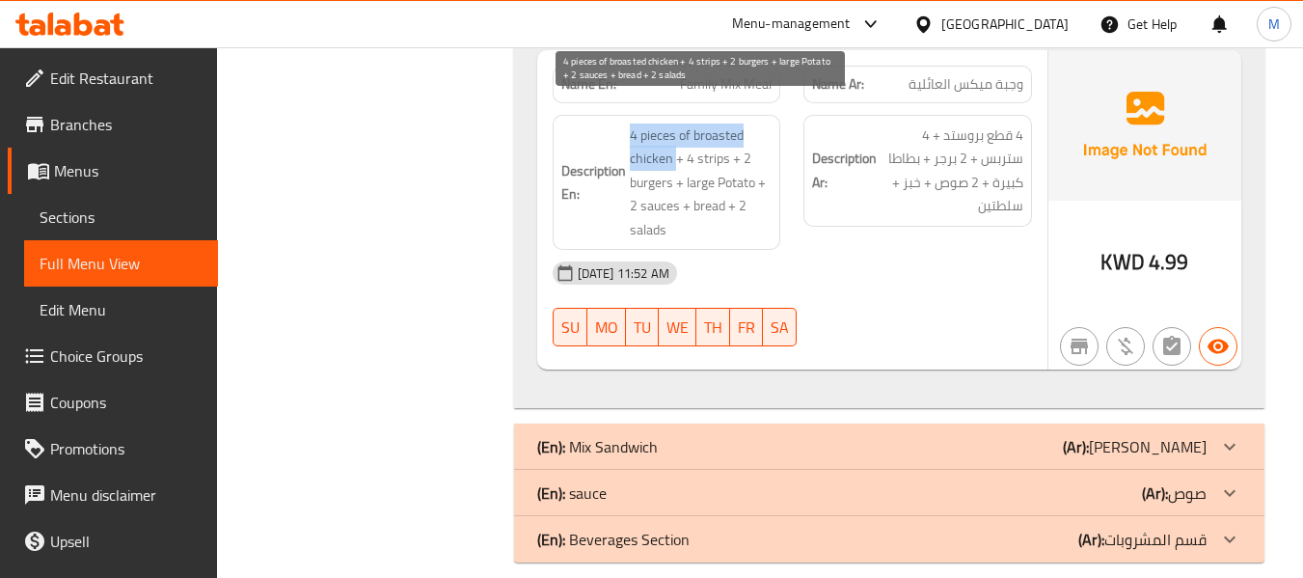
drag, startPoint x: 630, startPoint y: 111, endPoint x: 673, endPoint y: 135, distance: 49.6
click at [673, 135] on span "4 pieces of broasted chicken + 4 strips + 2 burgers + large Potato + 2 sauces +…" at bounding box center [701, 182] width 143 height 119
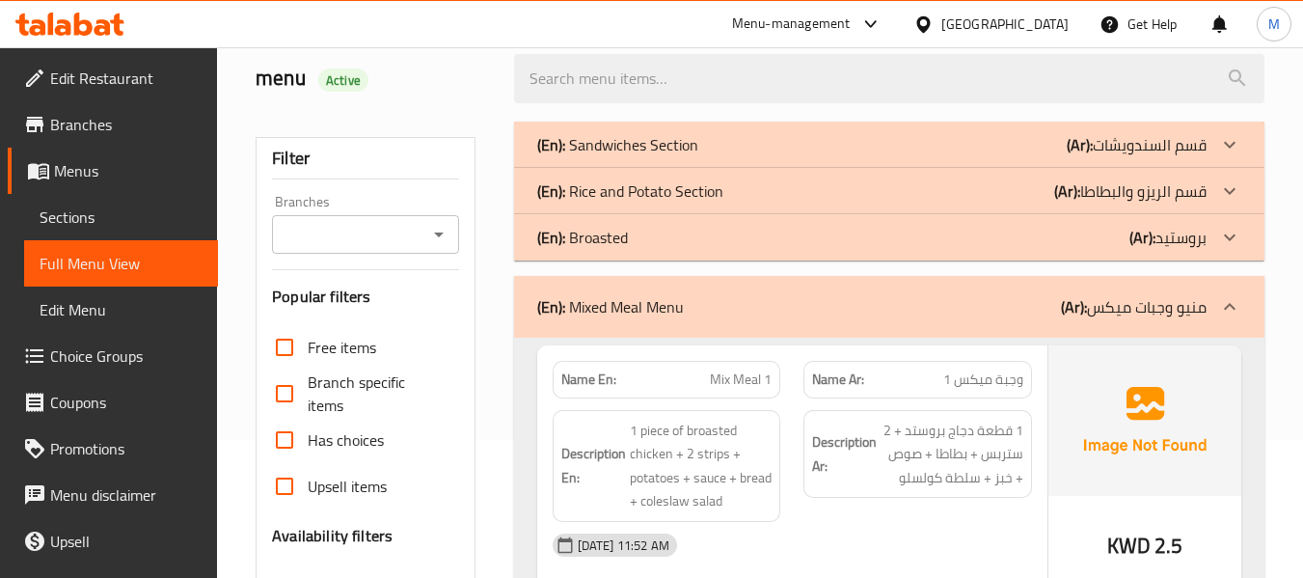
scroll to position [82, 0]
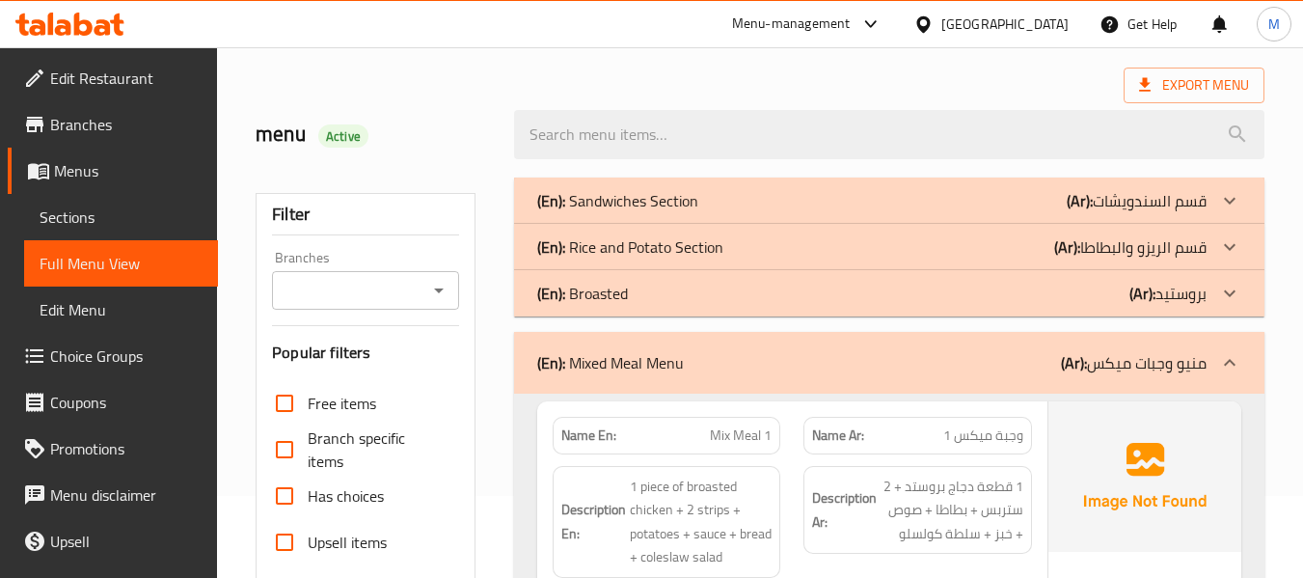
click at [661, 363] on p "(En): Mixed Meal Menu" at bounding box center [610, 362] width 147 height 23
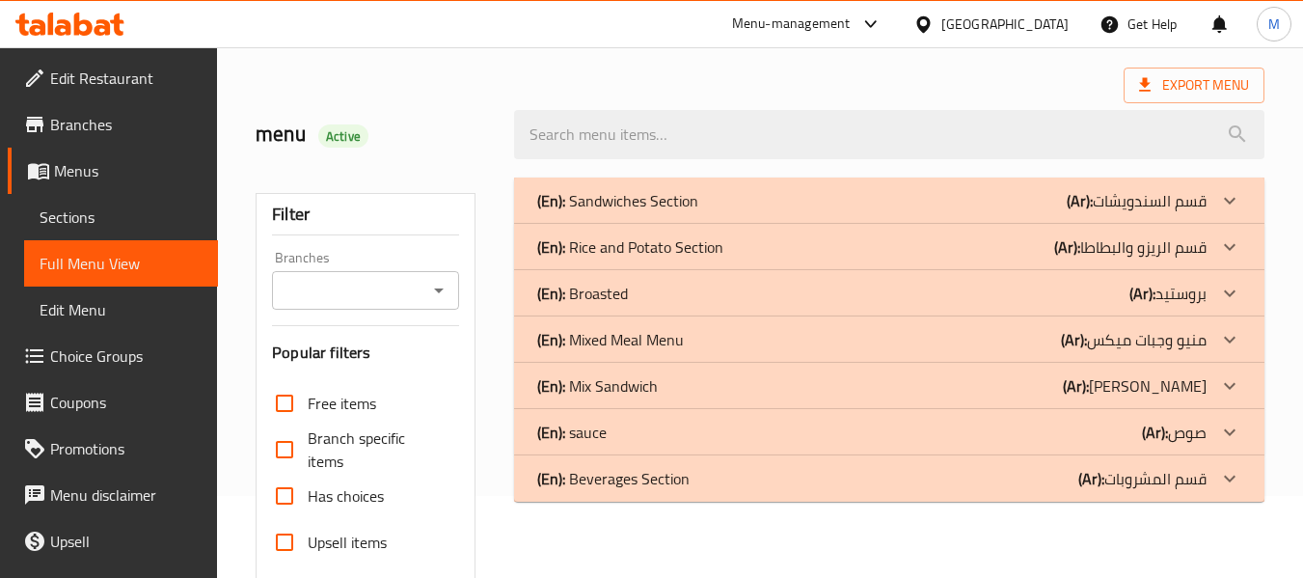
click at [630, 391] on p "(En): Mix Sandwich" at bounding box center [597, 385] width 121 height 23
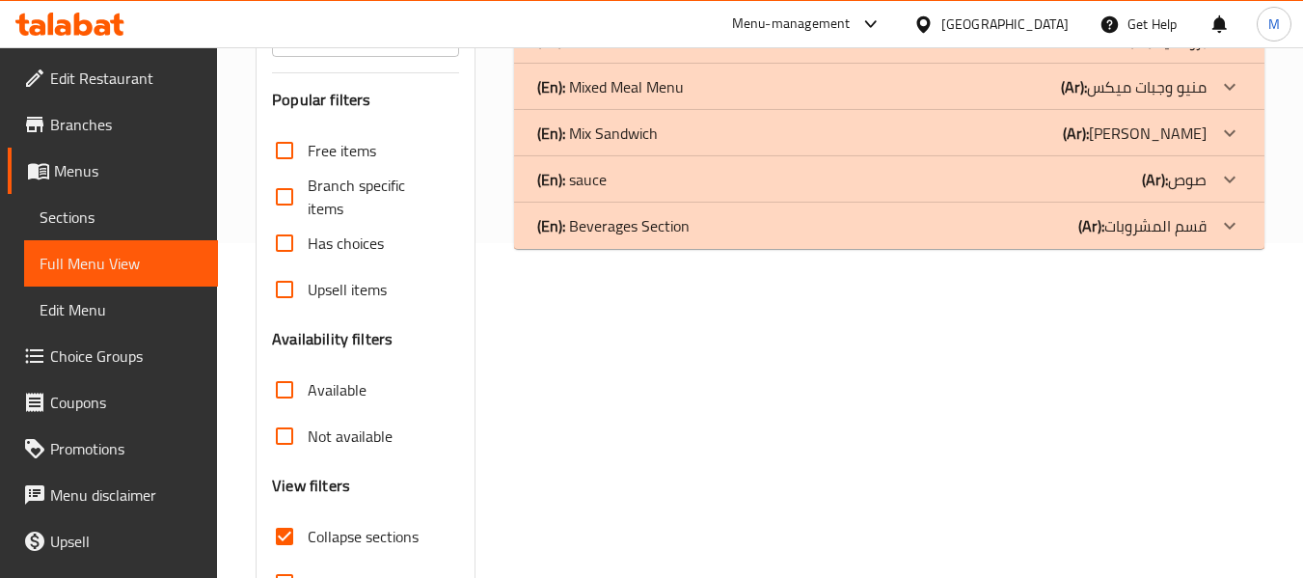
scroll to position [338, 0]
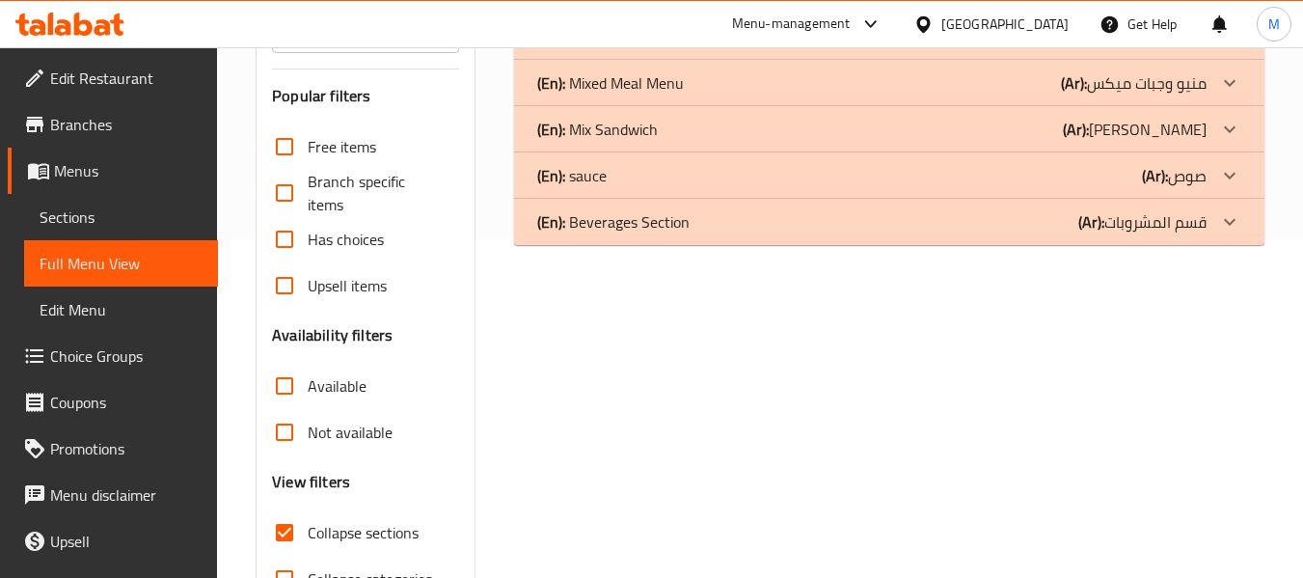
click at [620, 128] on p "(En): Mix Sandwich" at bounding box center [597, 129] width 121 height 23
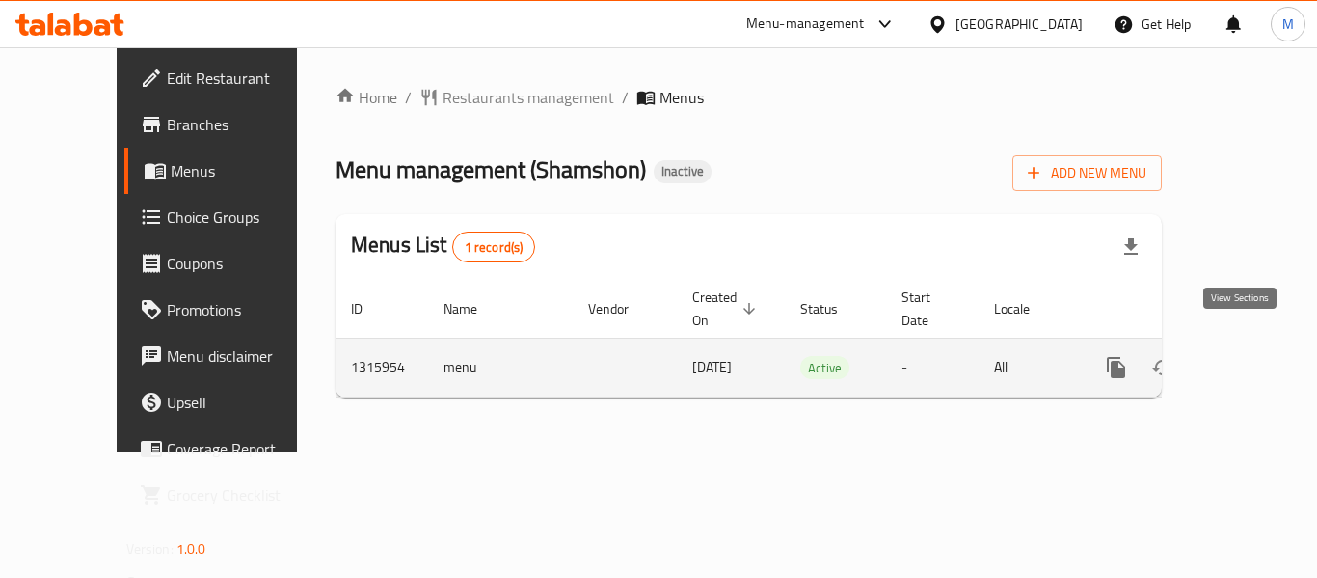
click at [1251, 356] on icon "enhanced table" at bounding box center [1255, 367] width 23 height 23
